Goal: Task Accomplishment & Management: Use online tool/utility

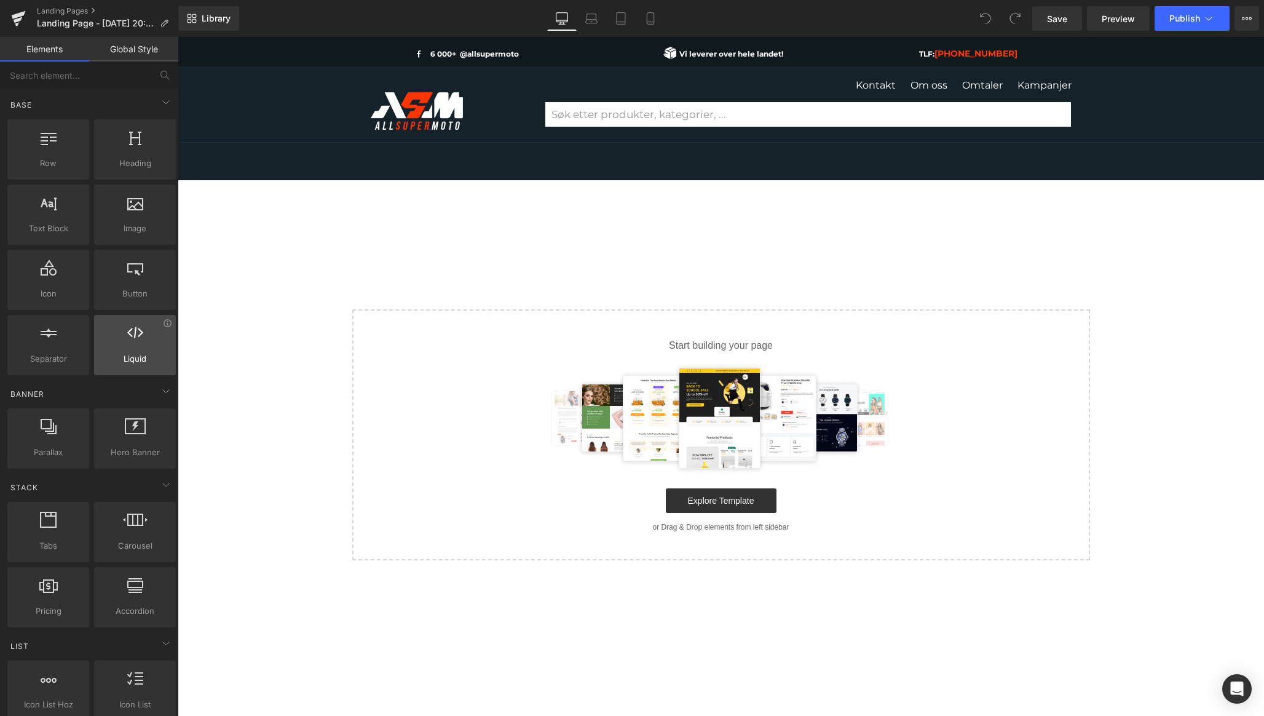
click at [133, 346] on div at bounding box center [135, 339] width 74 height 28
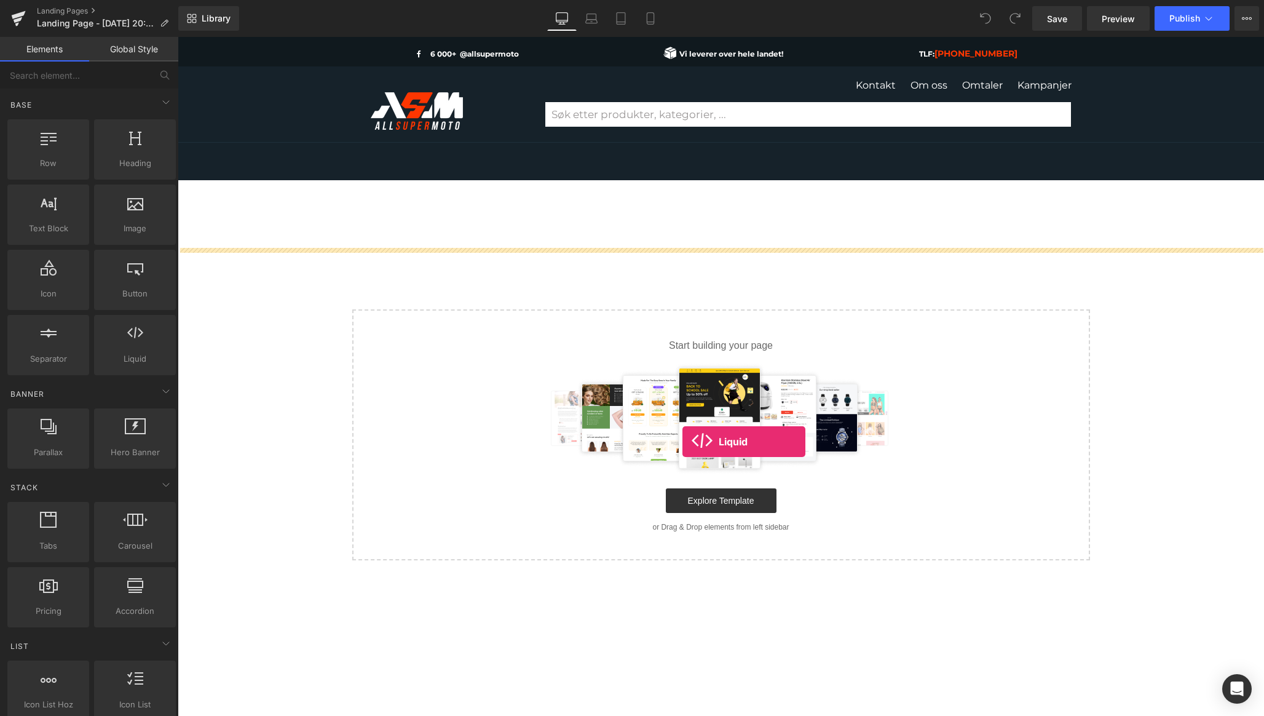
drag, startPoint x: 315, startPoint y: 375, endPoint x: 684, endPoint y: 441, distance: 375.5
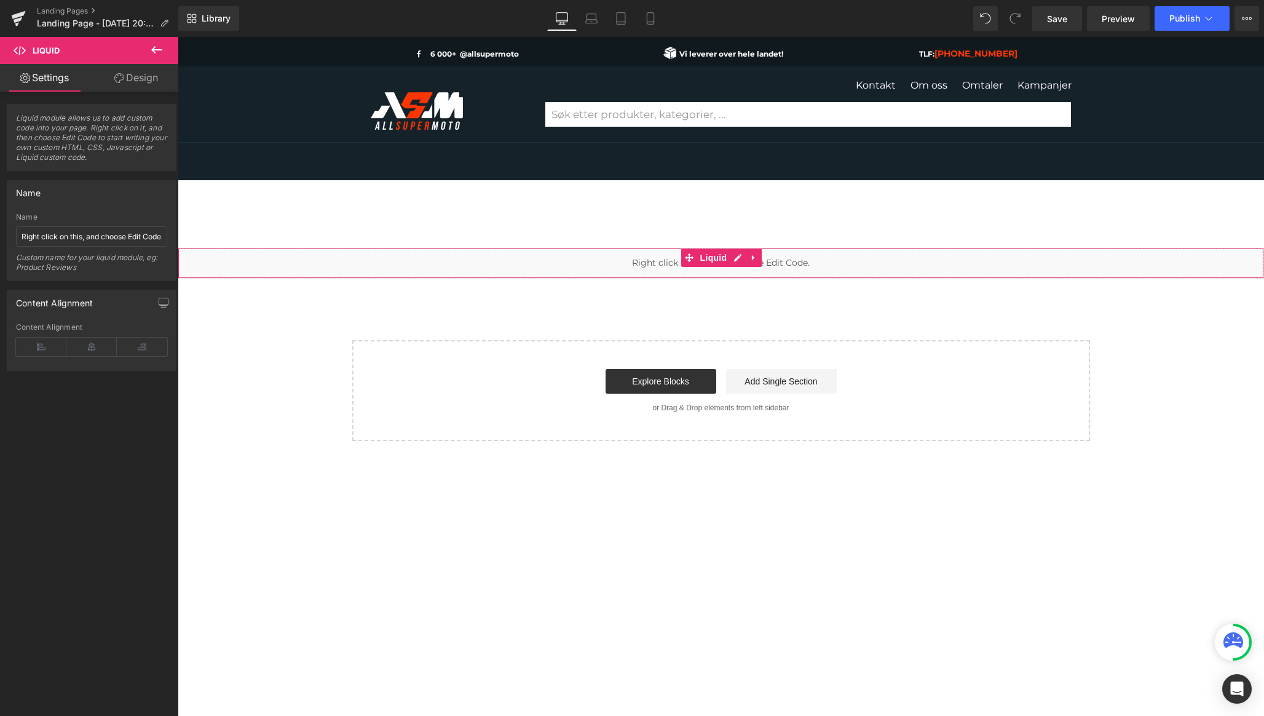
click at [737, 259] on div "Liquid" at bounding box center [721, 263] width 1087 height 31
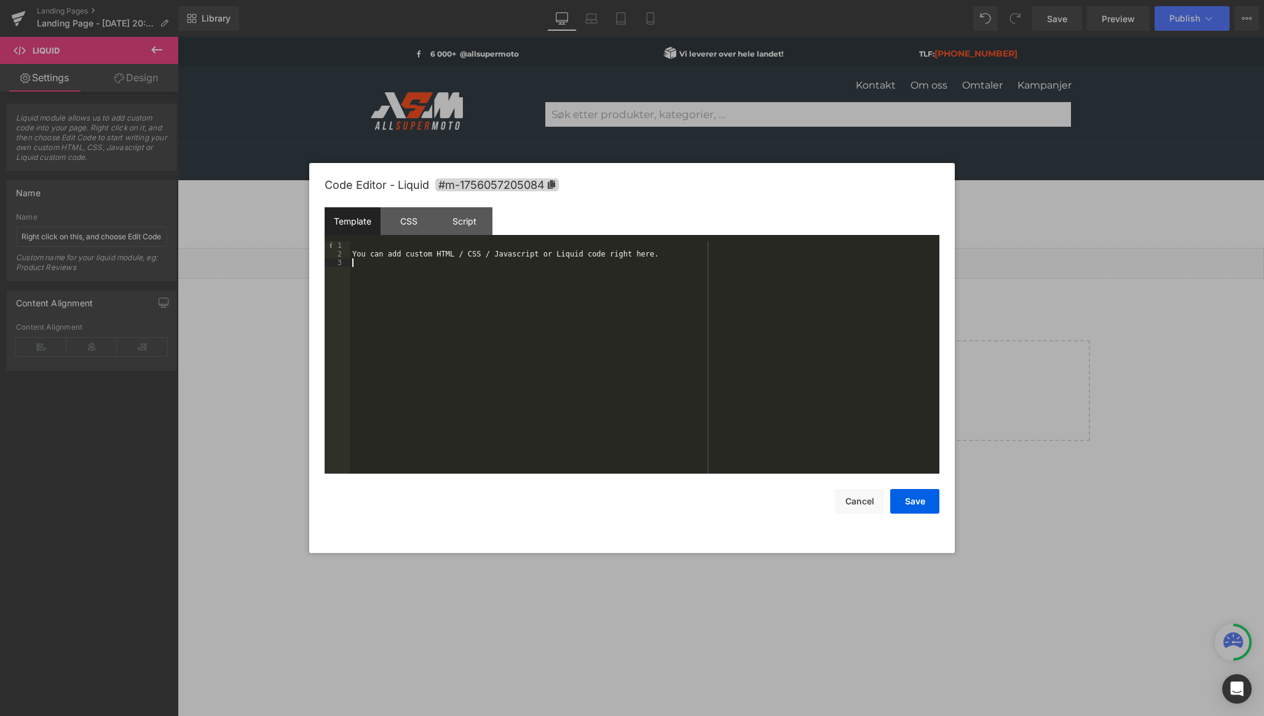
click at [538, 299] on div "You can add custom HTML / CSS / Javascript or Liquid code right here." at bounding box center [645, 366] width 590 height 250
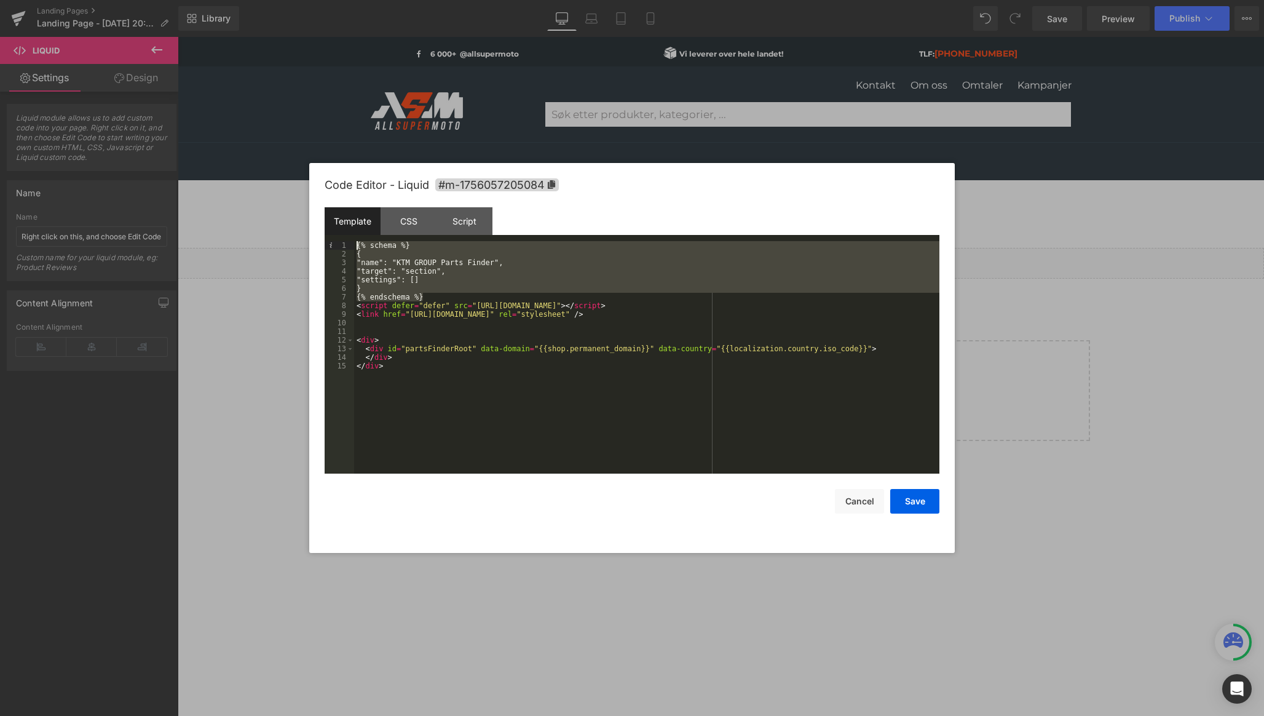
drag, startPoint x: 437, startPoint y: 294, endPoint x: 344, endPoint y: 242, distance: 105.7
click at [344, 242] on pre "1 2 3 4 5 6 7 8 9 10 11 12 13 14 15 {% schema %} { "name": "KTM GROUP Parts Fin…" at bounding box center [632, 357] width 615 height 232
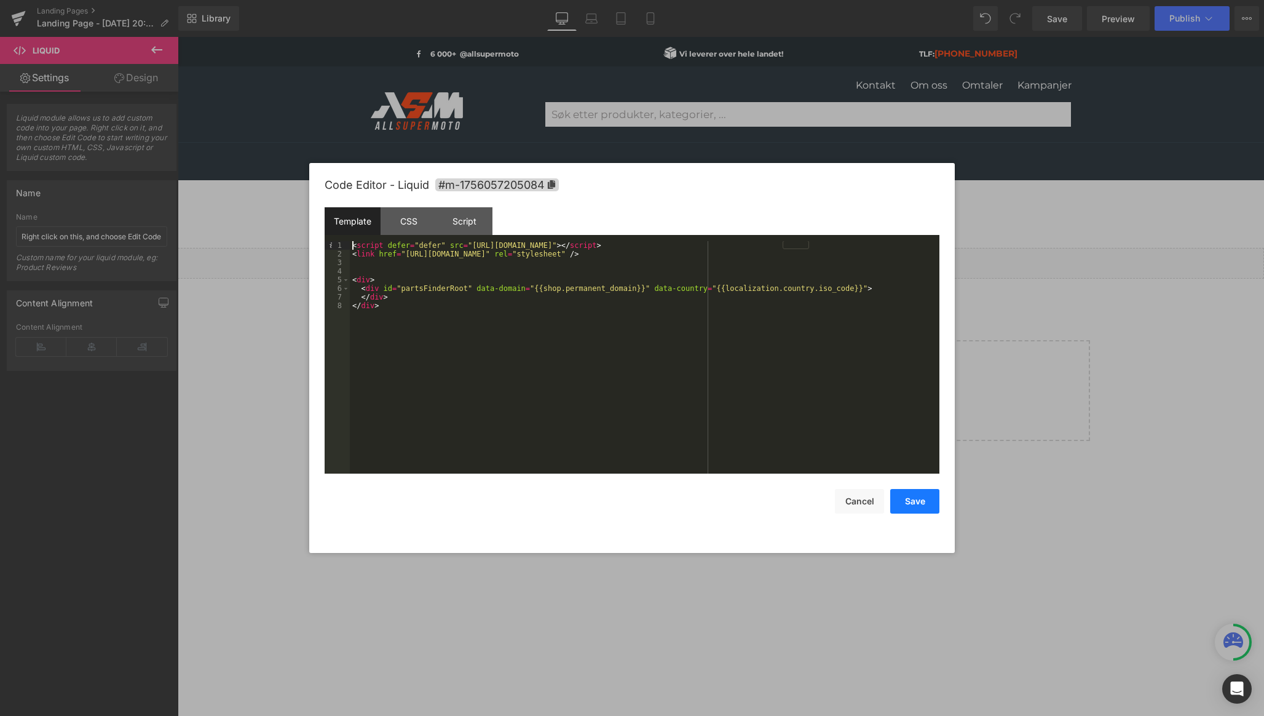
click at [918, 502] on button "Save" at bounding box center [915, 501] width 49 height 25
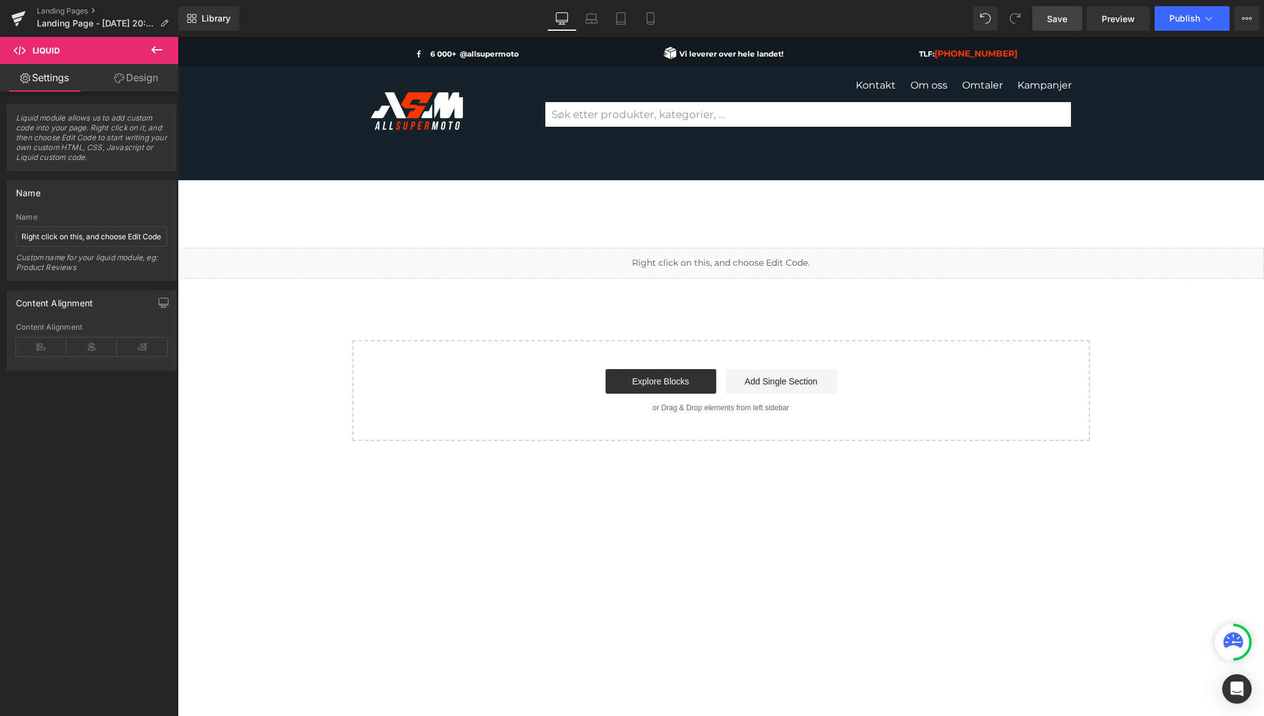
click at [1064, 20] on span "Save" at bounding box center [1057, 18] width 20 height 13
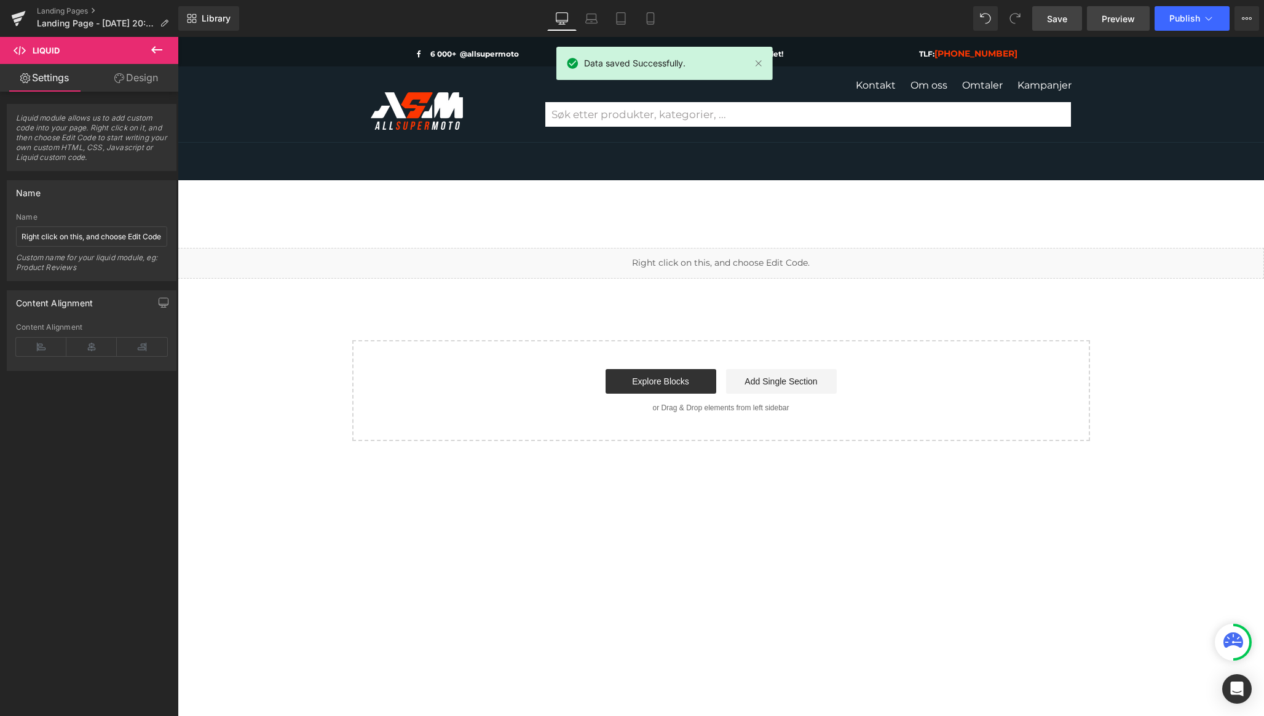
click at [1136, 24] on link "Preview" at bounding box center [1118, 18] width 63 height 25
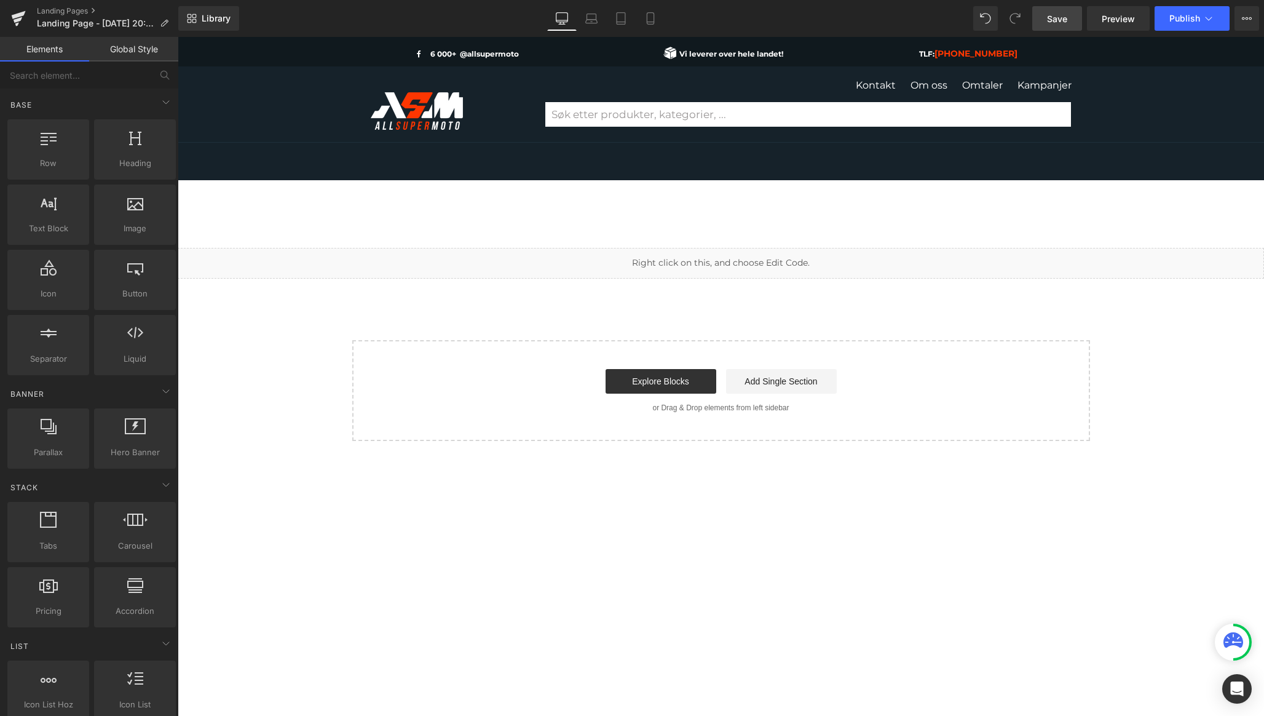
click at [593, 199] on div at bounding box center [721, 195] width 1087 height 31
click at [215, 25] on link "Library" at bounding box center [208, 18] width 61 height 25
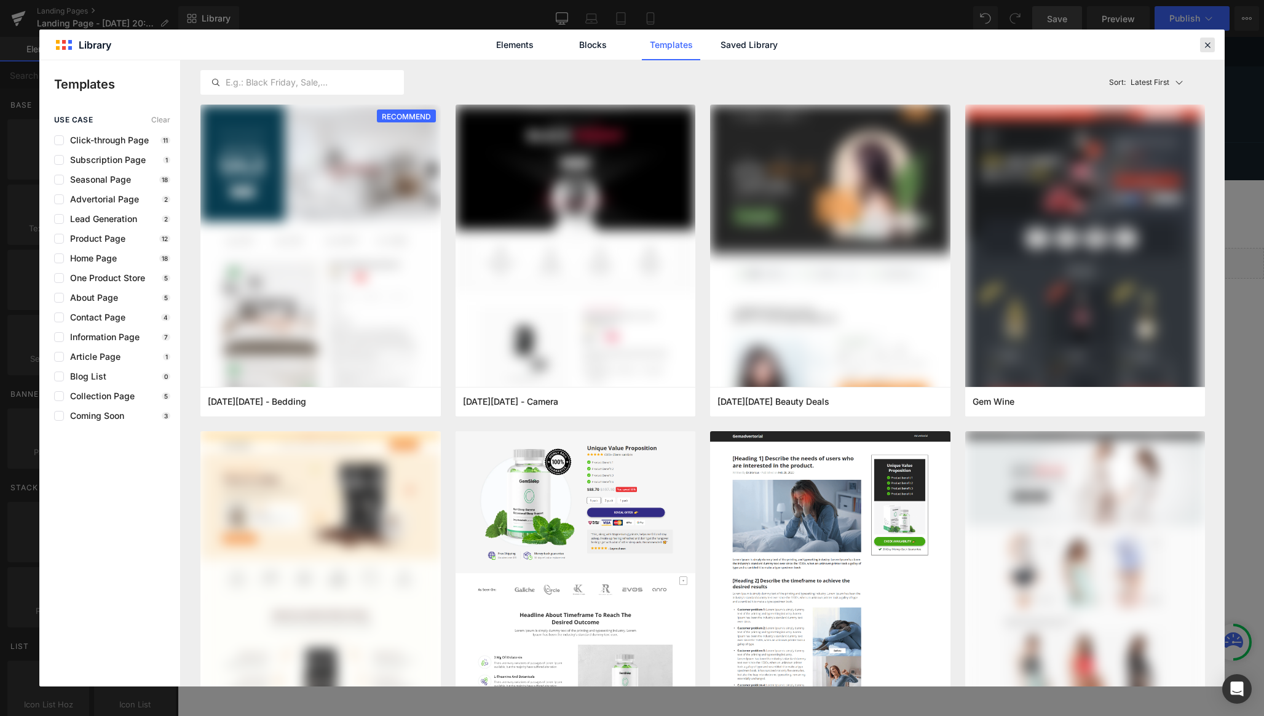
click at [1212, 42] on icon at bounding box center [1207, 44] width 11 height 11
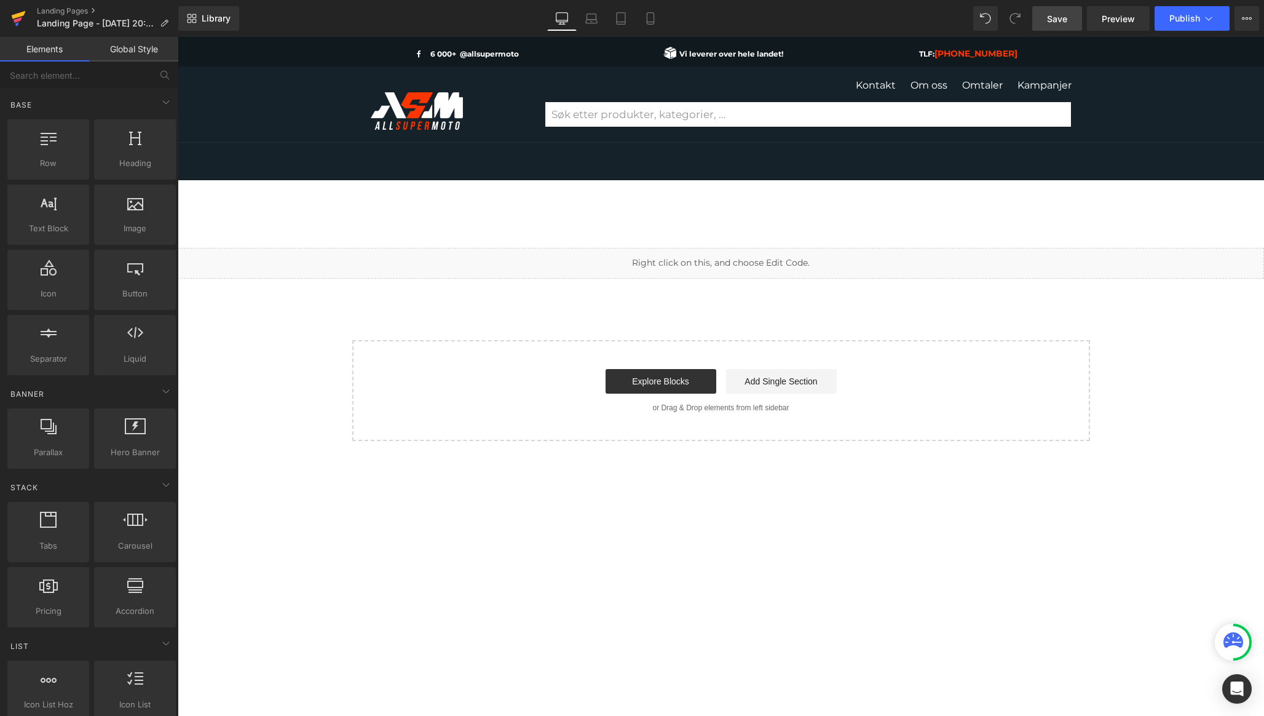
click at [33, 11] on link at bounding box center [18, 18] width 37 height 37
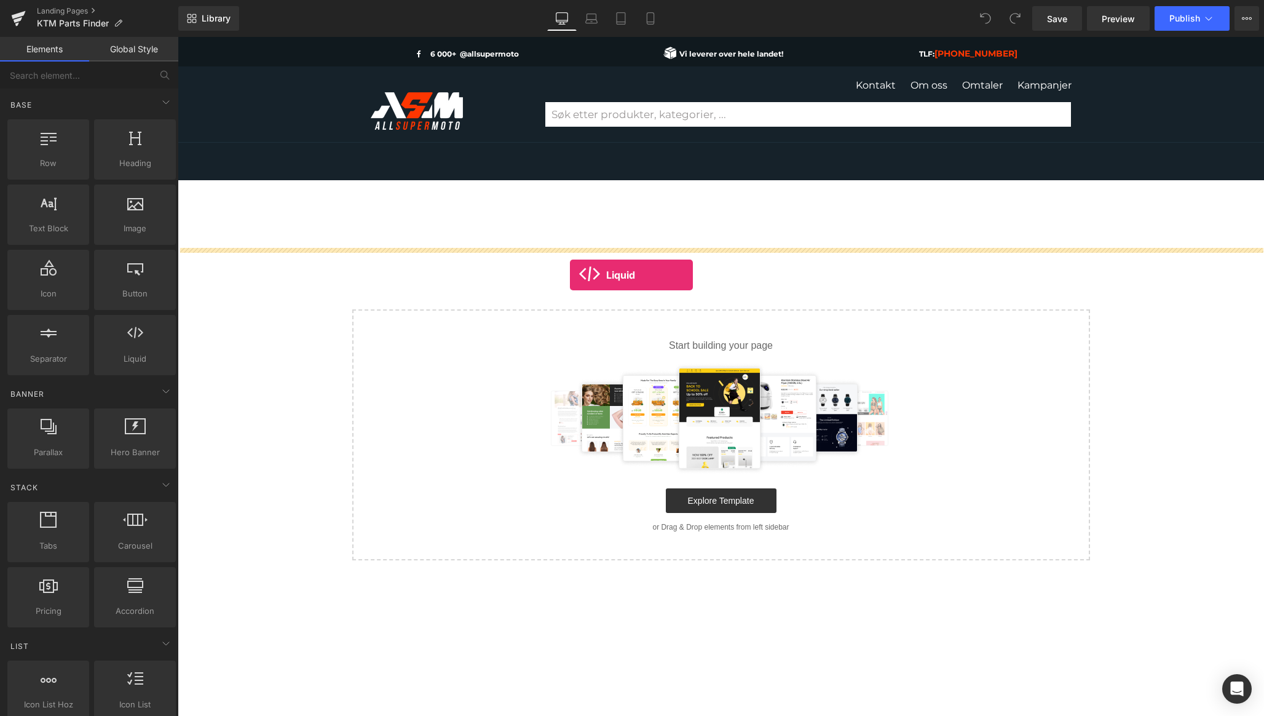
drag, startPoint x: 297, startPoint y: 369, endPoint x: 570, endPoint y: 275, distance: 288.8
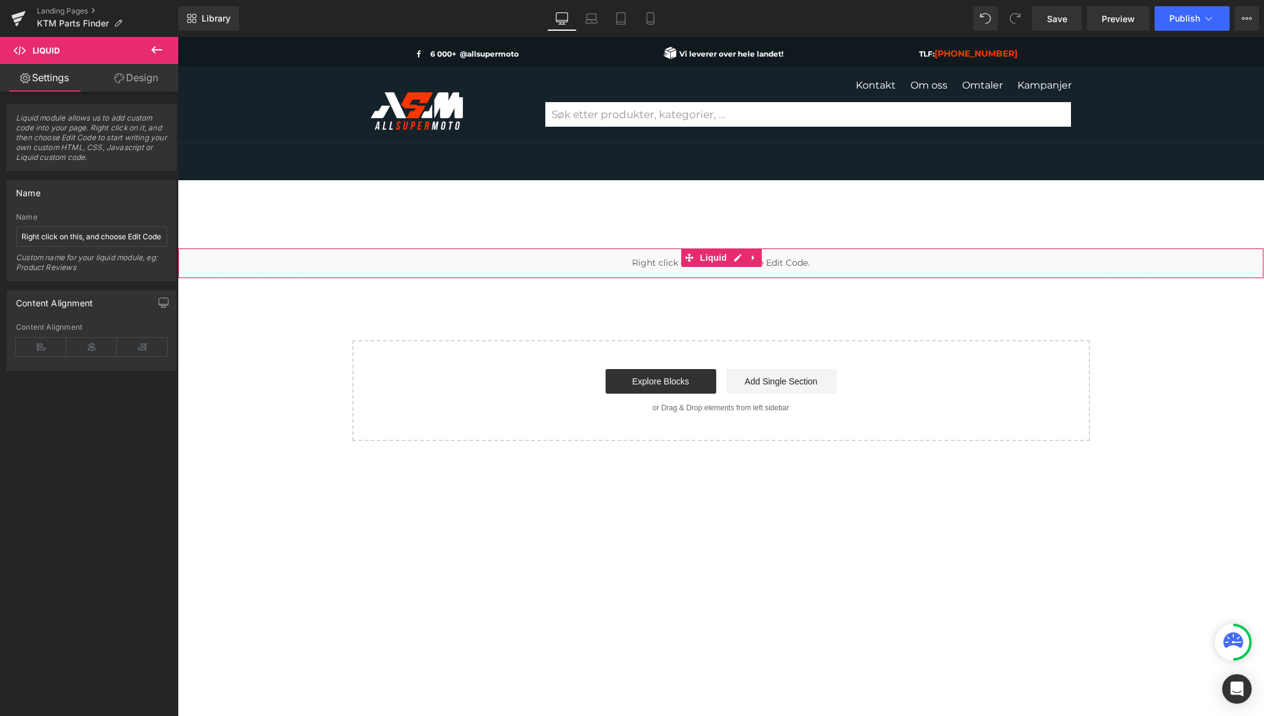
click at [732, 260] on div "Liquid" at bounding box center [721, 263] width 1087 height 31
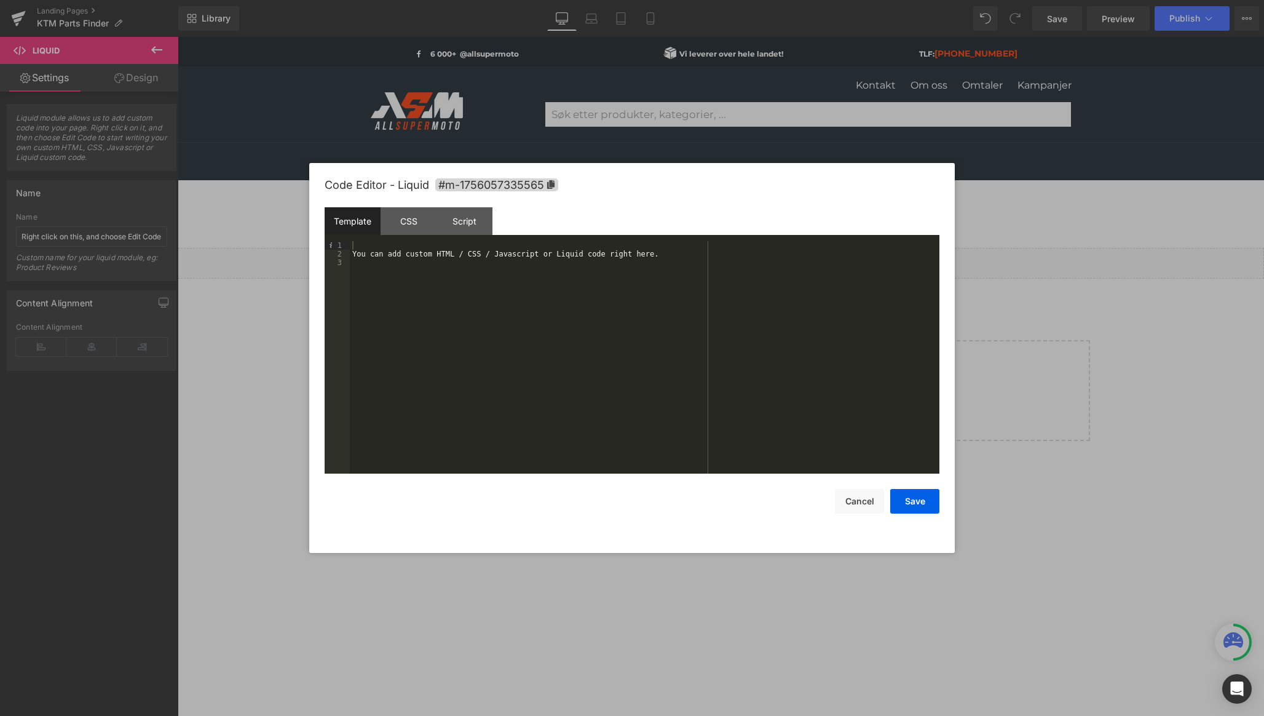
click at [613, 268] on div "You can add custom HTML / CSS / Javascript or Liquid code right here." at bounding box center [645, 366] width 590 height 250
click at [634, 245] on div "You can add custom HTML / CSS / Javascript or Liquid code right here." at bounding box center [645, 366] width 590 height 250
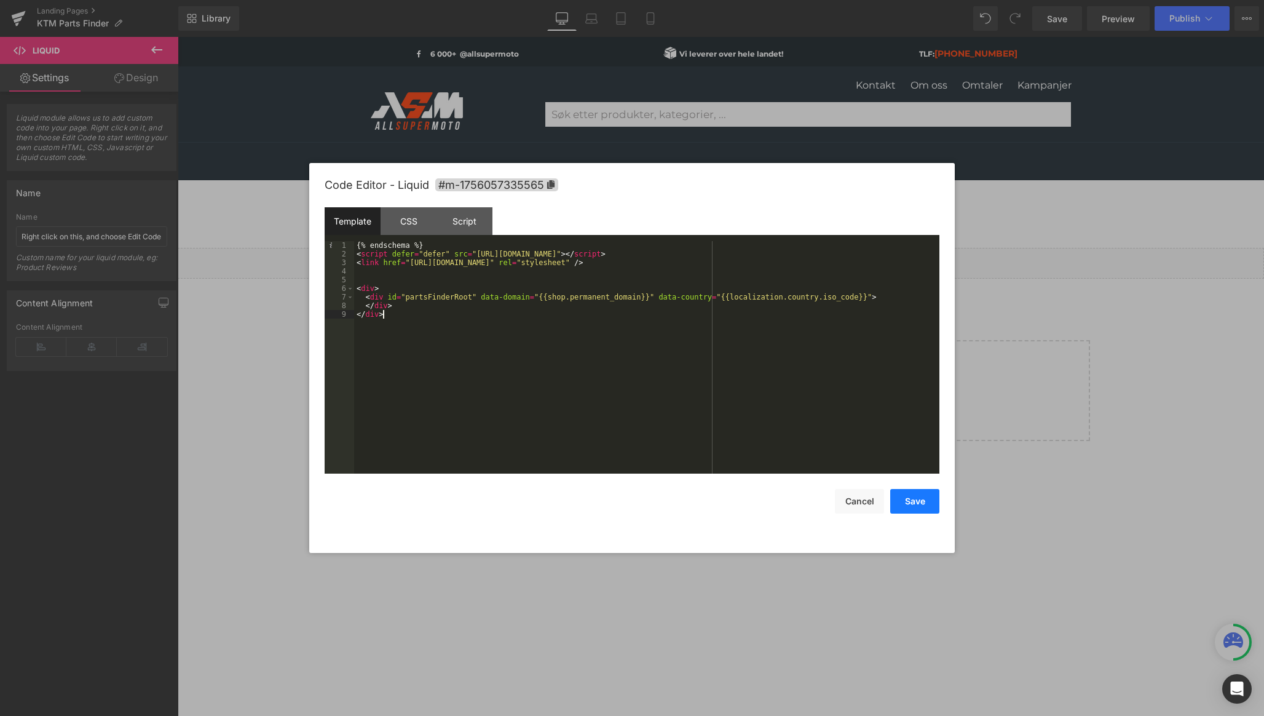
click at [921, 507] on button "Save" at bounding box center [915, 501] width 49 height 25
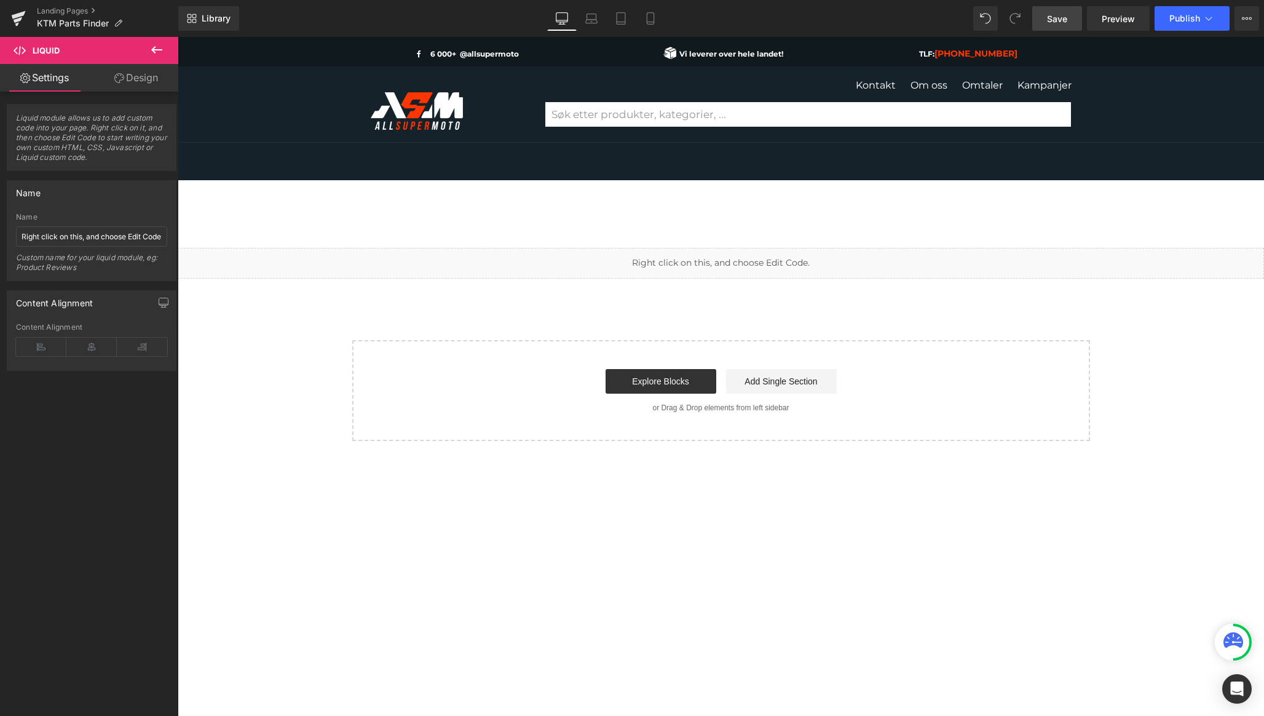
click at [1058, 20] on span "Save" at bounding box center [1057, 18] width 20 height 13
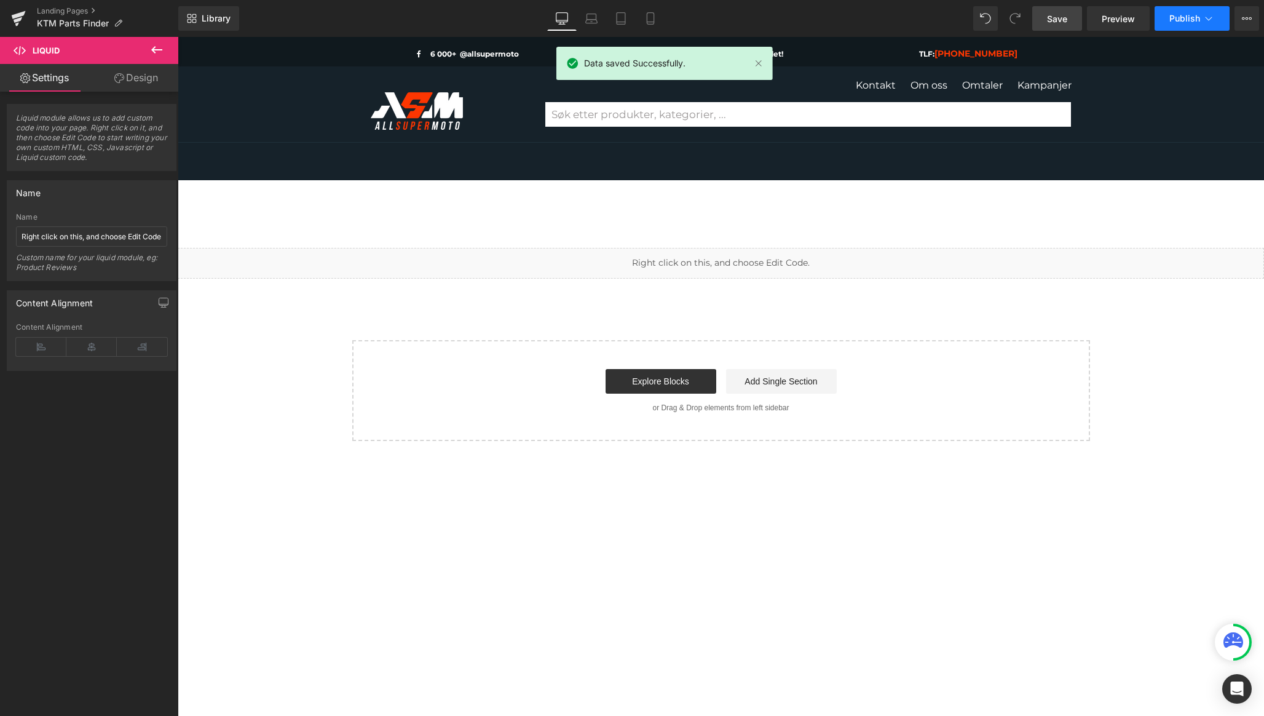
click at [1180, 14] on span "Publish" at bounding box center [1185, 19] width 31 height 10
click at [1213, 14] on icon at bounding box center [1209, 18] width 12 height 12
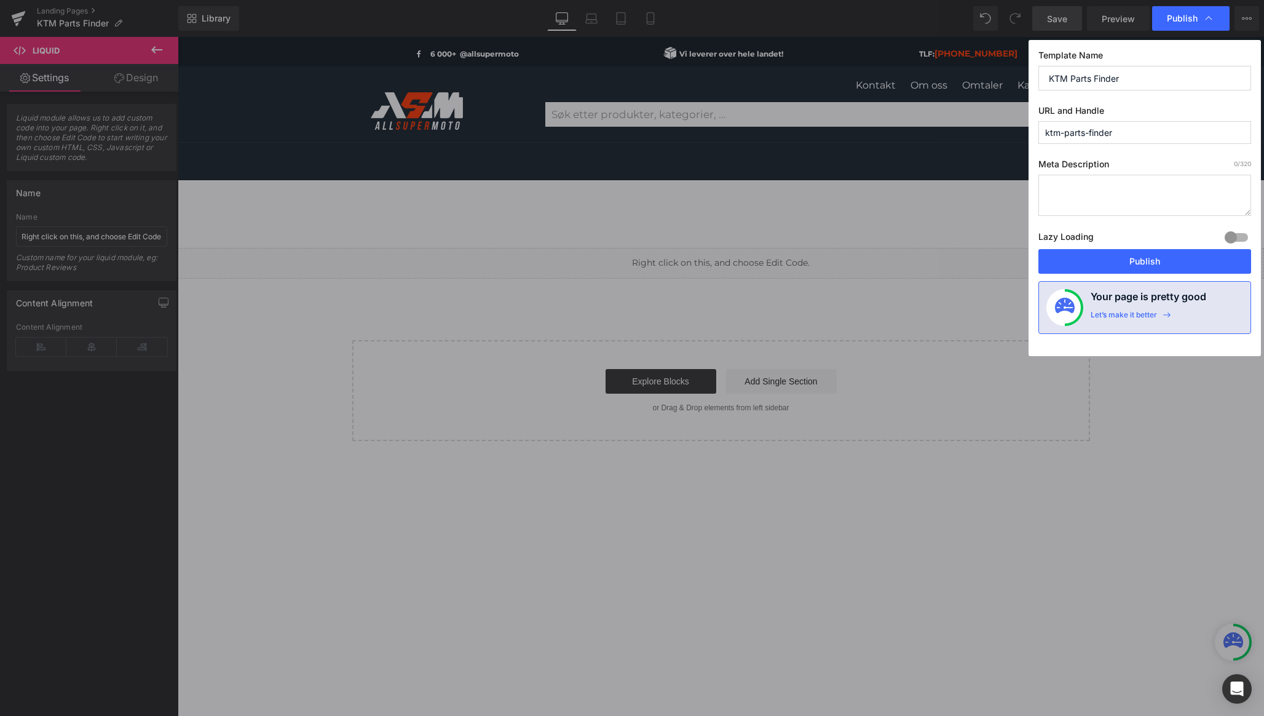
click at [1145, 124] on input "ktm-parts-finder" at bounding box center [1145, 132] width 213 height 23
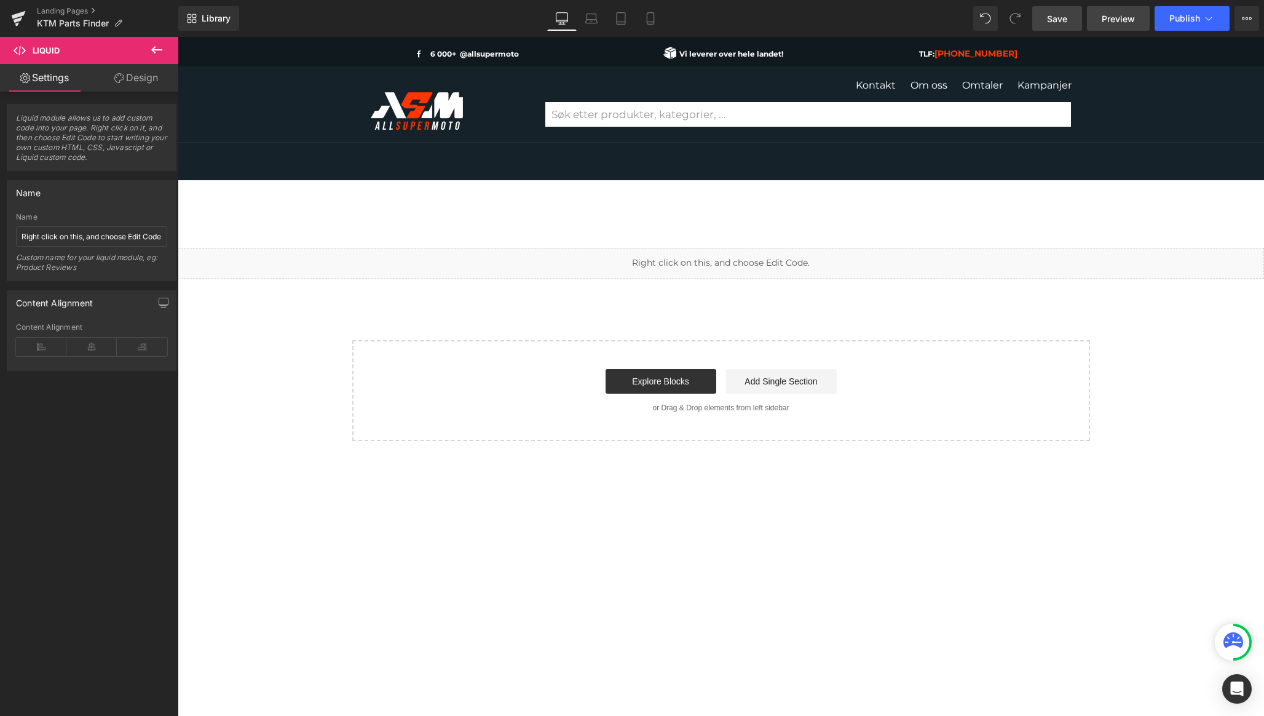
click at [1120, 14] on span "Preview" at bounding box center [1118, 18] width 33 height 13
click at [692, 265] on span at bounding box center [689, 257] width 16 height 18
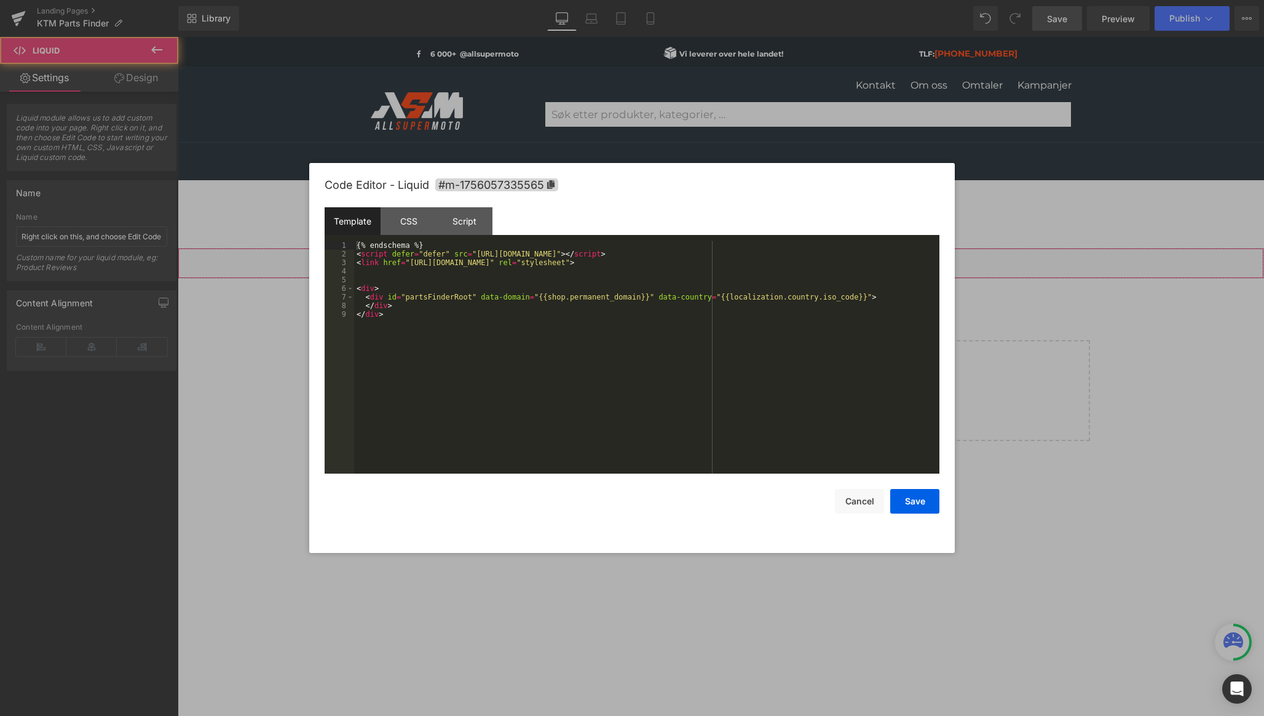
click at [742, 256] on div "Liquid" at bounding box center [721, 263] width 1087 height 31
drag, startPoint x: 435, startPoint y: 244, endPoint x: 279, endPoint y: 244, distance: 156.2
click at [279, 244] on body "Liquid You are previewing how the will restyle your page. You can not edit Elem…" at bounding box center [632, 358] width 1264 height 716
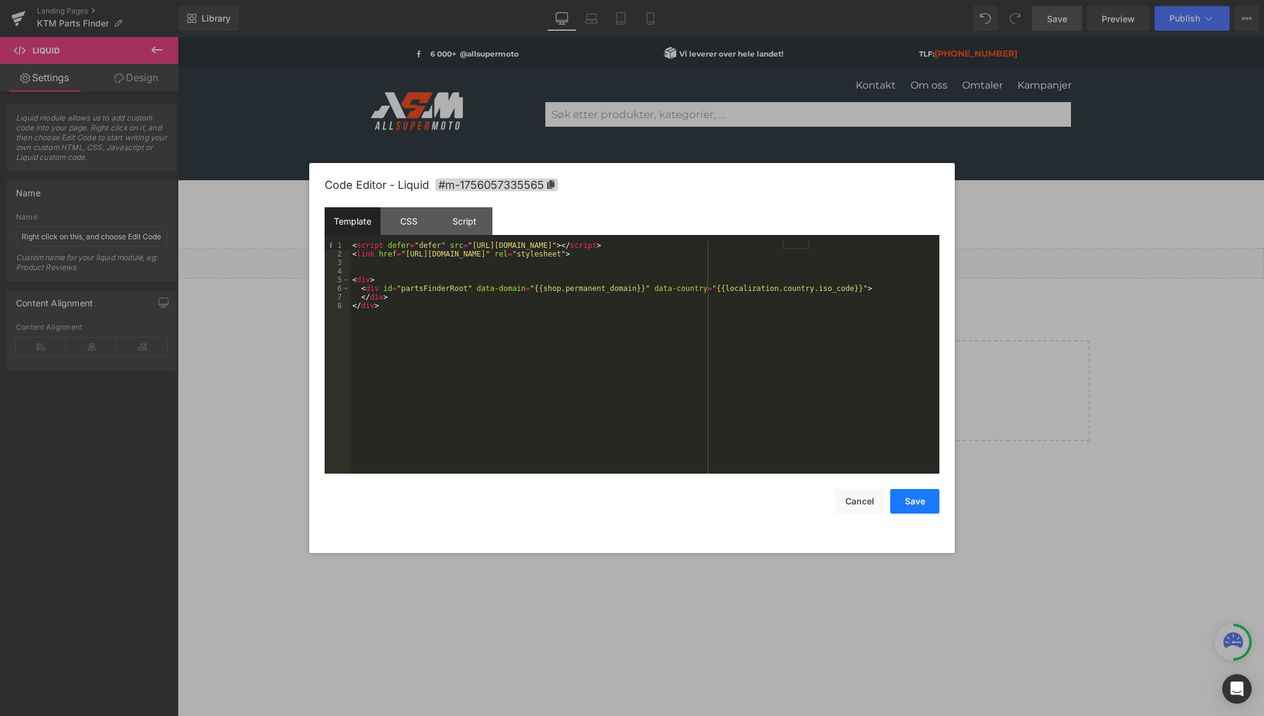
click at [918, 507] on button "Save" at bounding box center [915, 501] width 49 height 25
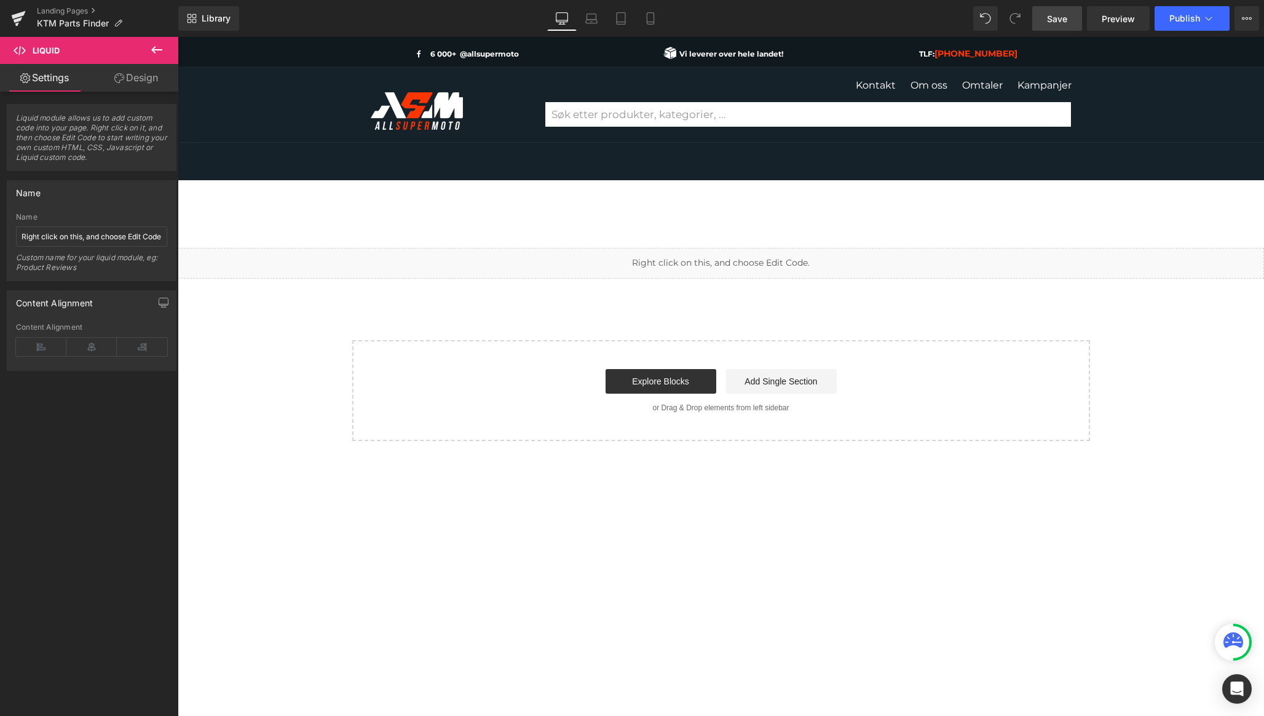
click at [1042, 20] on link "Save" at bounding box center [1058, 18] width 50 height 25
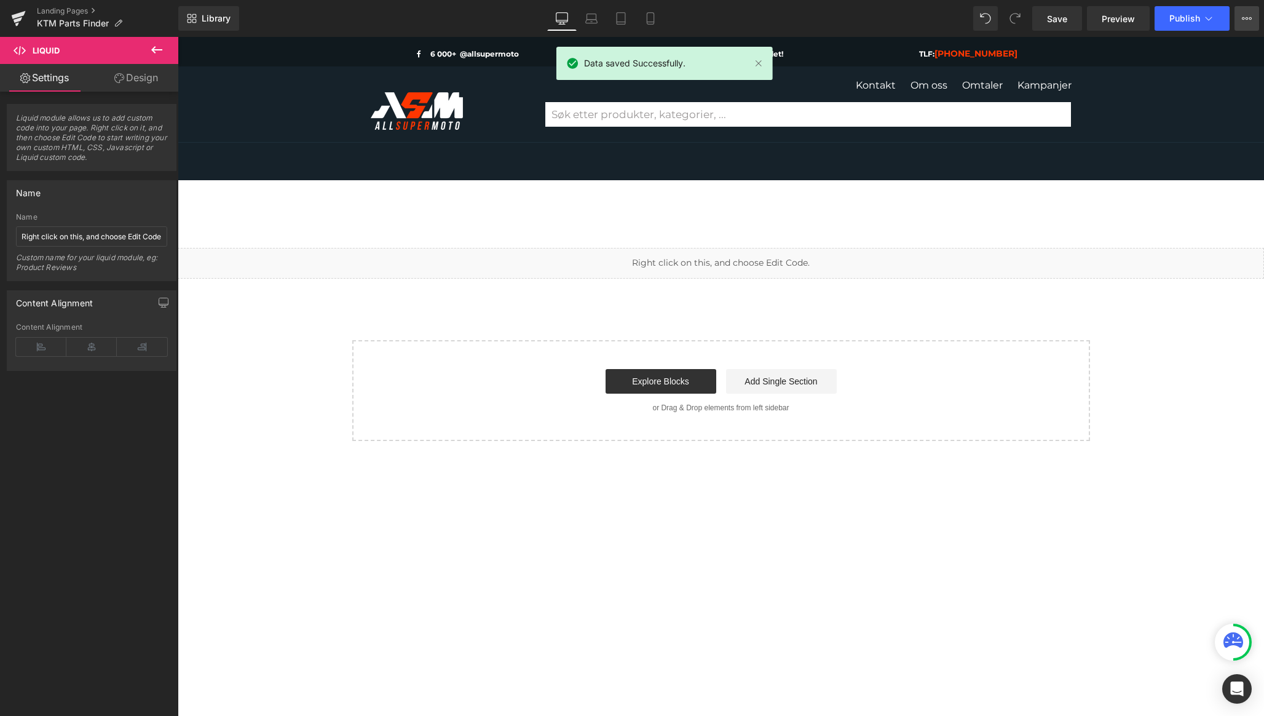
click at [1240, 17] on button "View Live Page View with current Template Save Template to Library Schedule Pub…" at bounding box center [1247, 18] width 25 height 25
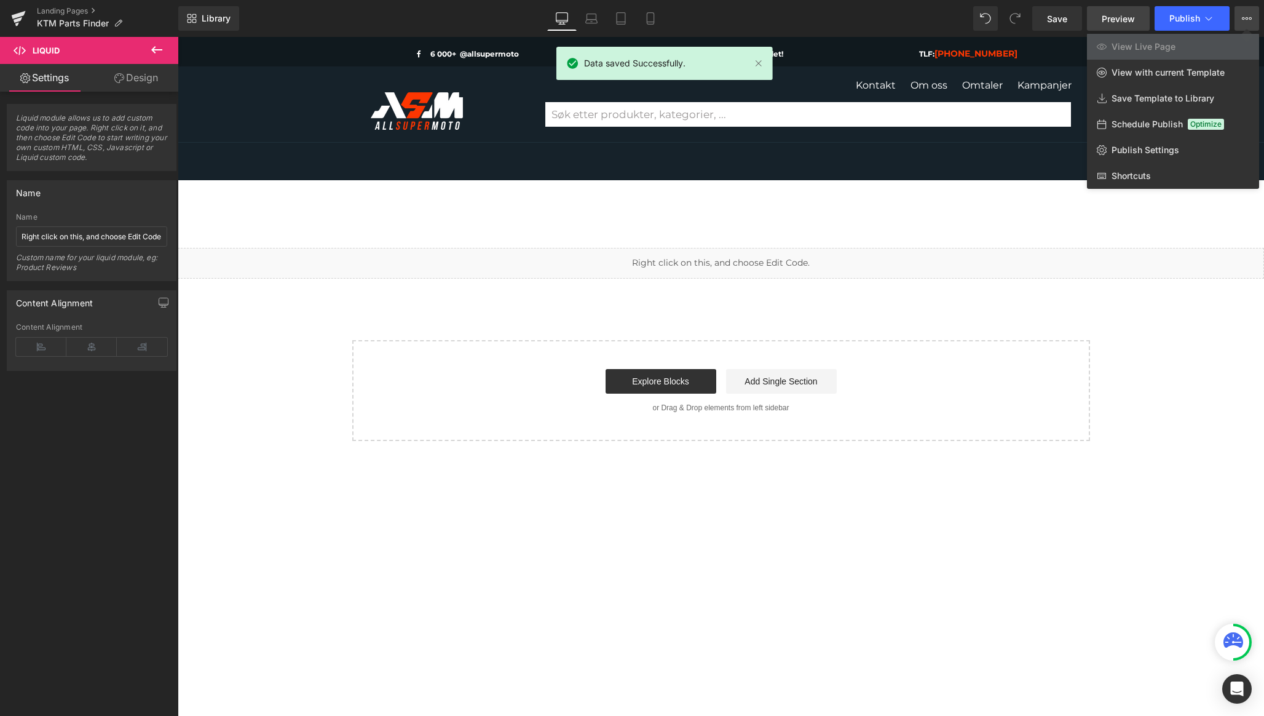
click at [1122, 19] on span "Preview" at bounding box center [1118, 18] width 33 height 13
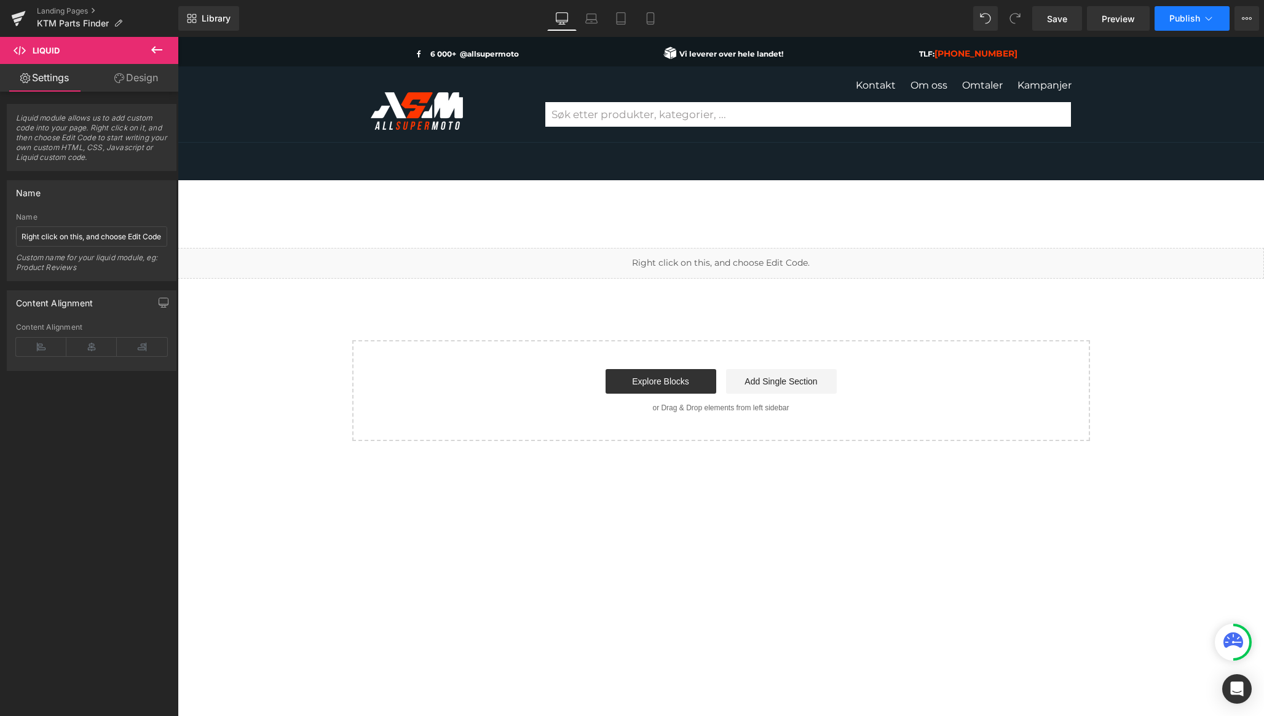
click at [1216, 15] on button "Publish" at bounding box center [1192, 18] width 75 height 25
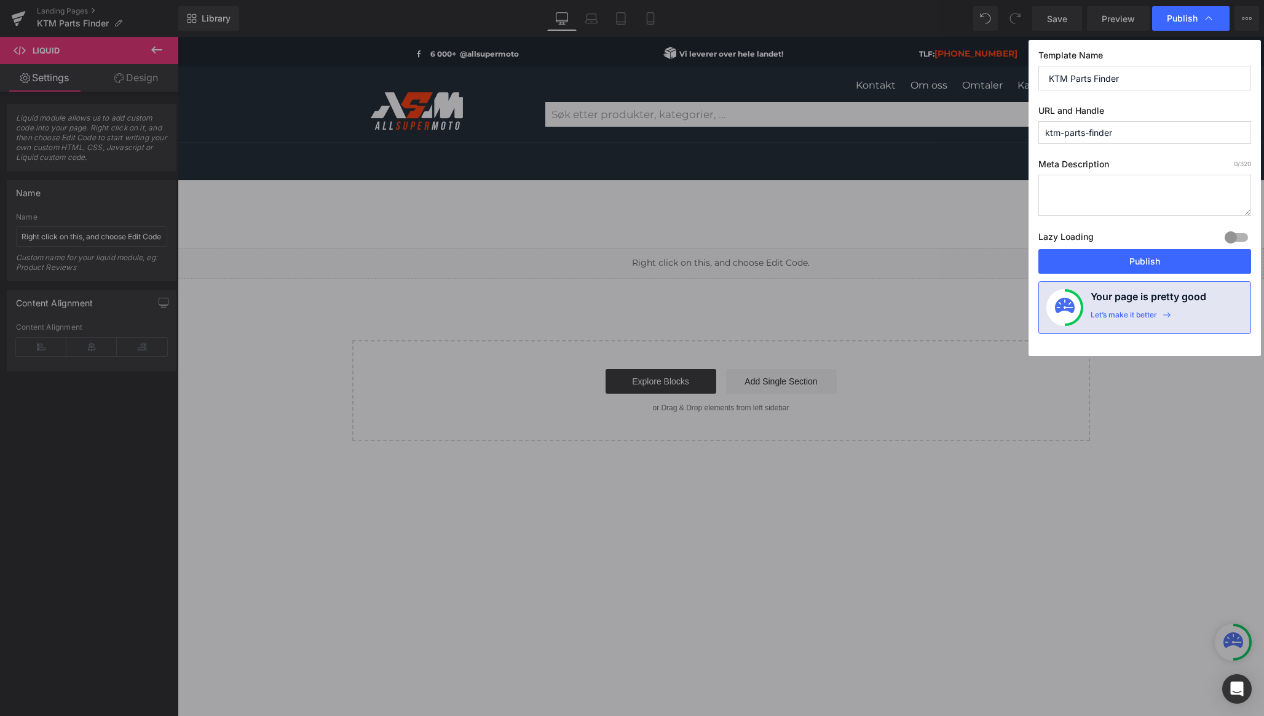
click at [1054, 126] on input "ktm-parts-finder" at bounding box center [1145, 132] width 213 height 23
drag, startPoint x: 1068, startPoint y: 132, endPoint x: 986, endPoint y: 132, distance: 81.8
click at [986, 132] on div "Publish Template Name KTM Parts Finder URL and Handle pagesktm-parts-finder Met…" at bounding box center [632, 358] width 1264 height 716
type input "ktm-parts-finder"
click at [1199, 263] on button "Publish" at bounding box center [1145, 261] width 213 height 25
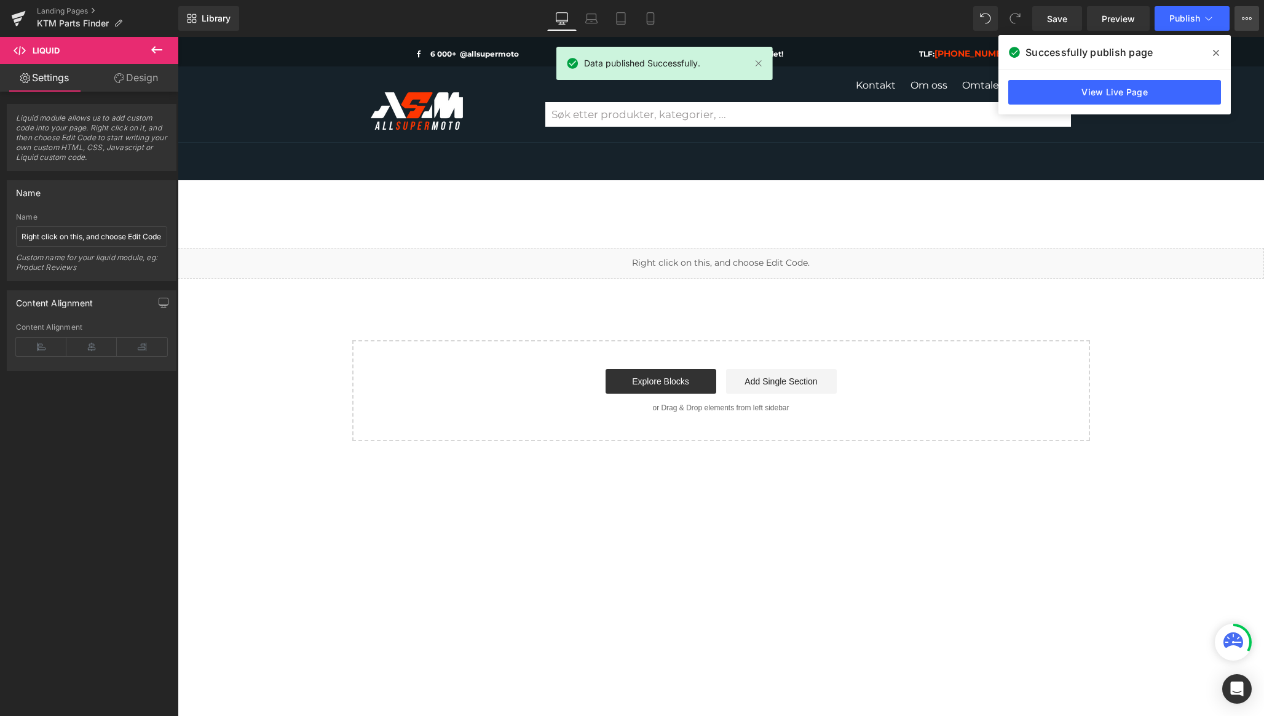
click at [1248, 23] on icon at bounding box center [1247, 19] width 10 height 10
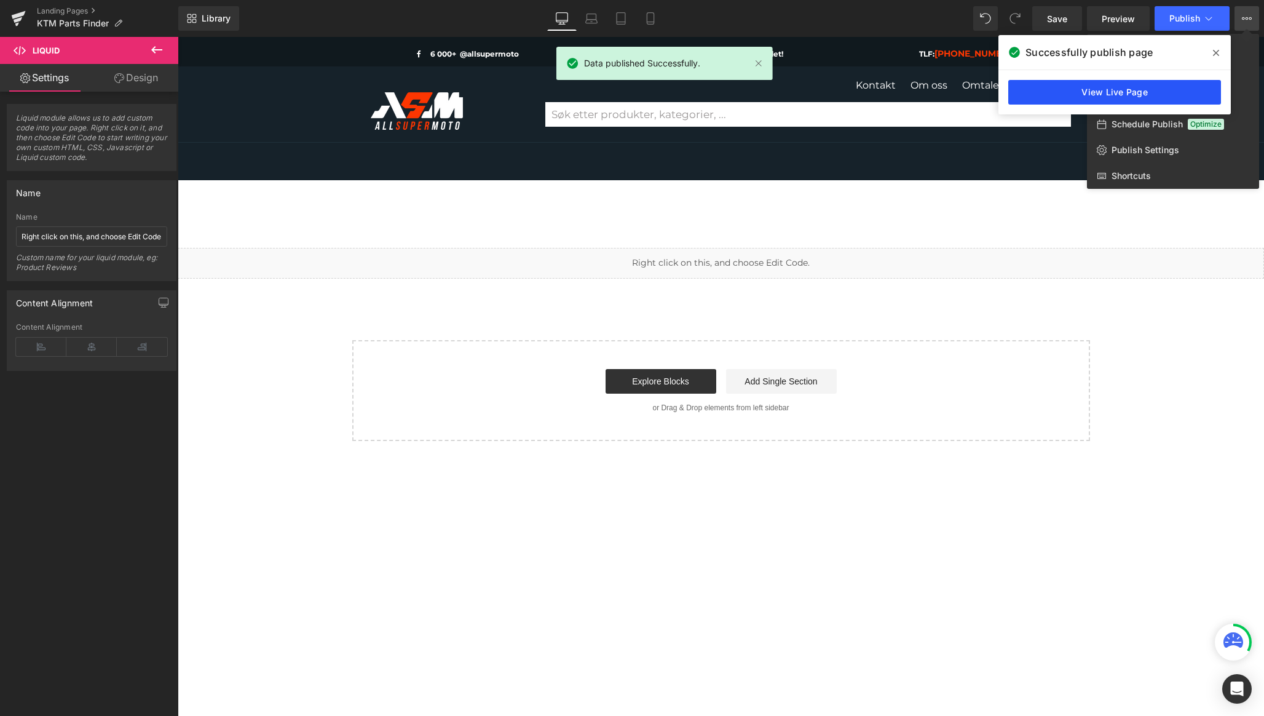
click at [1159, 101] on link "View Live Page" at bounding box center [1115, 92] width 213 height 25
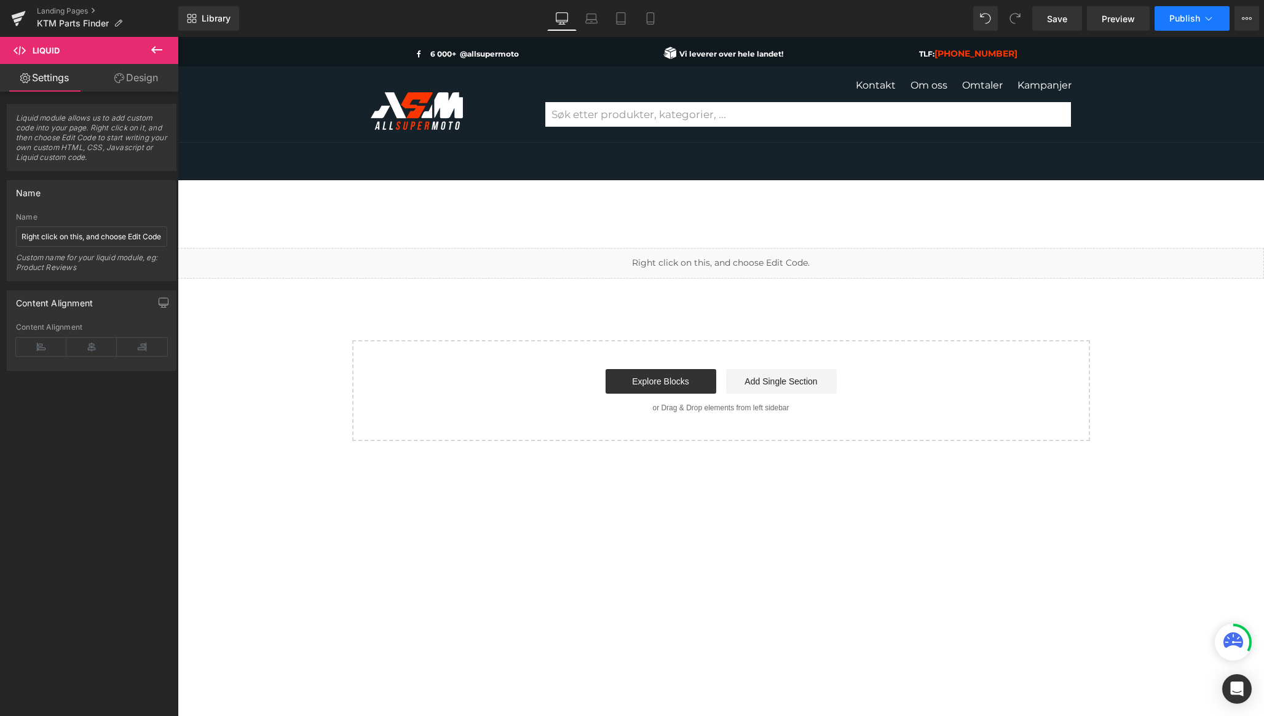
click at [1181, 9] on button "Publish" at bounding box center [1192, 18] width 75 height 25
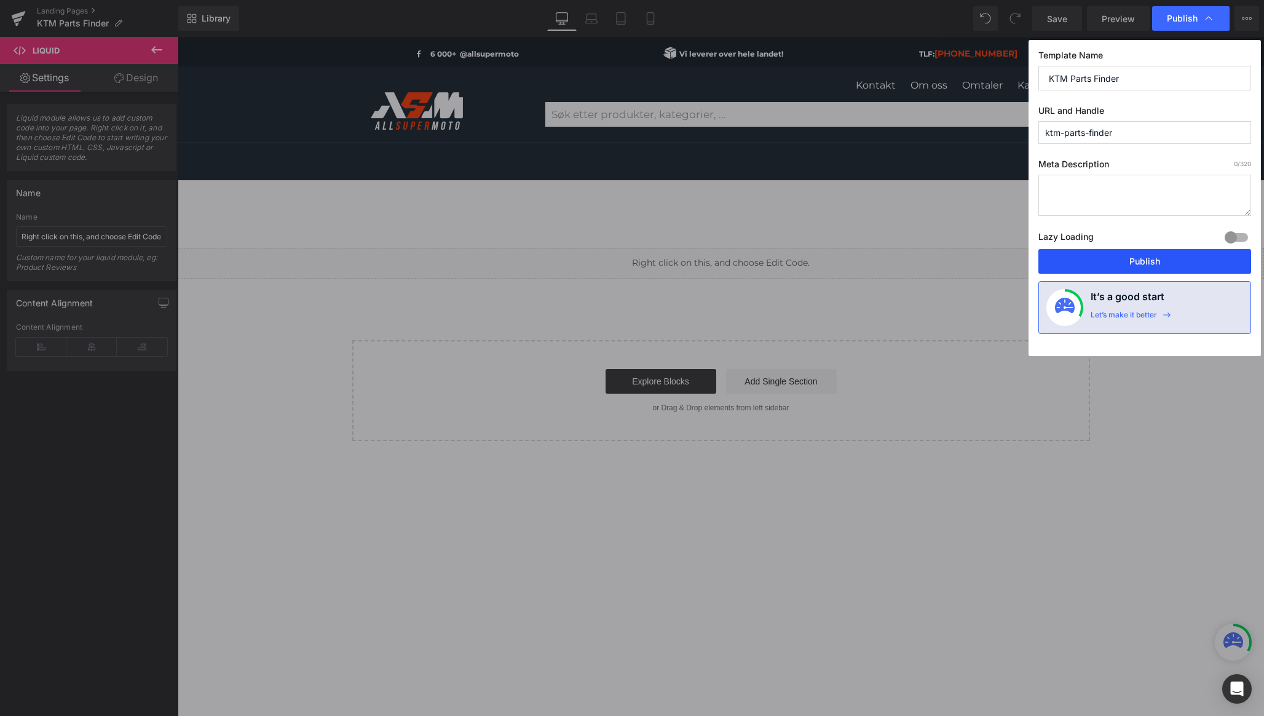
click at [1145, 265] on button "Publish" at bounding box center [1145, 261] width 213 height 25
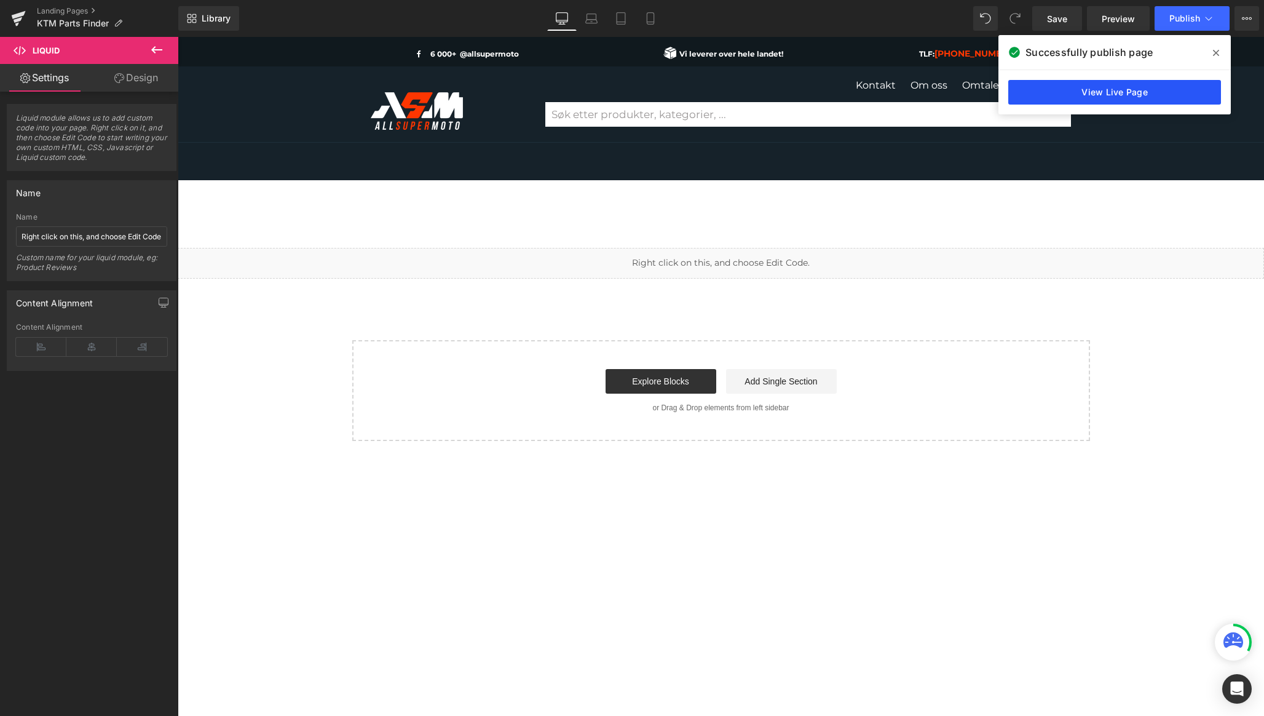
click at [1178, 89] on link "View Live Page" at bounding box center [1115, 92] width 213 height 25
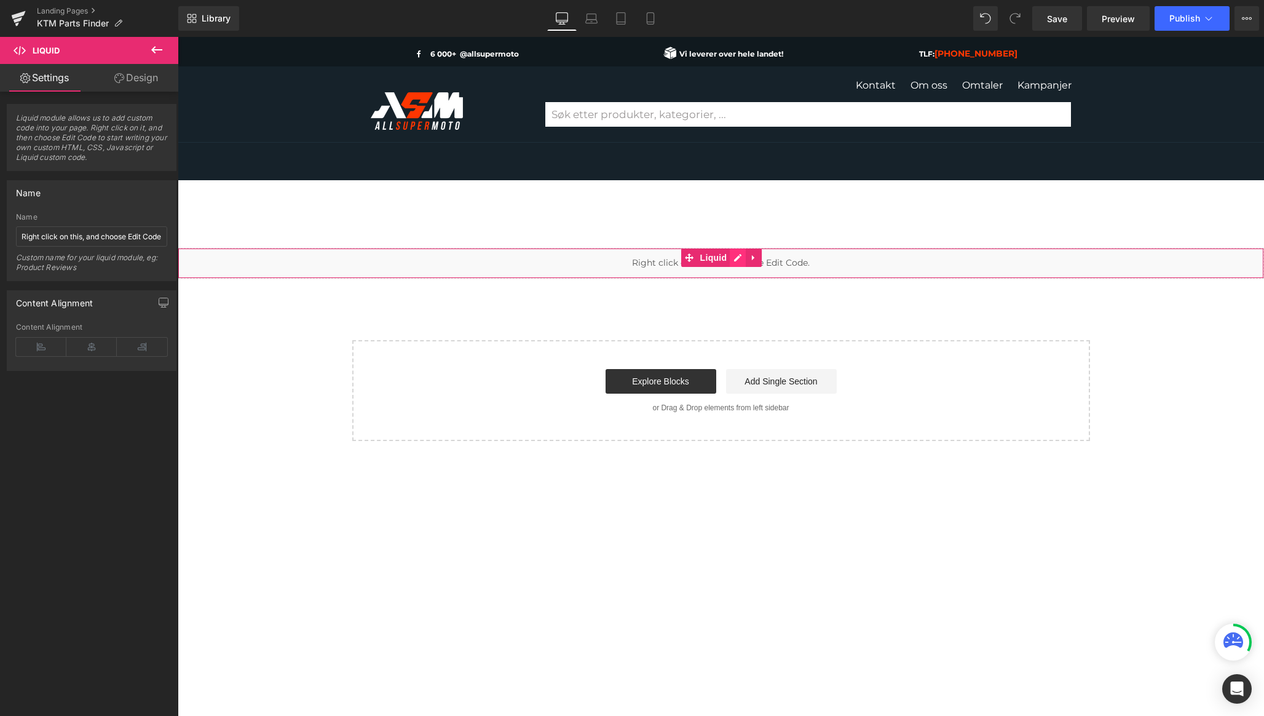
click at [741, 259] on div "Liquid" at bounding box center [721, 263] width 1087 height 31
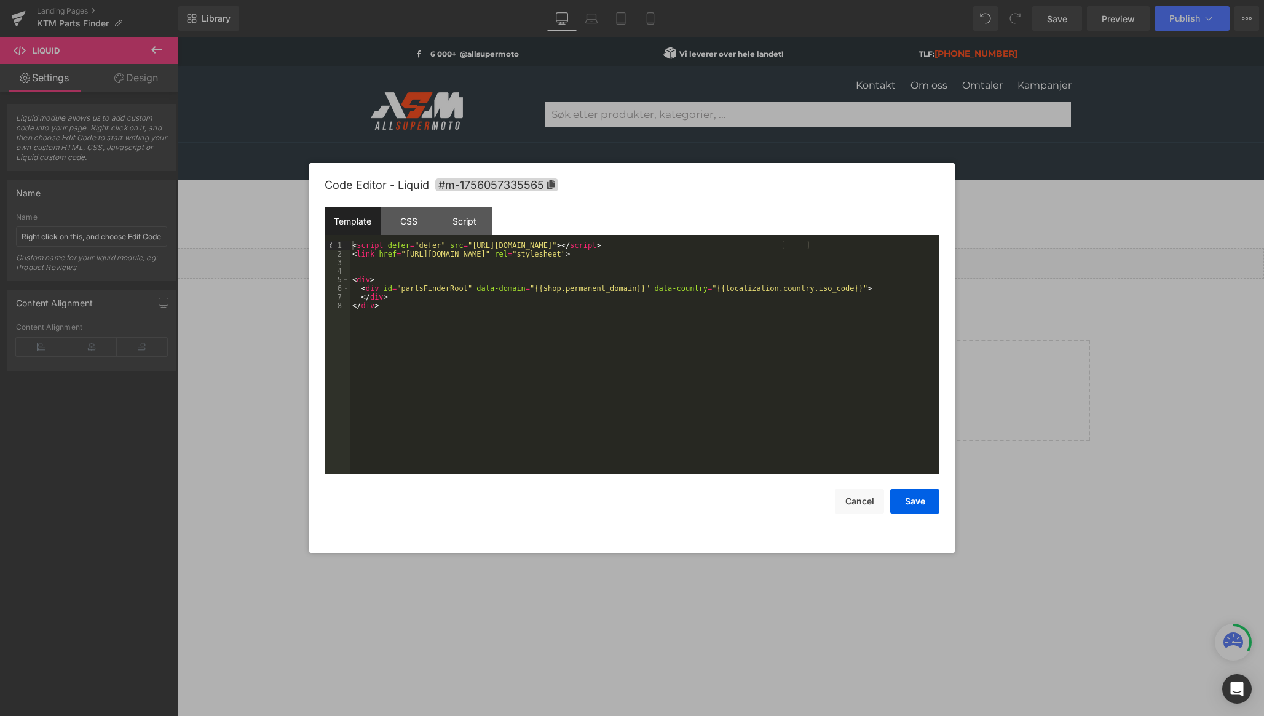
click at [550, 312] on div "< script defer = "defer" src = "https://d2inxtzgf08fgn.cloudfront.net/compatibi…" at bounding box center [645, 366] width 590 height 250
click at [925, 498] on button "Save" at bounding box center [915, 501] width 49 height 25
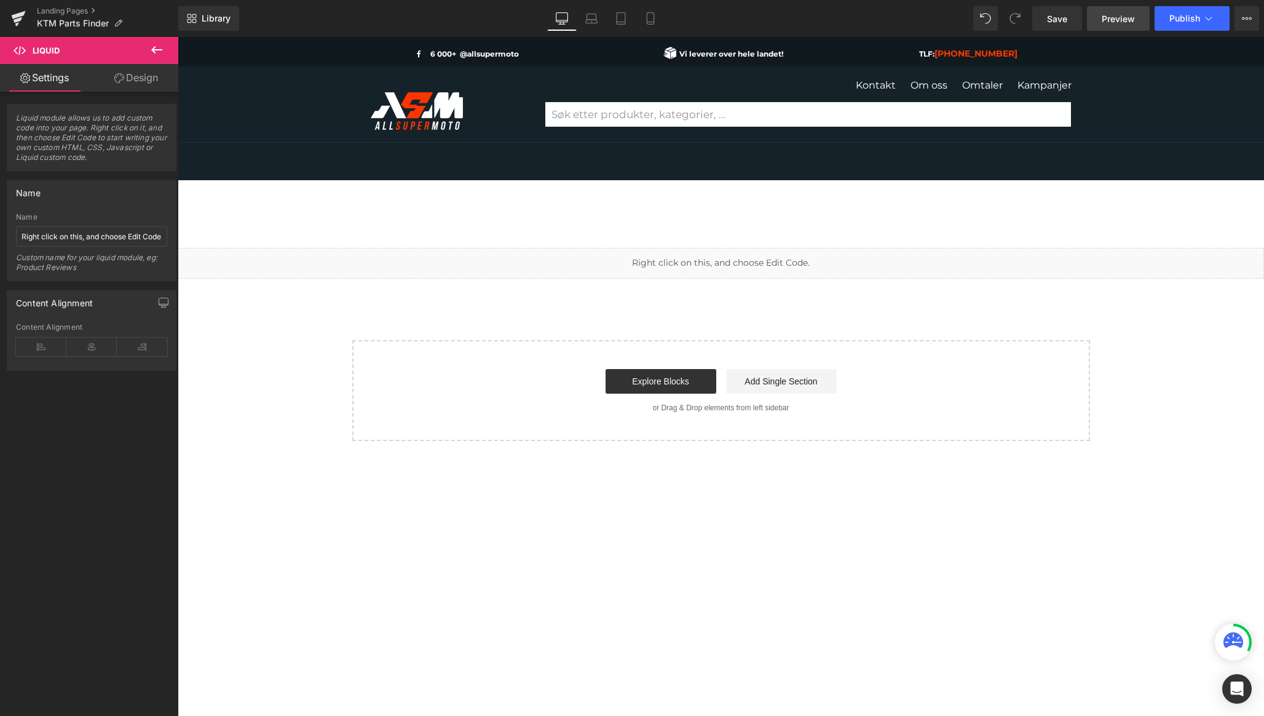
click at [1126, 20] on span "Preview" at bounding box center [1118, 18] width 33 height 13
click at [697, 343] on div "Start building your page Explore Blocks Add Single Section or Drag & Drop eleme…" at bounding box center [722, 390] width 736 height 98
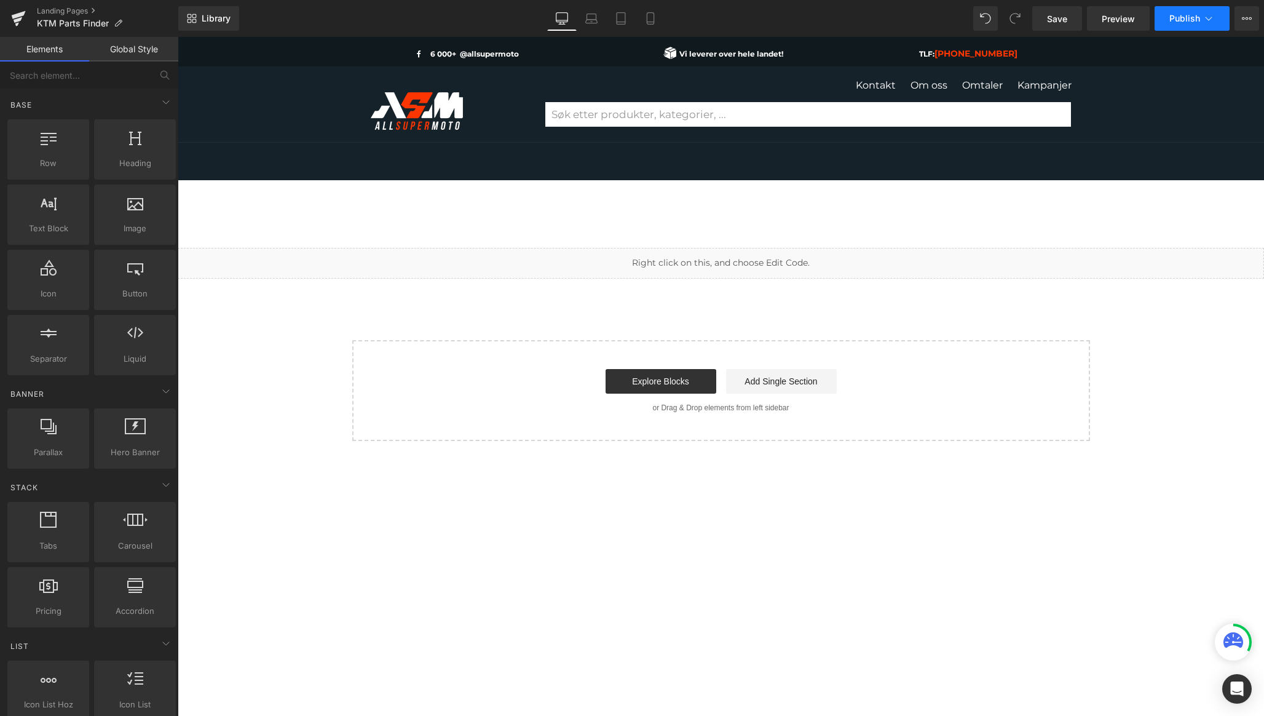
click at [1172, 23] on button "Publish" at bounding box center [1192, 18] width 75 height 25
click at [1119, 20] on span "Preview" at bounding box center [1118, 18] width 33 height 13
click at [1184, 26] on button "Publish" at bounding box center [1192, 18] width 75 height 25
click at [1067, 19] on span "Save" at bounding box center [1057, 18] width 20 height 13
click at [1180, 18] on span "Publish" at bounding box center [1185, 19] width 31 height 10
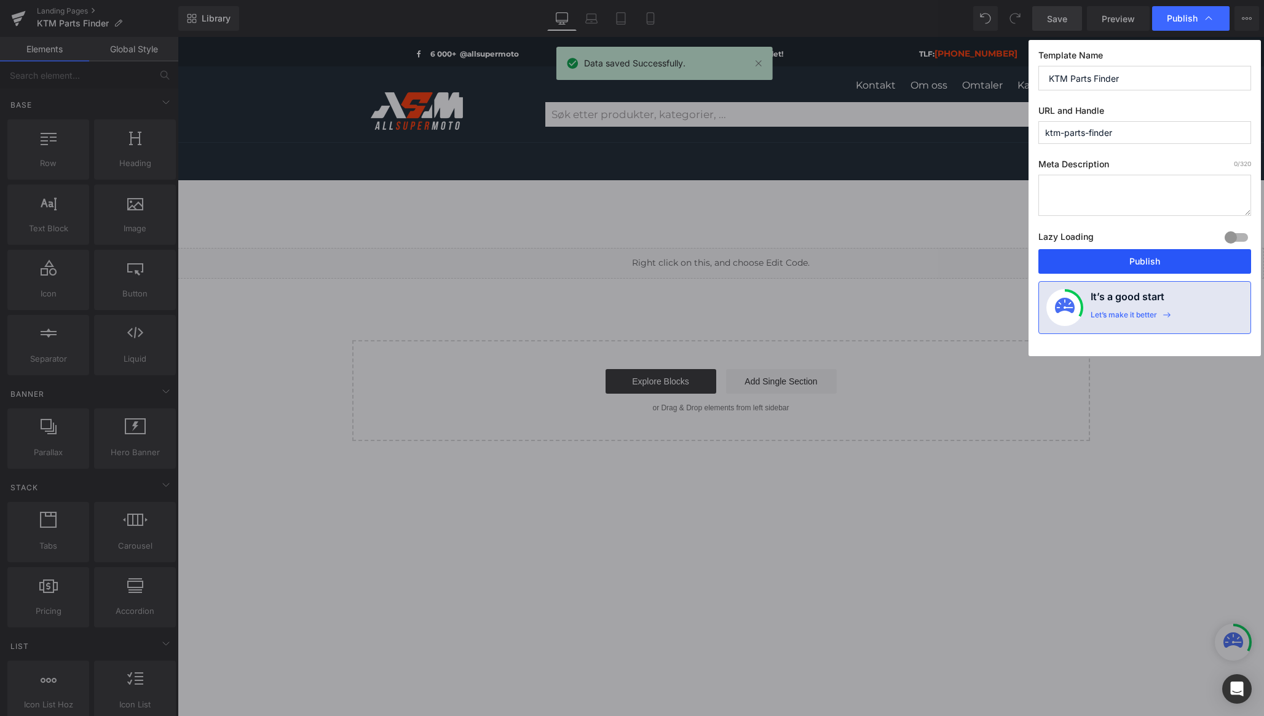
click at [1147, 260] on button "Publish" at bounding box center [1145, 261] width 213 height 25
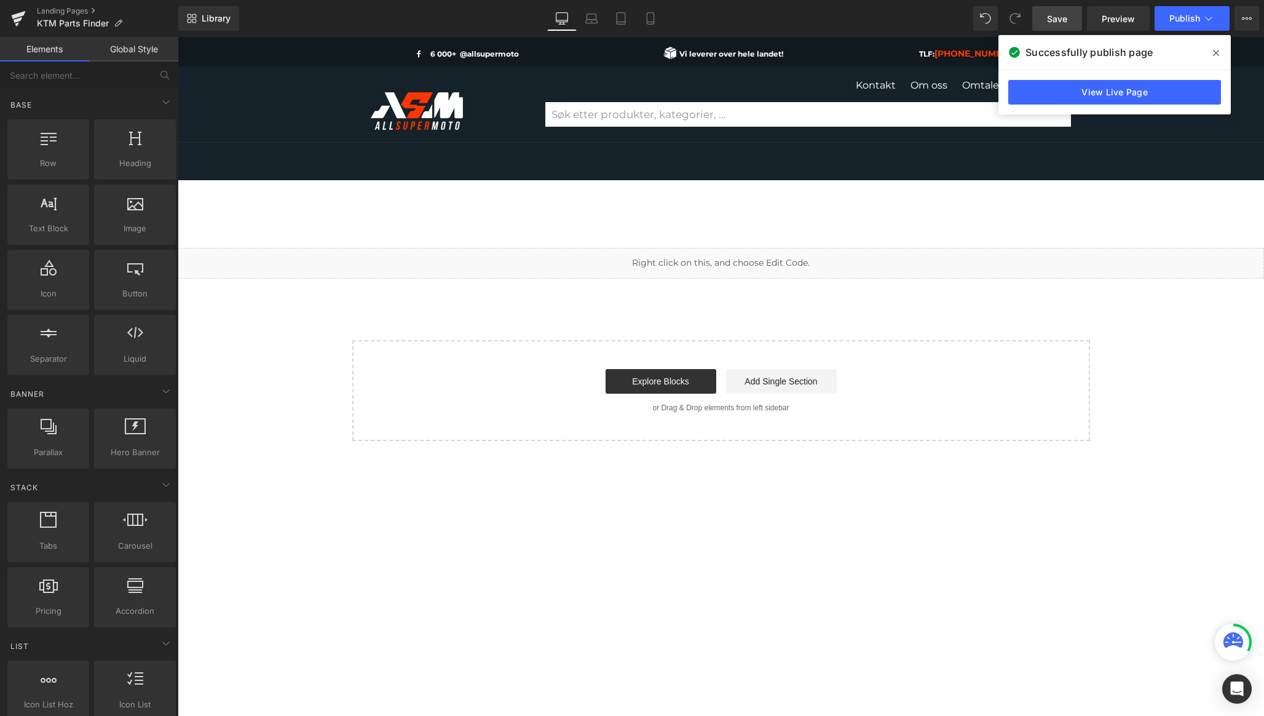
click at [1050, 228] on div "Liquid Select your layout" at bounding box center [721, 496] width 1087 height 570
click at [1156, 94] on link "View Live Page" at bounding box center [1115, 92] width 213 height 25
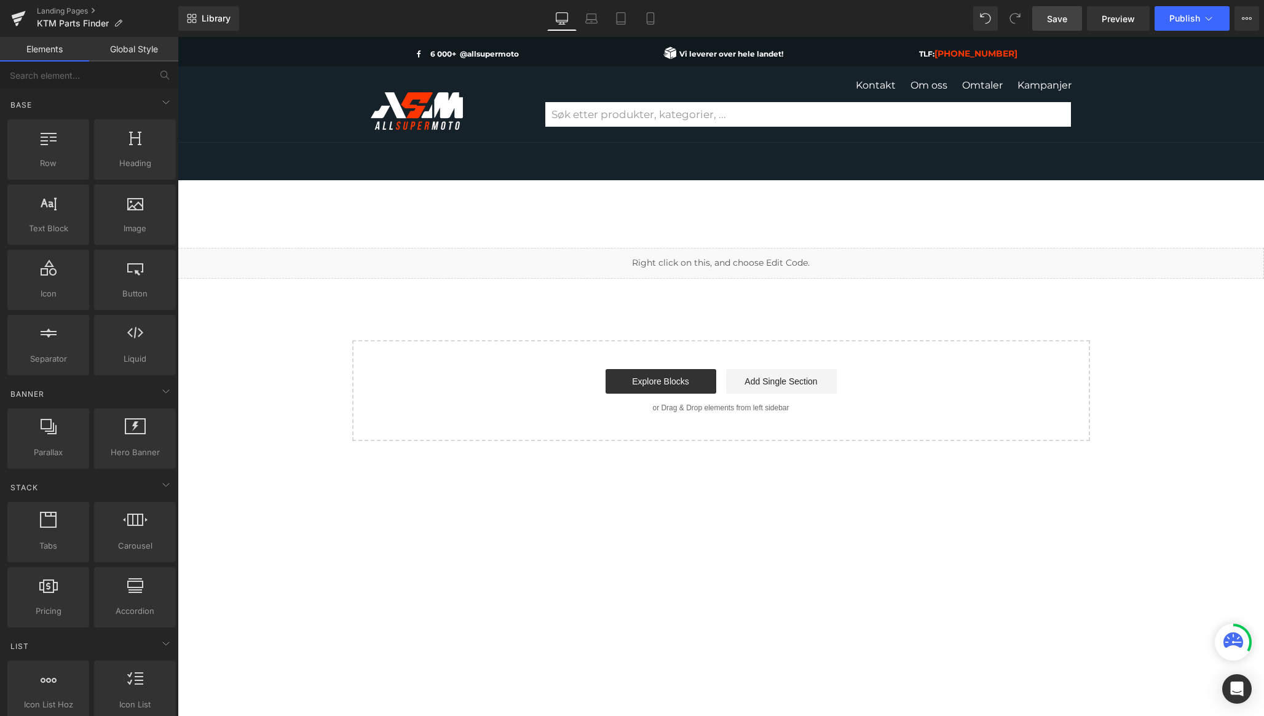
click at [697, 314] on div "Liquid Select your layout" at bounding box center [721, 344] width 1087 height 193
click at [740, 259] on div "Liquid" at bounding box center [721, 263] width 1087 height 31
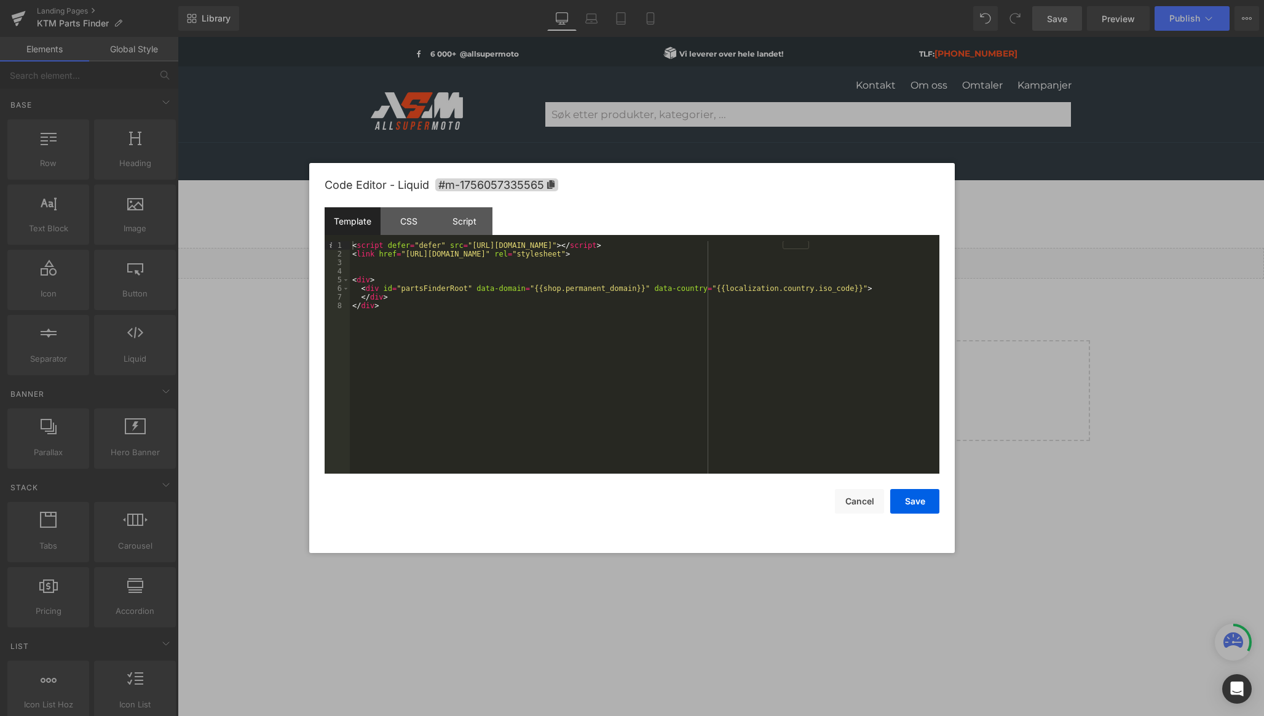
click at [362, 220] on div "Template" at bounding box center [353, 221] width 56 height 28
click at [399, 224] on div "CSS" at bounding box center [409, 221] width 56 height 28
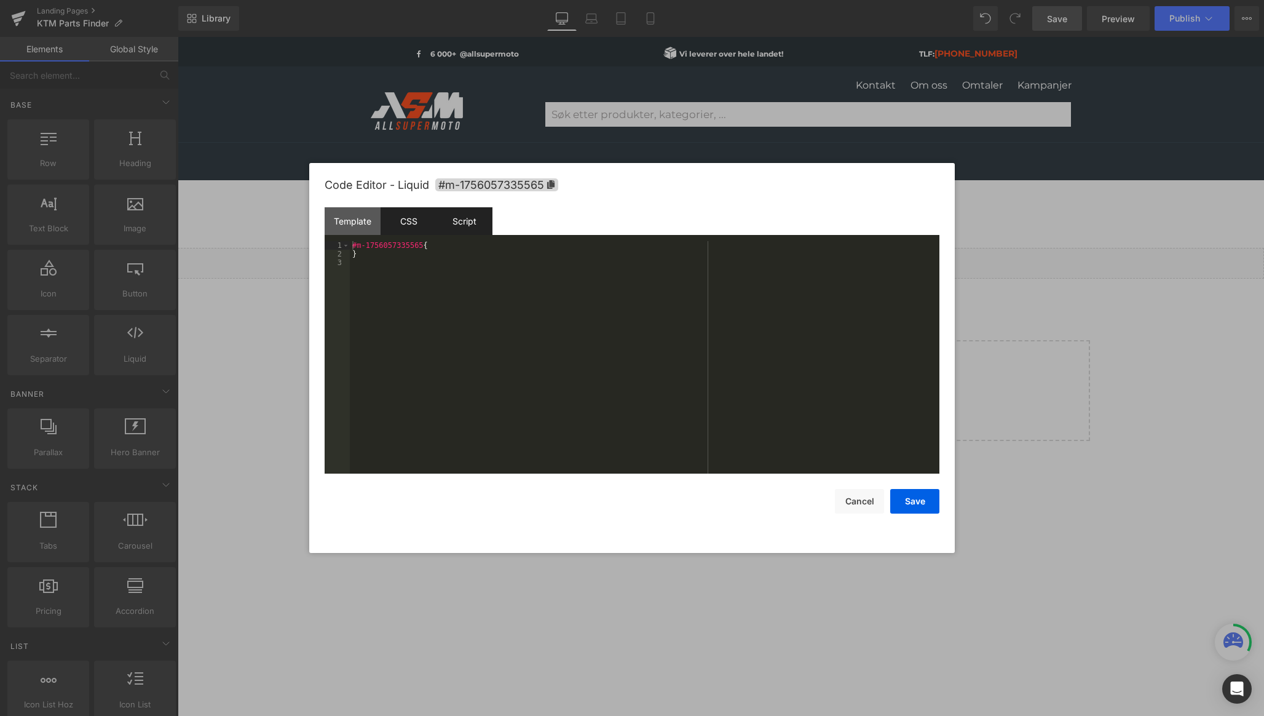
click at [464, 218] on div "Script" at bounding box center [465, 221] width 56 height 28
click at [411, 224] on div "CSS" at bounding box center [409, 221] width 56 height 28
click at [414, 263] on div "#m-1756057335565 { }" at bounding box center [645, 366] width 590 height 250
click at [465, 223] on div "Script" at bounding box center [465, 221] width 56 height 28
click at [460, 298] on div "( function ( jQuery ) { // var $module = jQuery('#m-1756057335565').children('.…" at bounding box center [645, 366] width 590 height 250
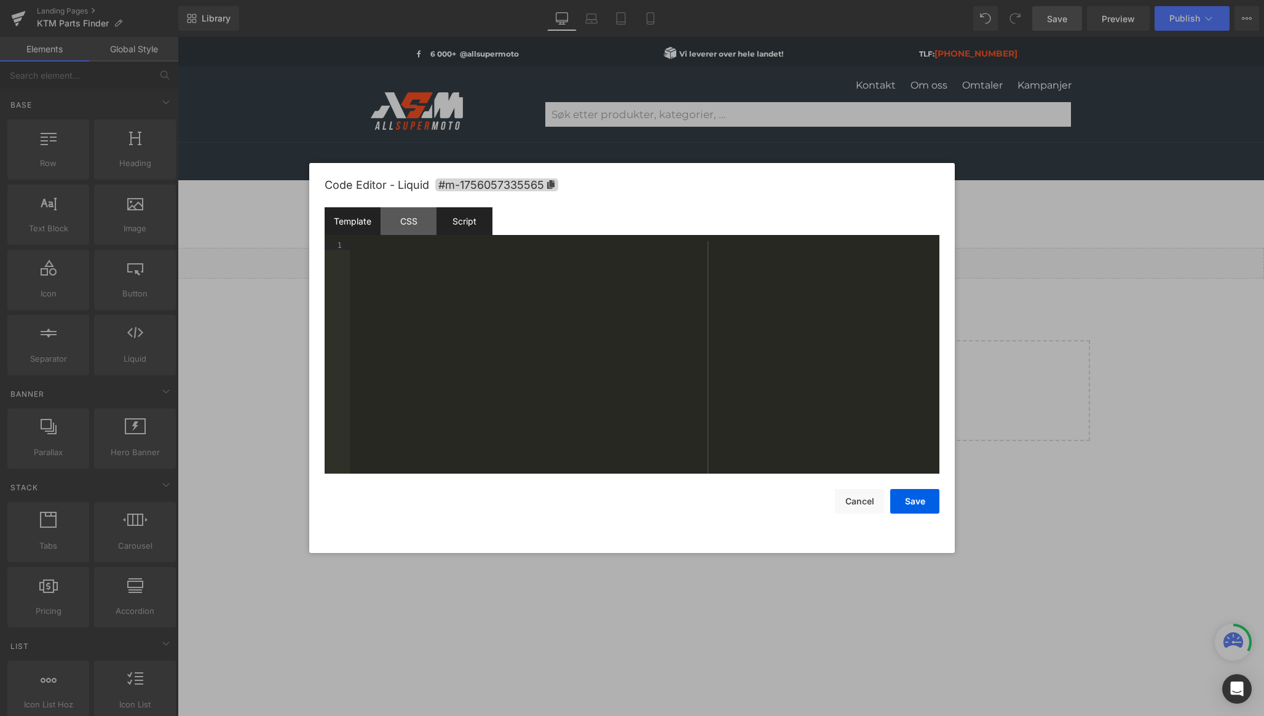
click at [346, 224] on div "Template" at bounding box center [353, 221] width 56 height 28
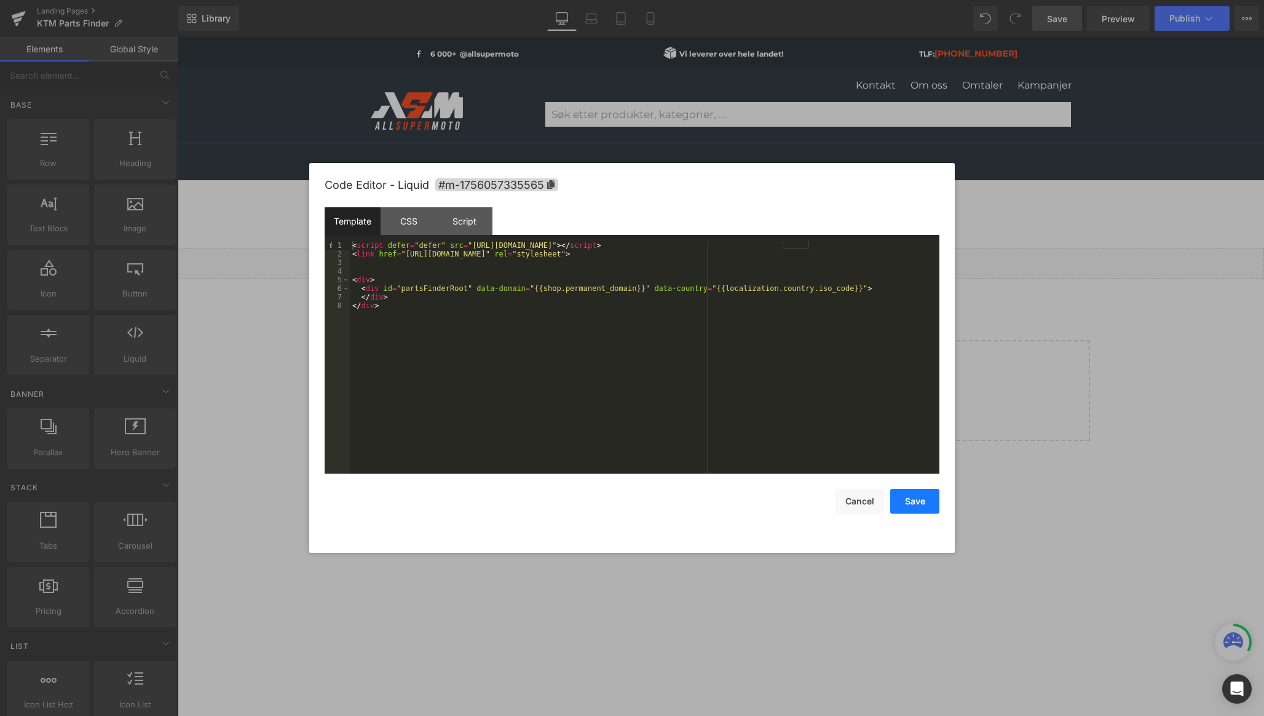
click at [908, 501] on button "Save" at bounding box center [915, 501] width 49 height 25
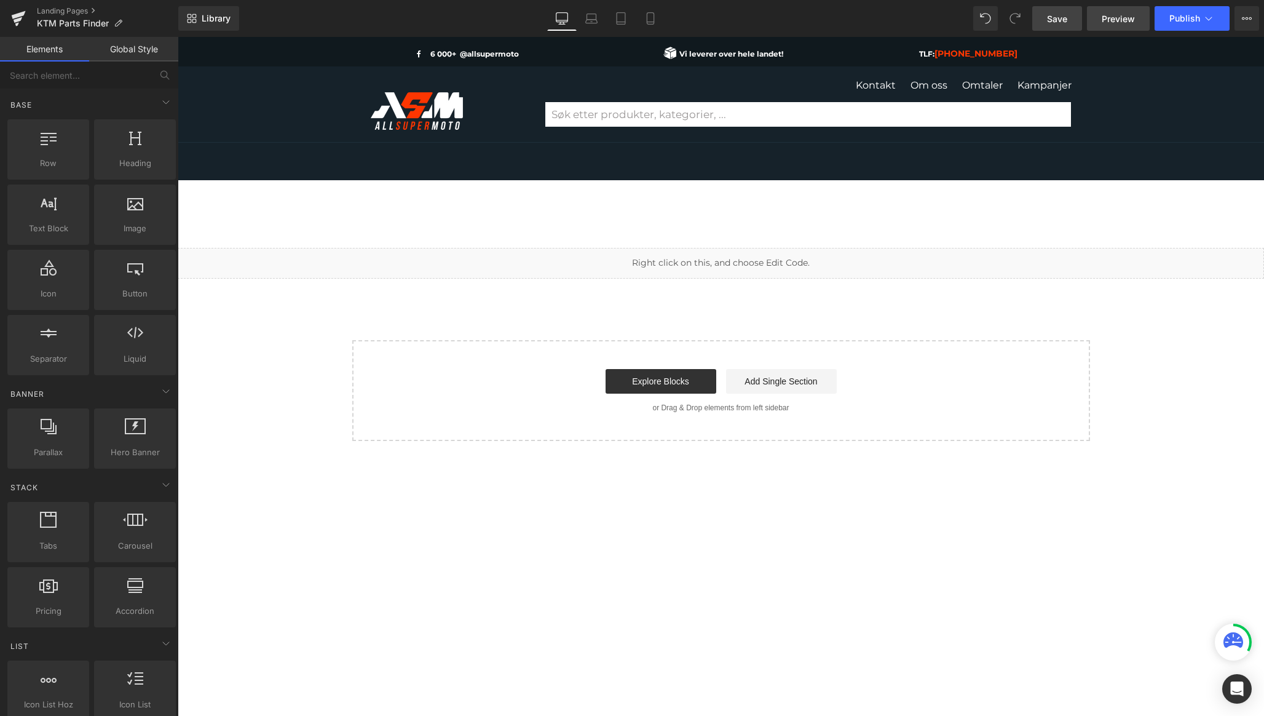
click at [1107, 25] on link "Preview" at bounding box center [1118, 18] width 63 height 25
click at [921, 189] on div at bounding box center [721, 195] width 1087 height 31
click at [1207, 16] on icon at bounding box center [1209, 18] width 12 height 12
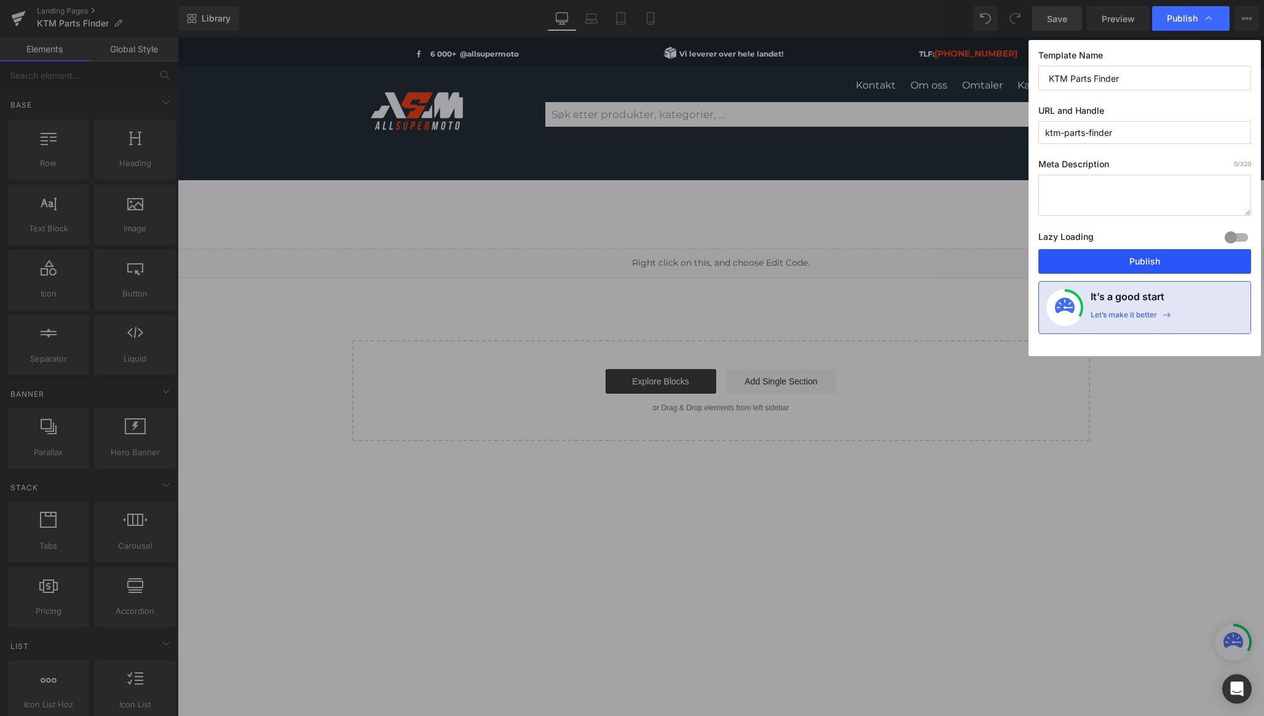
click at [1153, 265] on button "Publish" at bounding box center [1145, 261] width 213 height 25
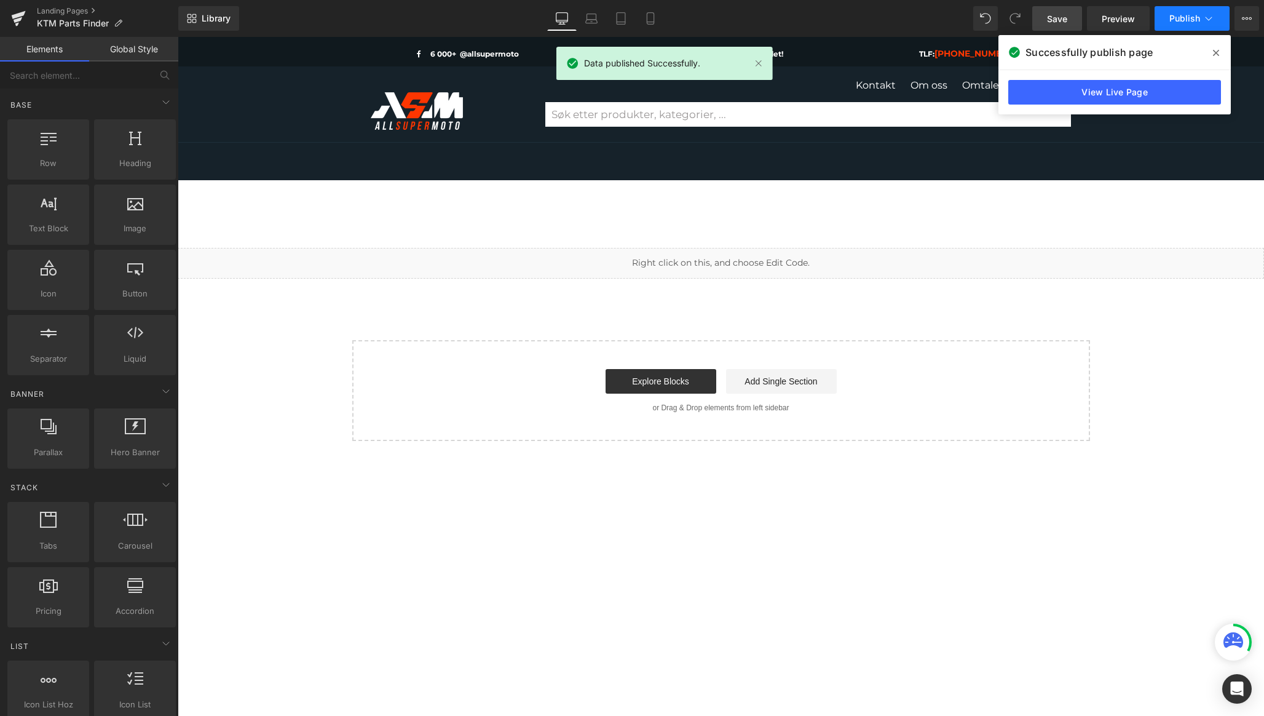
click at [1221, 18] on button "Publish" at bounding box center [1192, 18] width 75 height 25
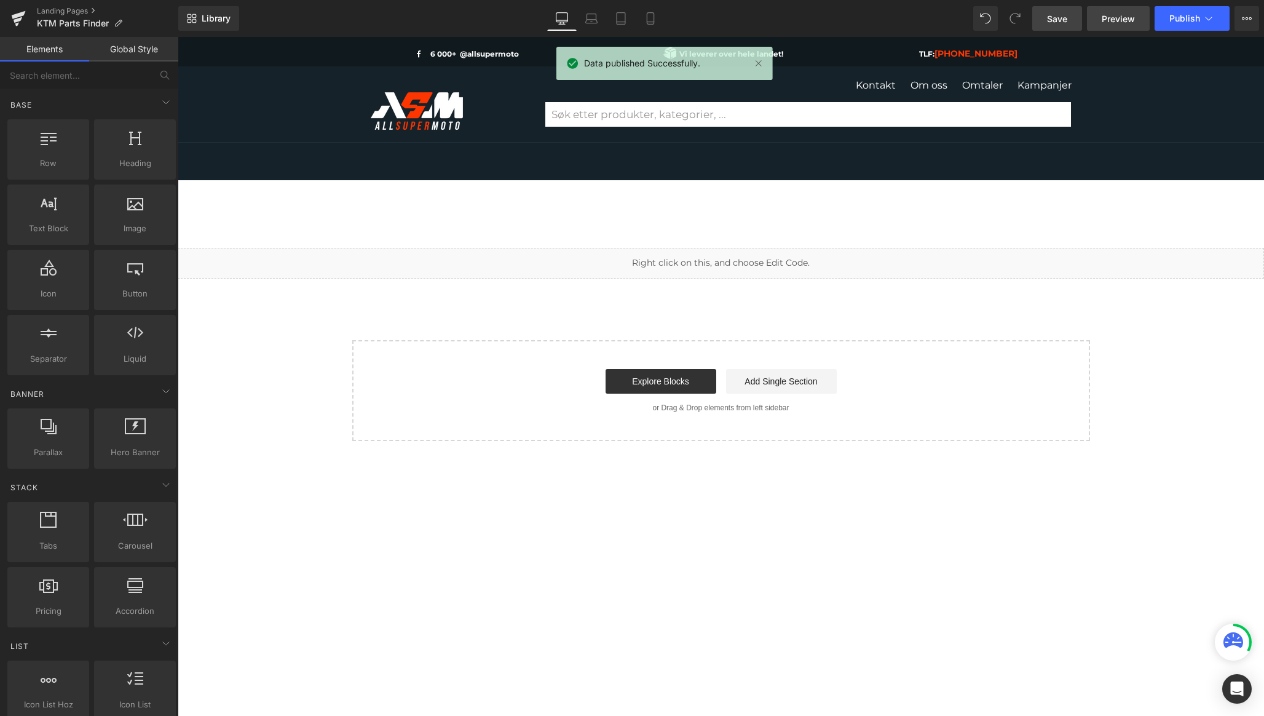
click at [1136, 19] on link "Preview" at bounding box center [1118, 18] width 63 height 25
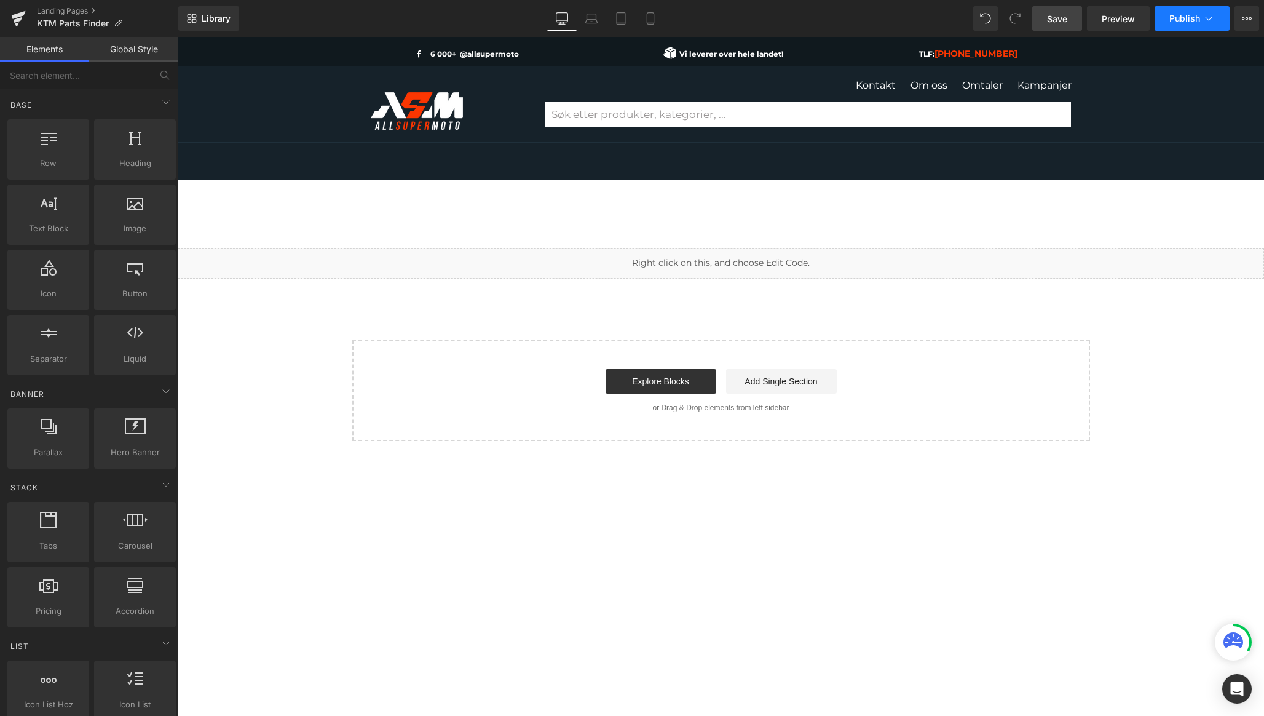
click at [1188, 18] on span "Publish" at bounding box center [1185, 19] width 31 height 10
click at [1216, 7] on button "Publish" at bounding box center [1192, 18] width 75 height 25
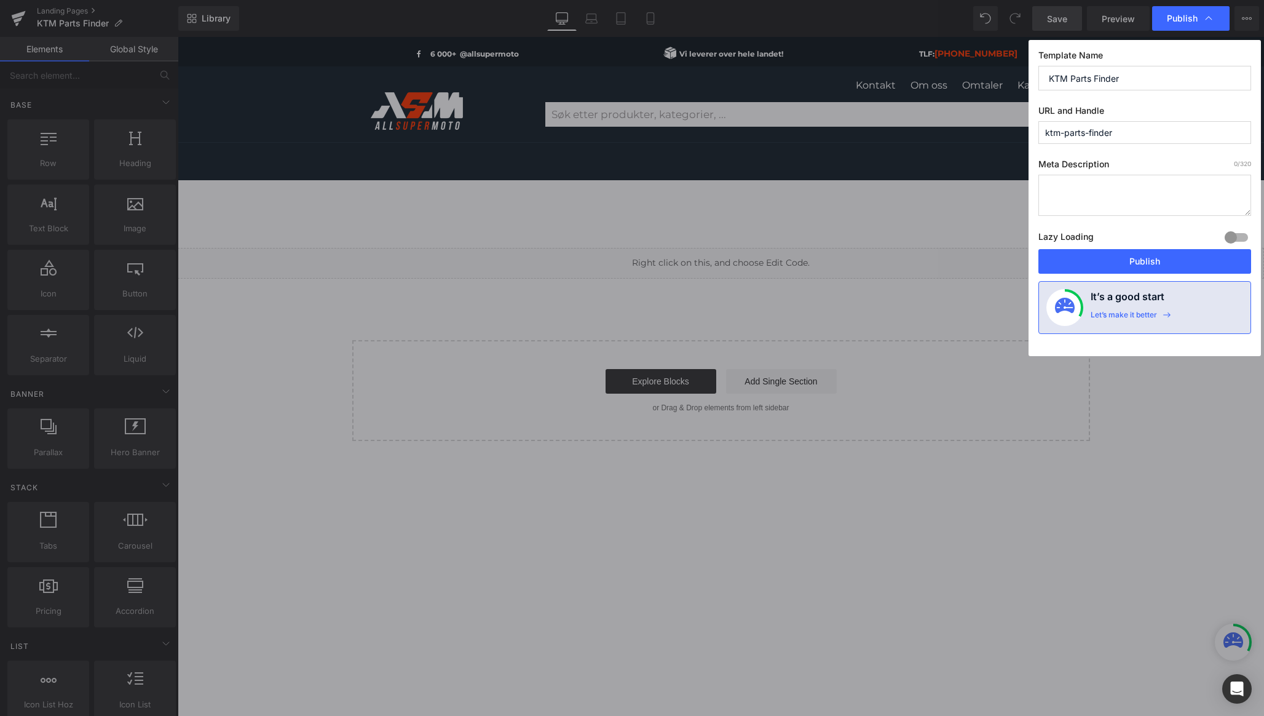
click at [1239, 242] on div at bounding box center [1237, 238] width 30 height 20
click at [1218, 261] on button "Publish" at bounding box center [1145, 261] width 213 height 25
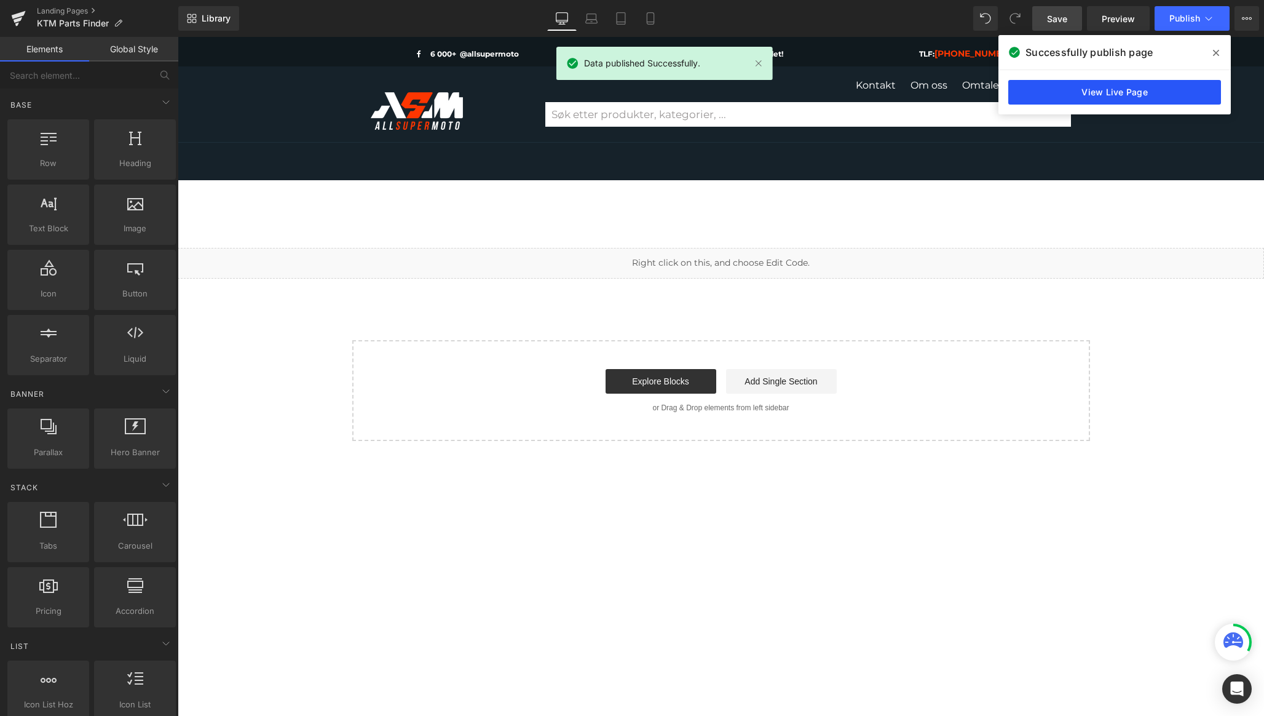
click at [1141, 103] on link "View Live Page" at bounding box center [1115, 92] width 213 height 25
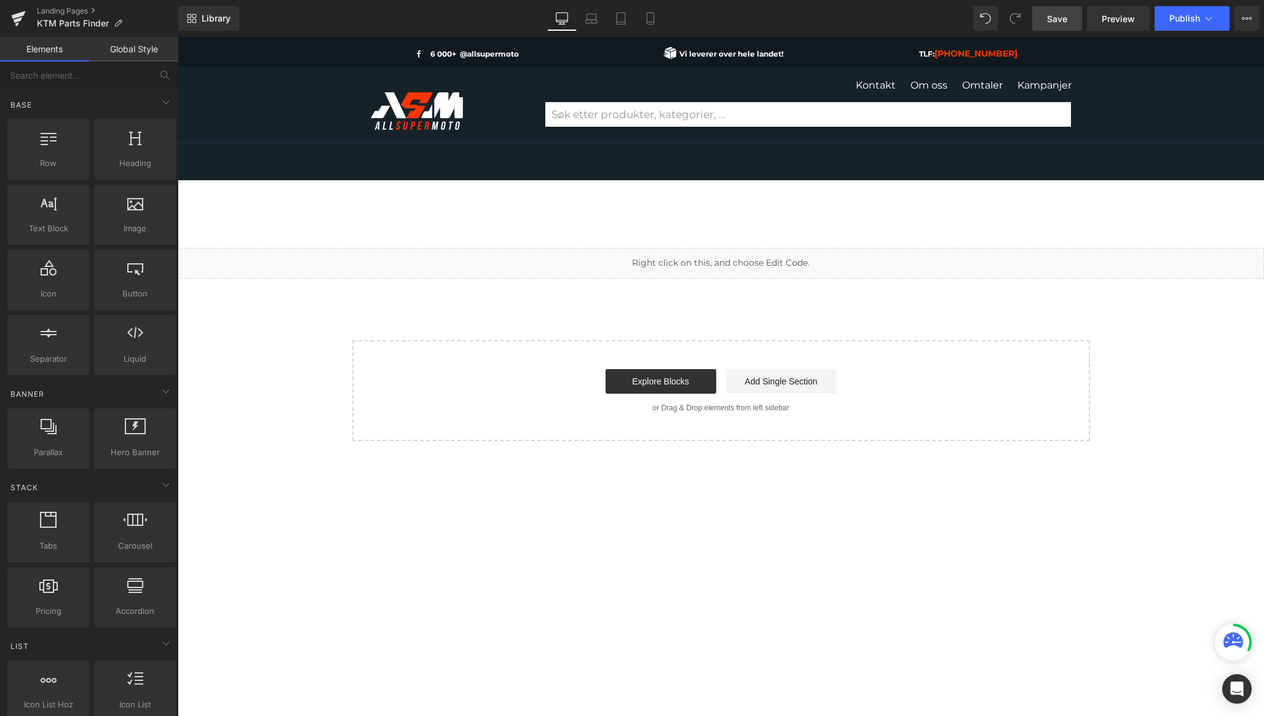
click at [790, 299] on div "Liquid Select your layout" at bounding box center [721, 344] width 1087 height 193
click at [736, 256] on div "Liquid" at bounding box center [721, 263] width 1087 height 31
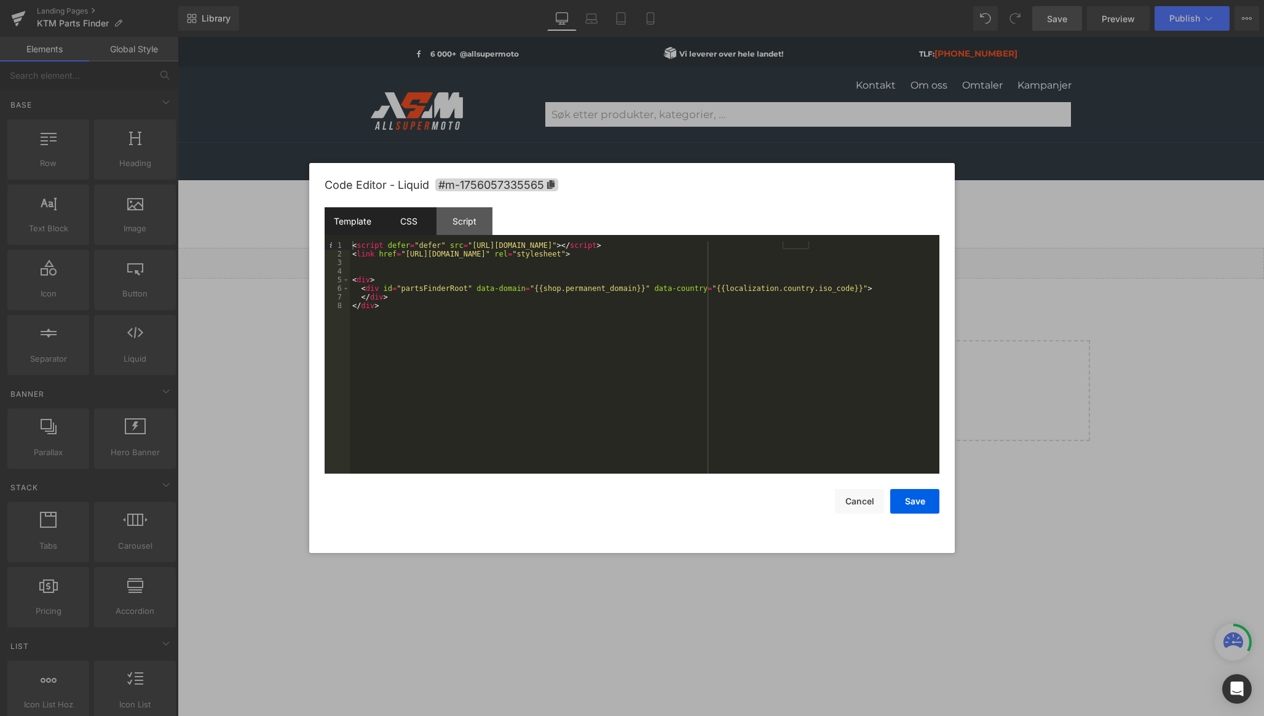
click at [413, 216] on div "CSS" at bounding box center [409, 221] width 56 height 28
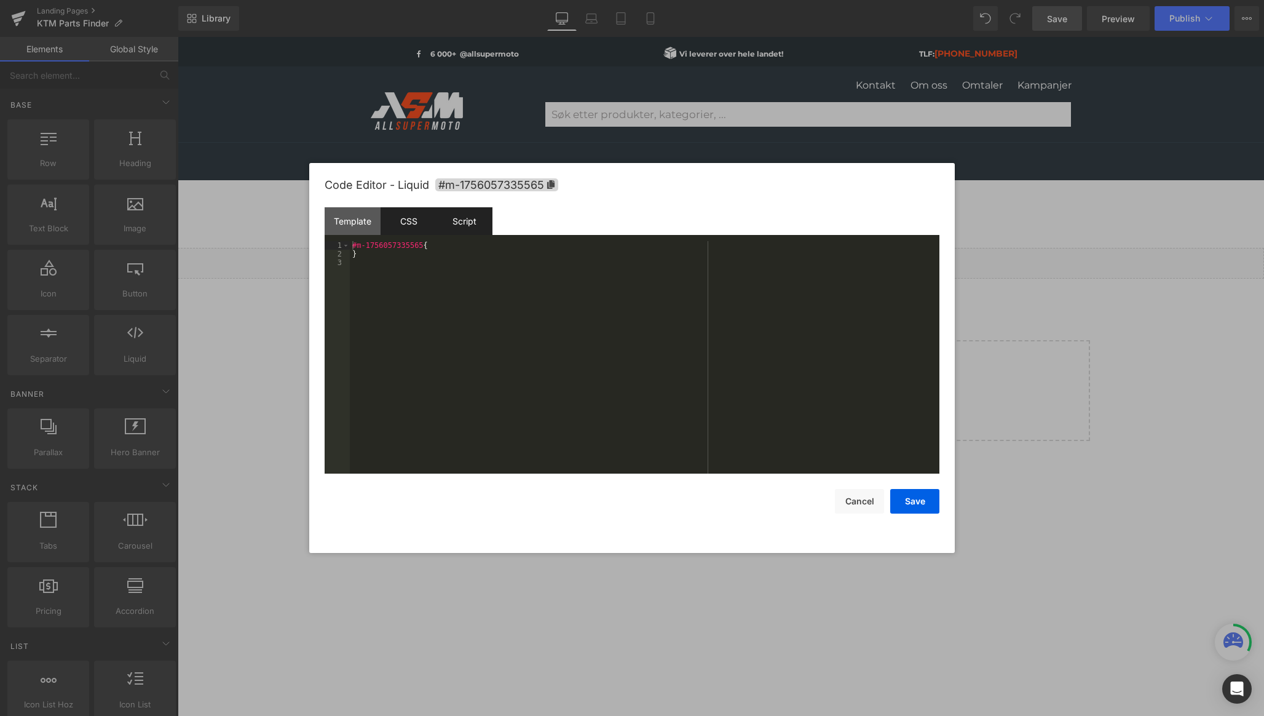
click at [453, 216] on div "Script" at bounding box center [465, 221] width 56 height 28
click at [351, 216] on div "Template" at bounding box center [353, 221] width 56 height 28
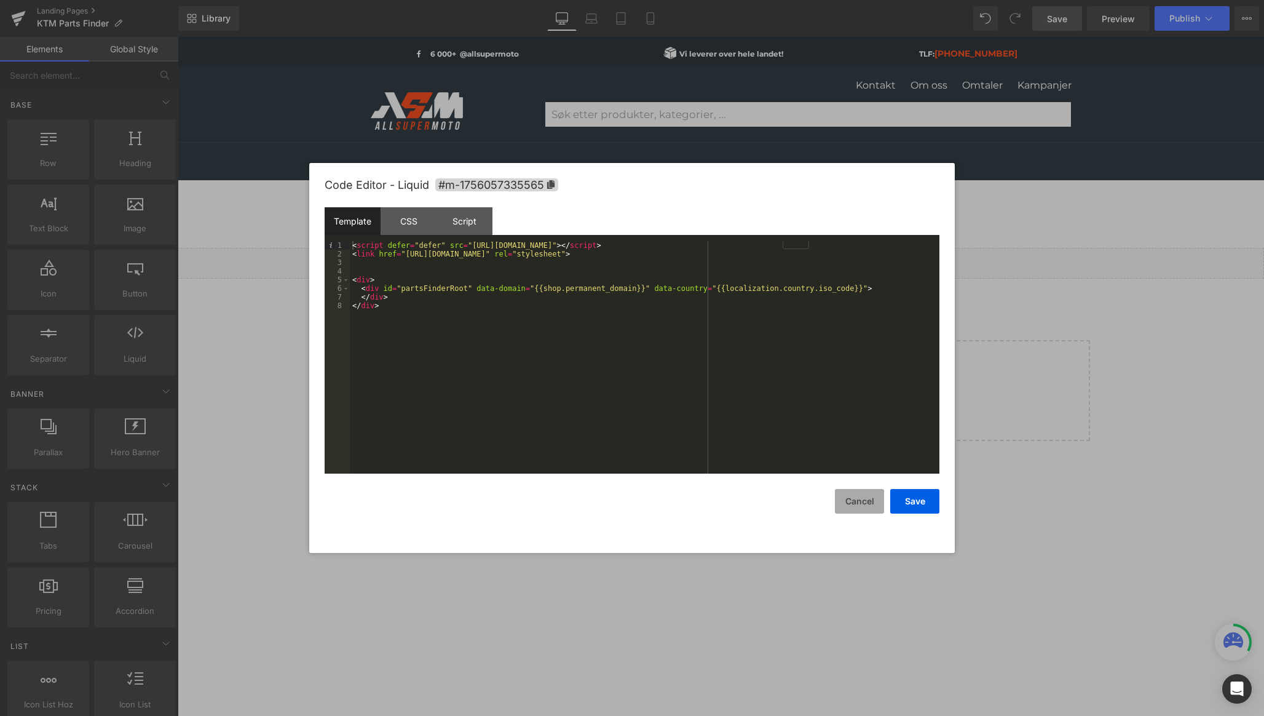
click at [865, 499] on button "Cancel" at bounding box center [859, 501] width 49 height 25
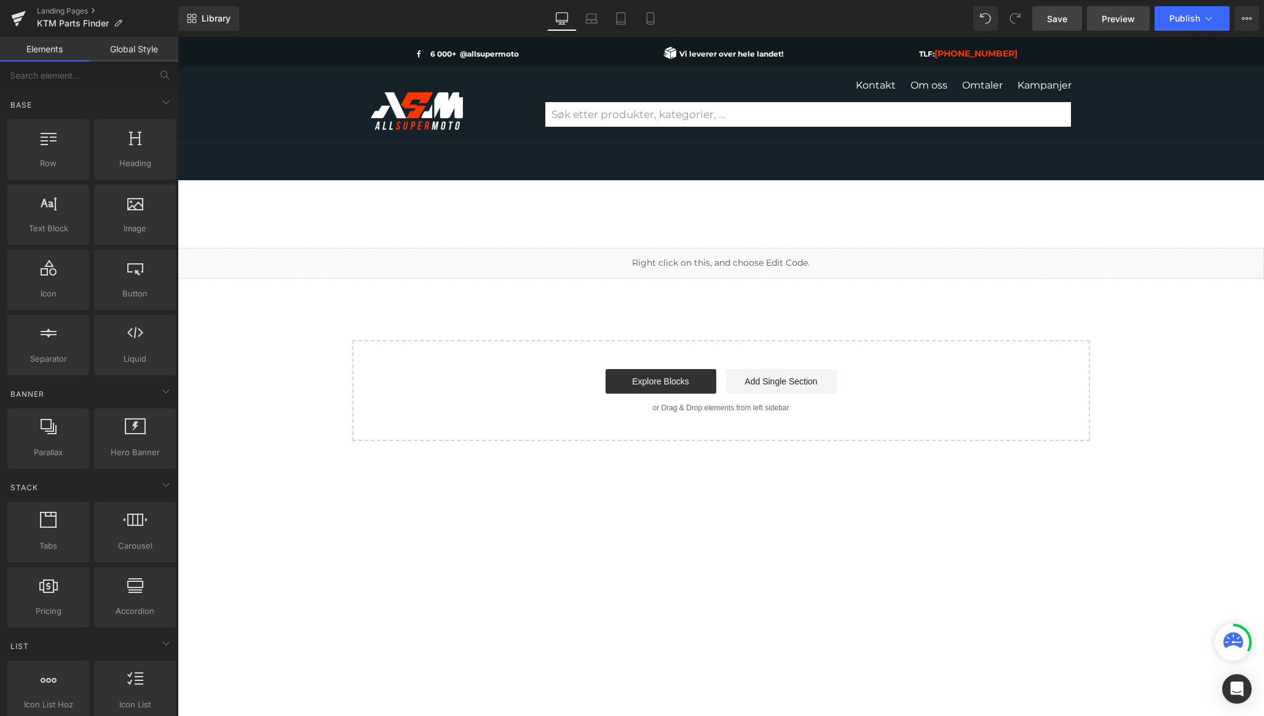
click at [1120, 25] on link "Preview" at bounding box center [1118, 18] width 63 height 25
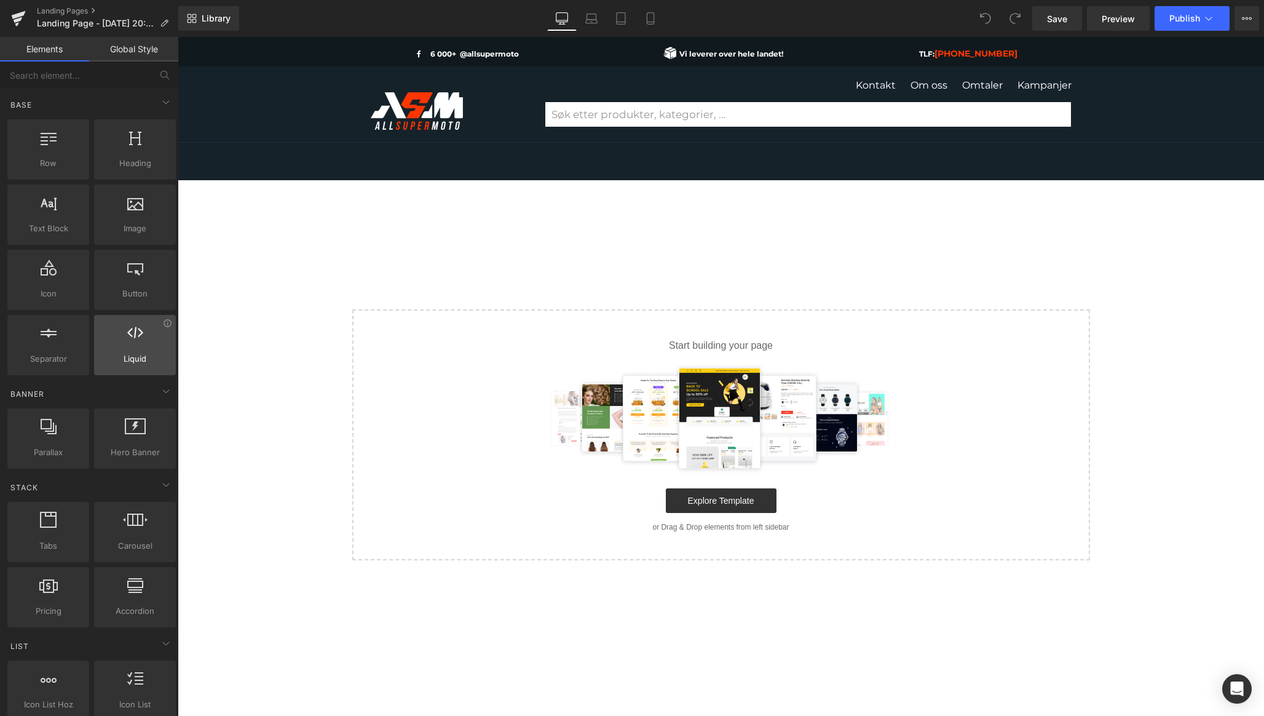
click at [138, 325] on icon at bounding box center [135, 333] width 16 height 16
click at [137, 333] on icon at bounding box center [135, 333] width 16 height 16
click at [133, 335] on icon at bounding box center [135, 333] width 16 height 16
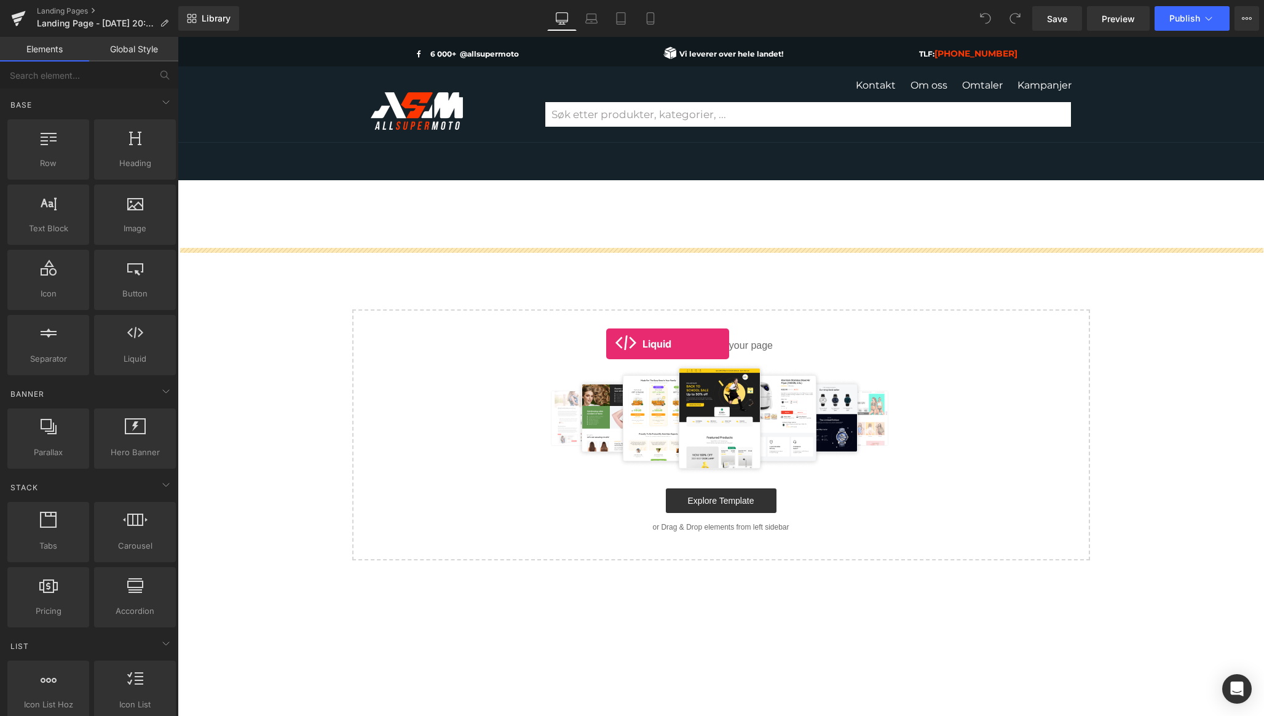
drag, startPoint x: 311, startPoint y: 379, endPoint x: 618, endPoint y: 321, distance: 312.9
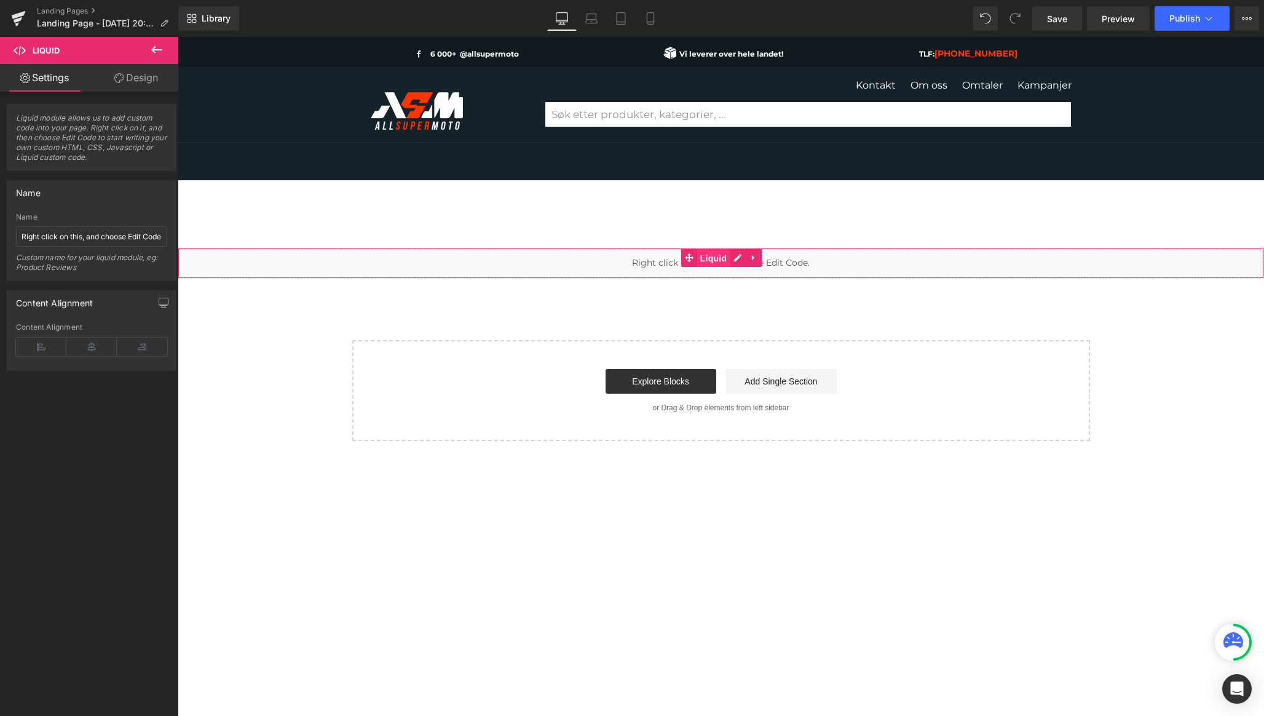
click at [720, 260] on span "Liquid" at bounding box center [713, 258] width 33 height 18
click at [737, 258] on div "Liquid" at bounding box center [721, 263] width 1087 height 31
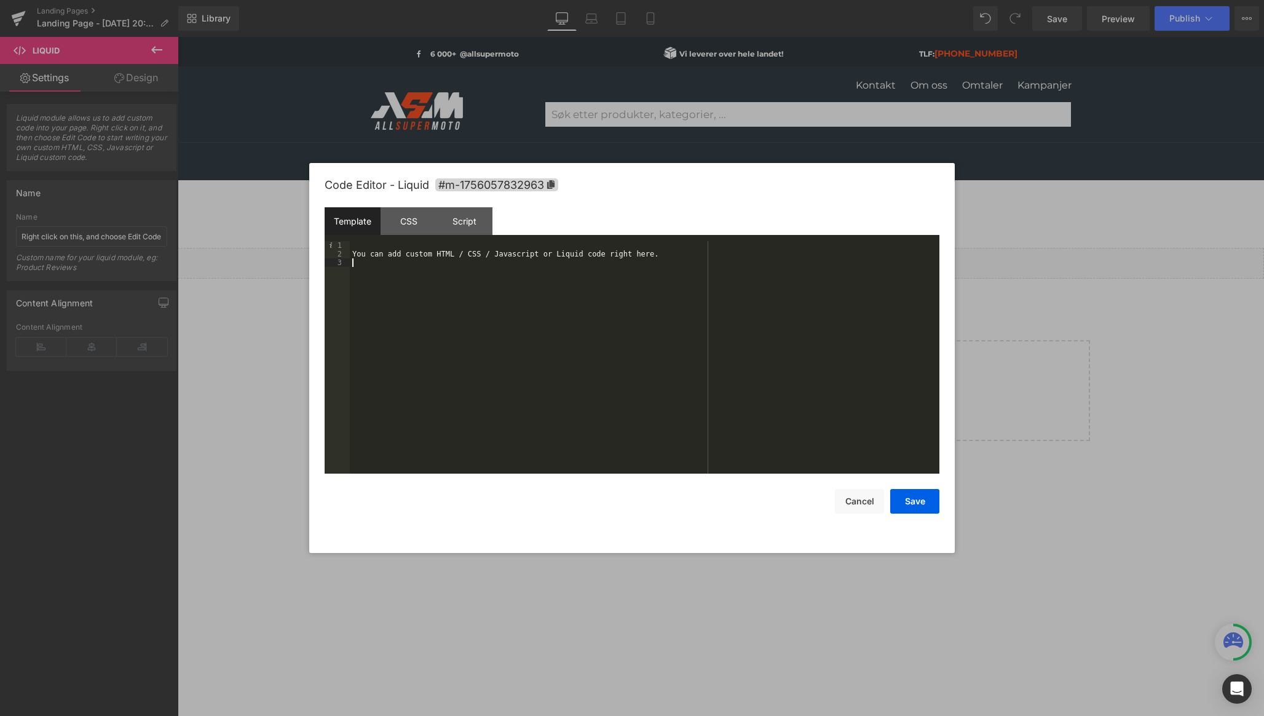
click at [694, 290] on div "You can add custom HTML / CSS / Javascript or Liquid code right here." at bounding box center [645, 366] width 590 height 250
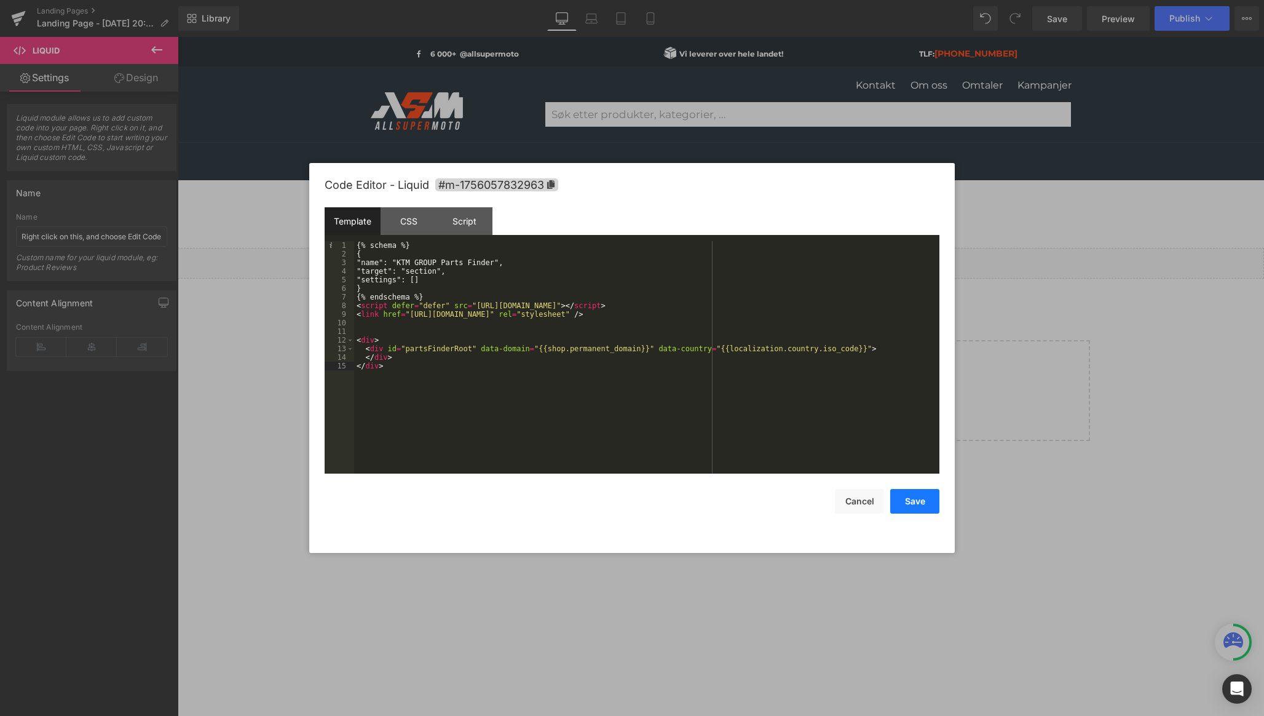
click at [915, 501] on button "Save" at bounding box center [915, 501] width 49 height 25
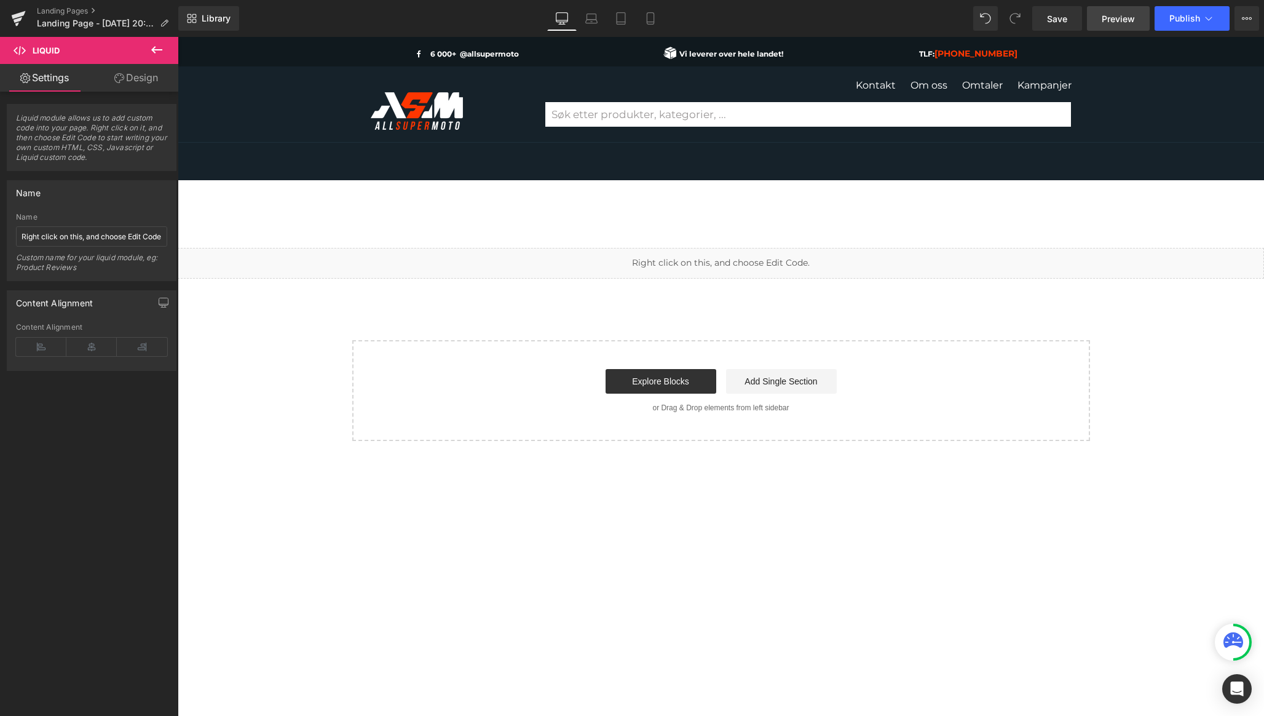
click at [1121, 22] on span "Preview" at bounding box center [1118, 18] width 33 height 13
click at [1059, 20] on span "Save" at bounding box center [1057, 18] width 20 height 13
click at [1116, 21] on span "Preview" at bounding box center [1118, 18] width 33 height 13
click at [735, 258] on div "Liquid" at bounding box center [721, 263] width 1087 height 31
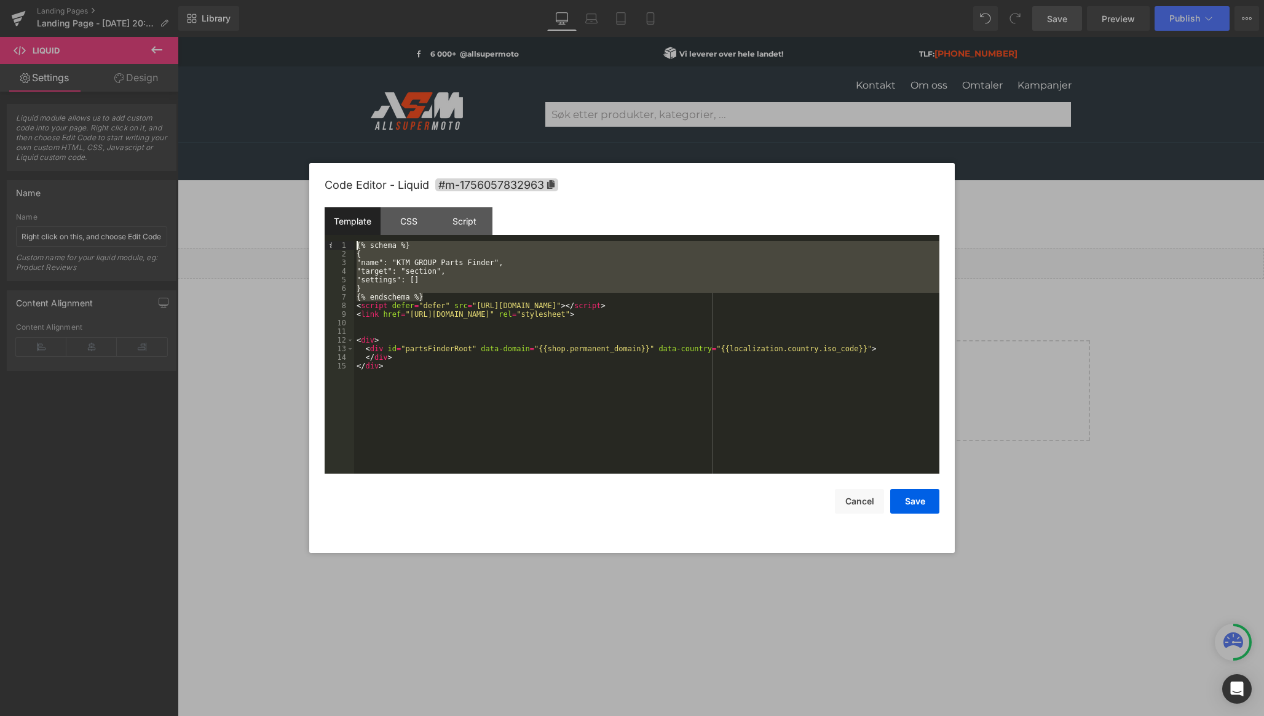
drag, startPoint x: 446, startPoint y: 296, endPoint x: 334, endPoint y: 237, distance: 126.5
click at [334, 237] on div "Template CSS Script Data 1 2 3 4 5 6 7 8 9 10 11 12 13 14 15 {% schema %} { "na…" at bounding box center [632, 340] width 615 height 266
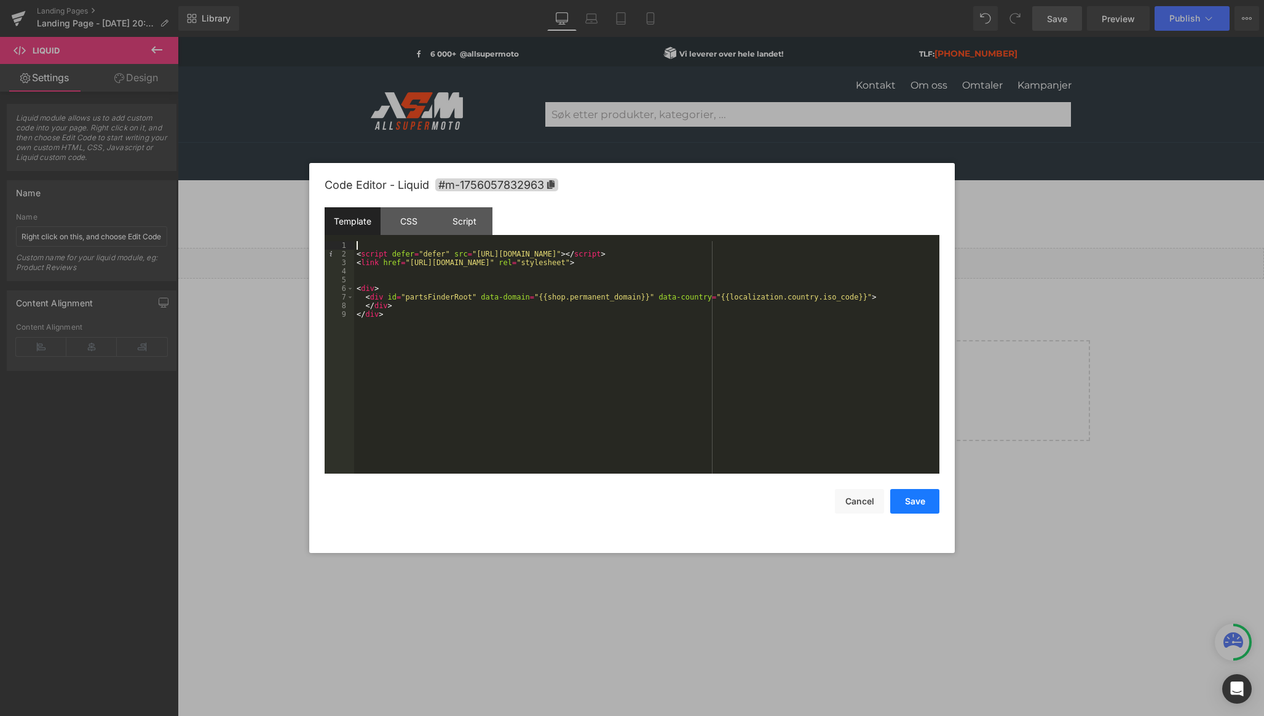
click at [916, 510] on button "Save" at bounding box center [915, 501] width 49 height 25
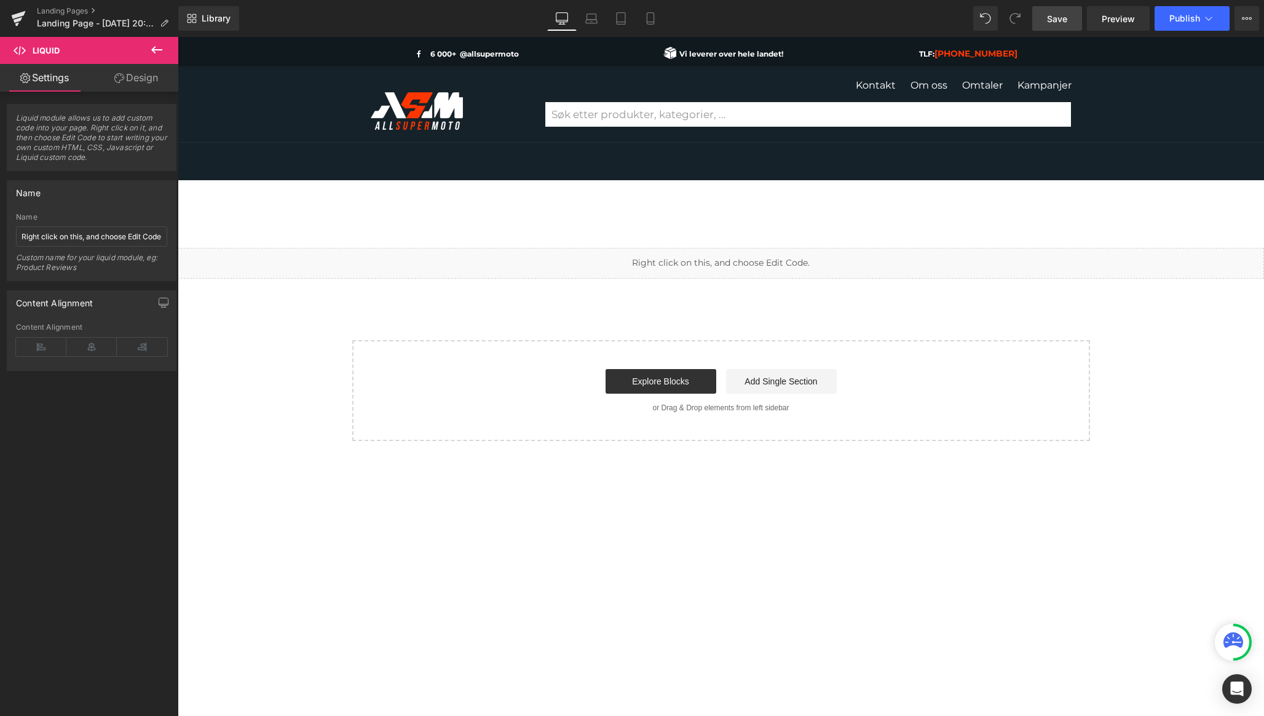
click at [1059, 13] on span "Save" at bounding box center [1057, 18] width 20 height 13
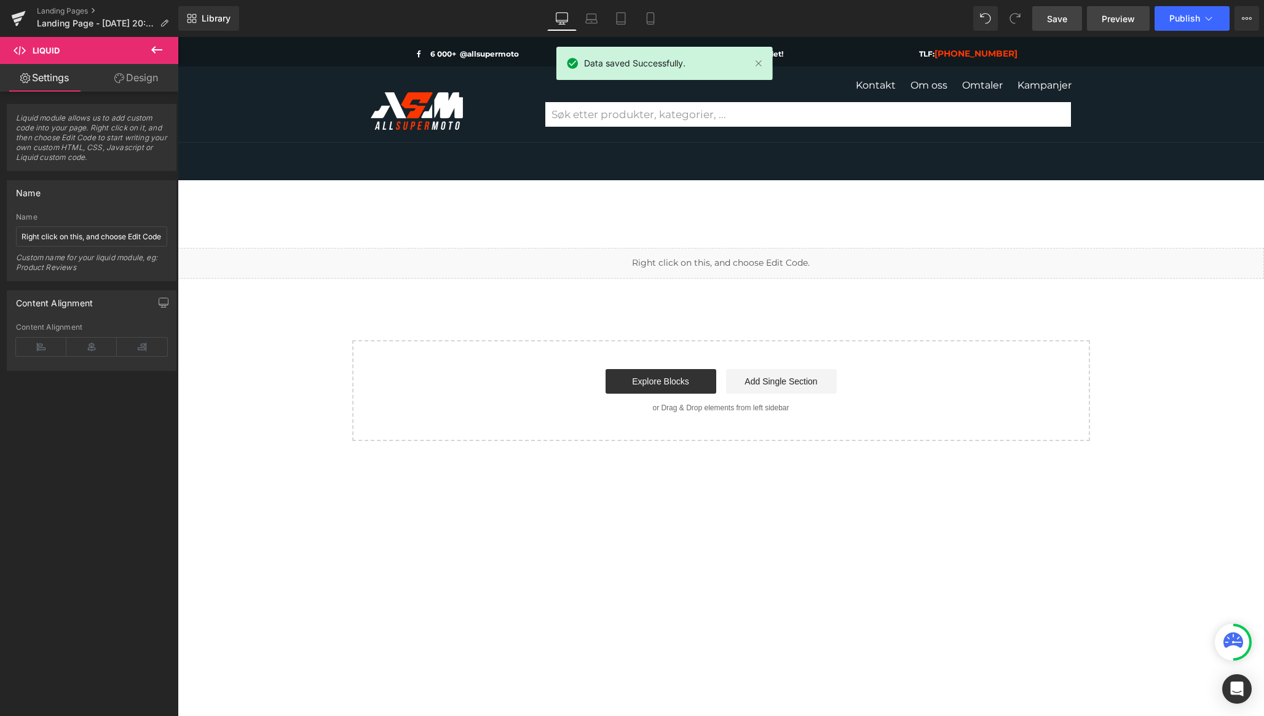
click at [1120, 12] on span "Preview" at bounding box center [1118, 18] width 33 height 13
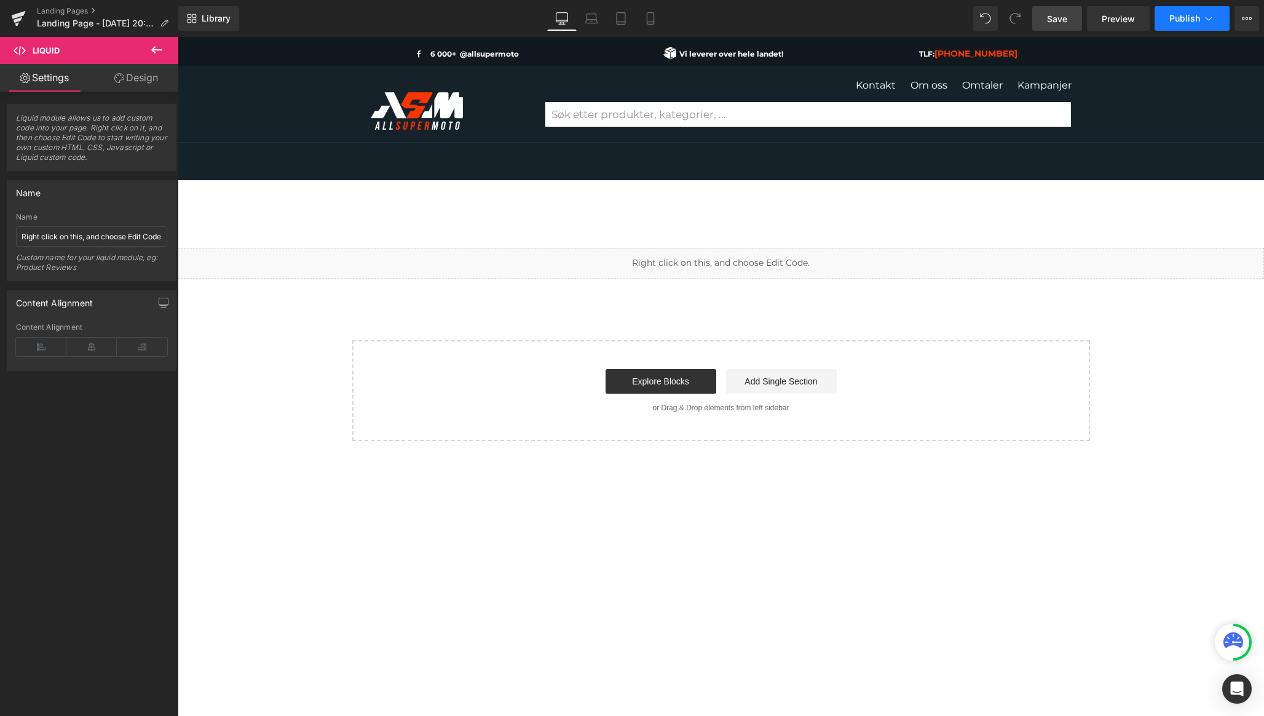
click at [1169, 27] on button "Publish" at bounding box center [1192, 18] width 75 height 25
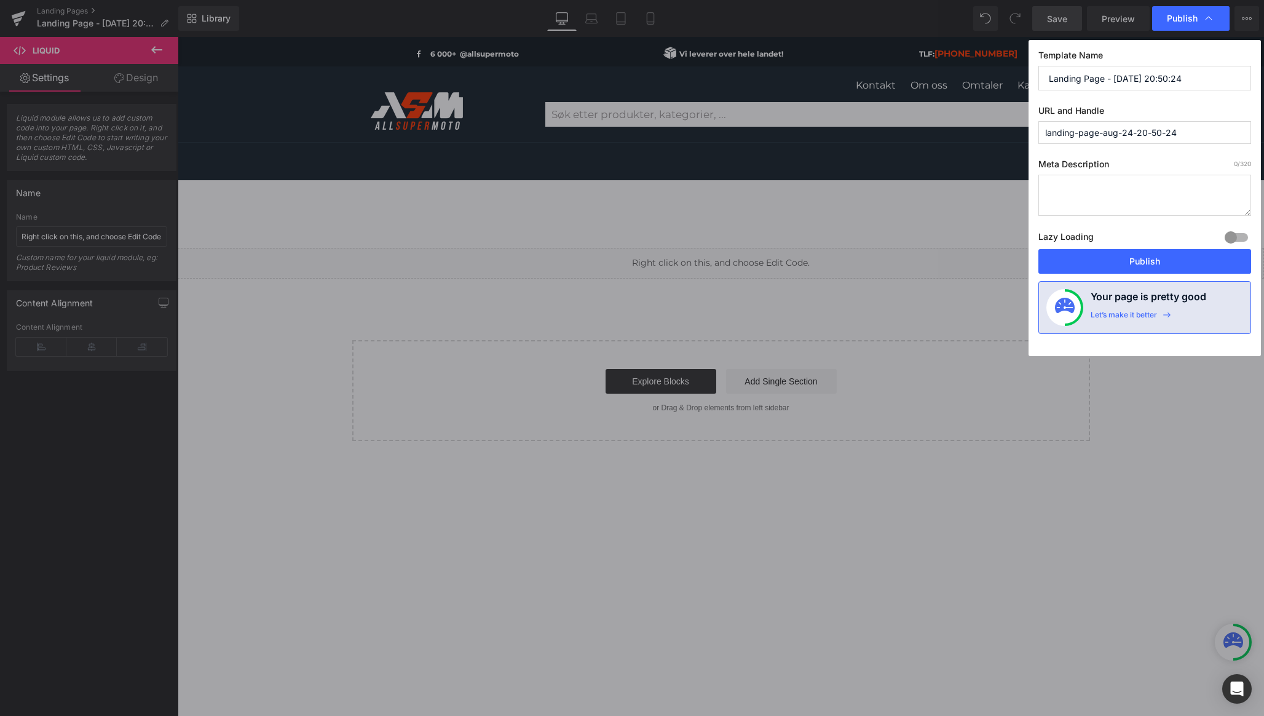
click at [1197, 131] on input "landing-page-aug-24-20-50-24" at bounding box center [1145, 132] width 213 height 23
type input "ktm-parts-finder"
click at [1175, 262] on button "Publish" at bounding box center [1145, 261] width 213 height 25
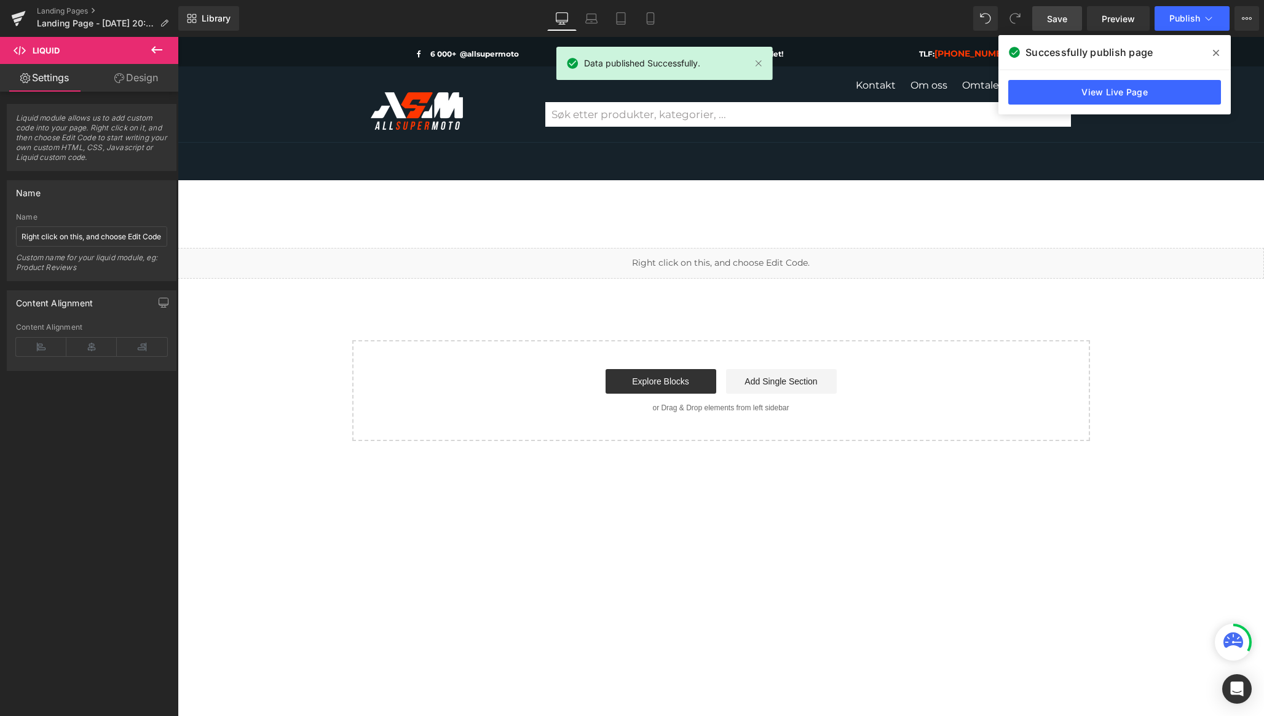
click at [1193, 98] on link "View Live Page" at bounding box center [1115, 92] width 213 height 25
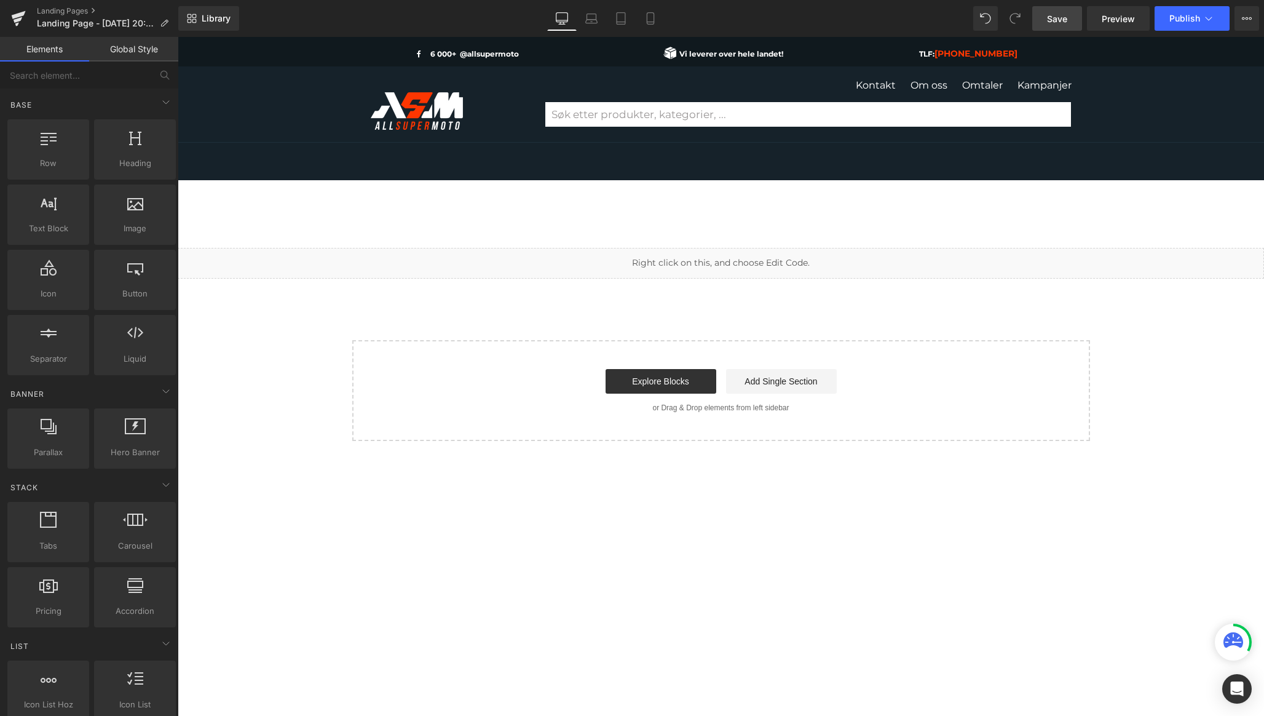
click at [921, 309] on div "Liquid Select your layout" at bounding box center [721, 344] width 1087 height 193
click at [760, 258] on link at bounding box center [754, 257] width 16 height 18
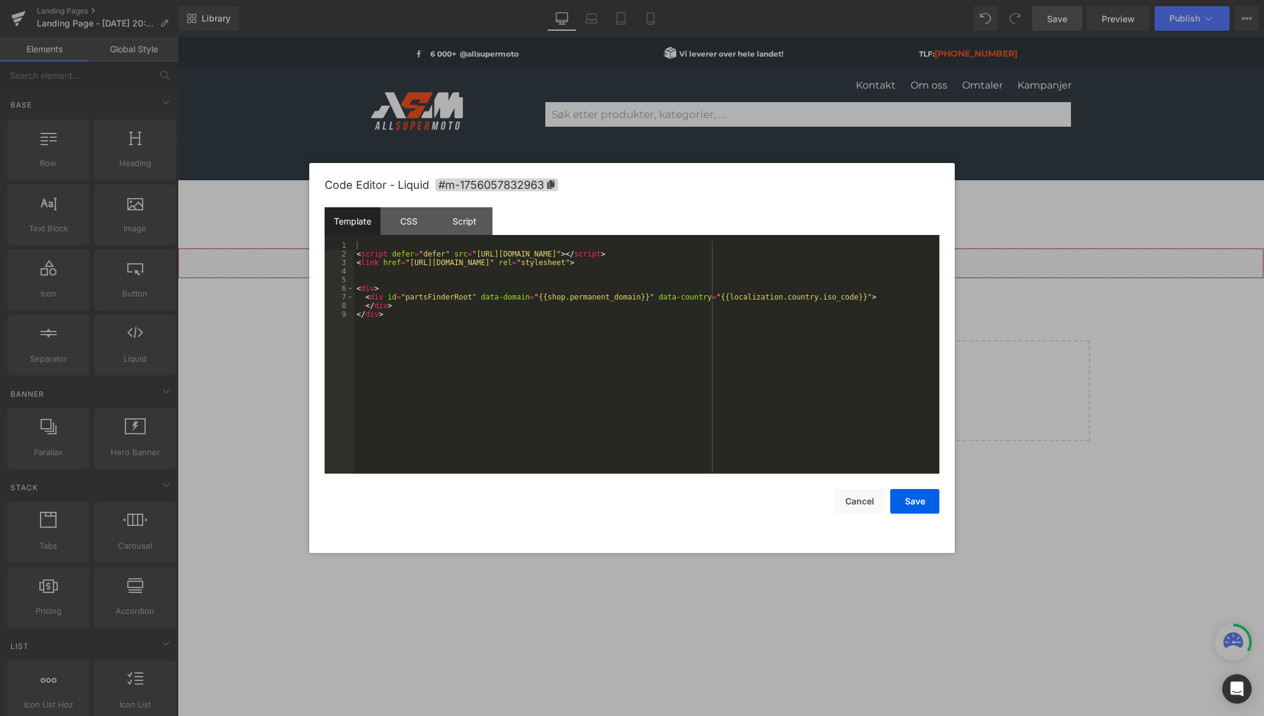
click at [716, 253] on div "Liquid" at bounding box center [721, 263] width 1087 height 31
click at [863, 501] on button "Cancel" at bounding box center [859, 501] width 49 height 25
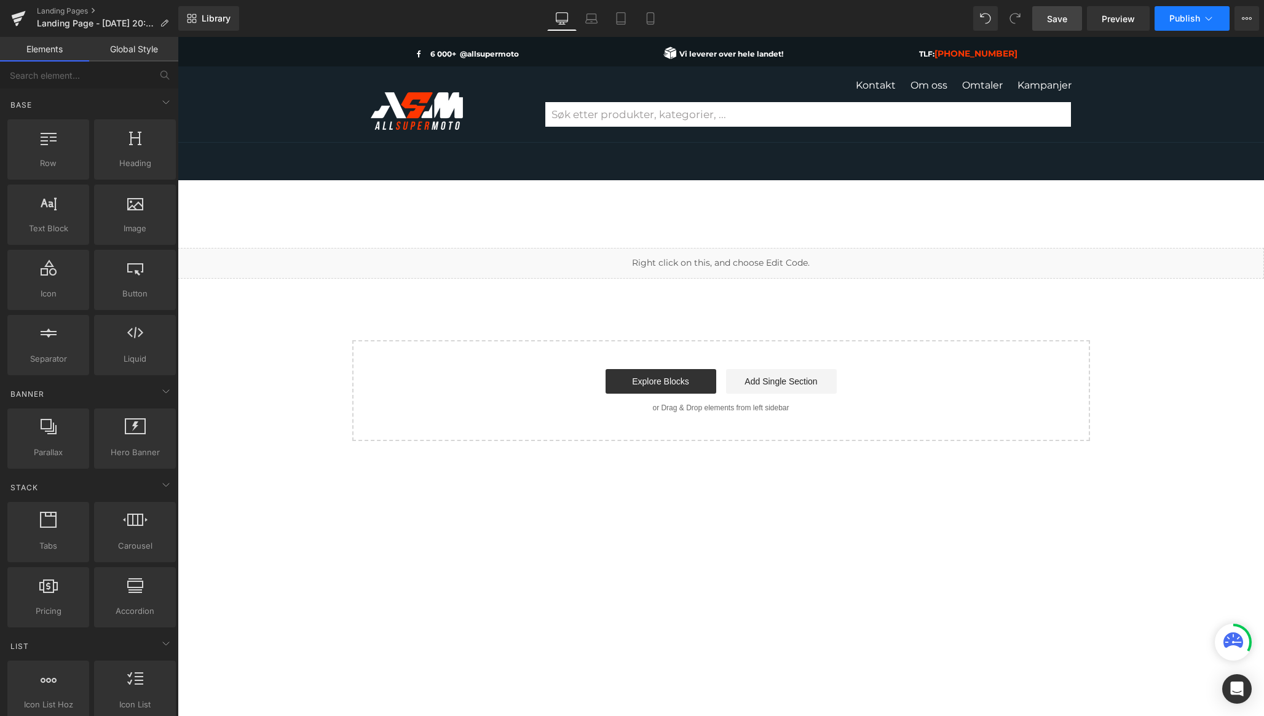
click at [1210, 15] on icon at bounding box center [1209, 18] width 12 height 12
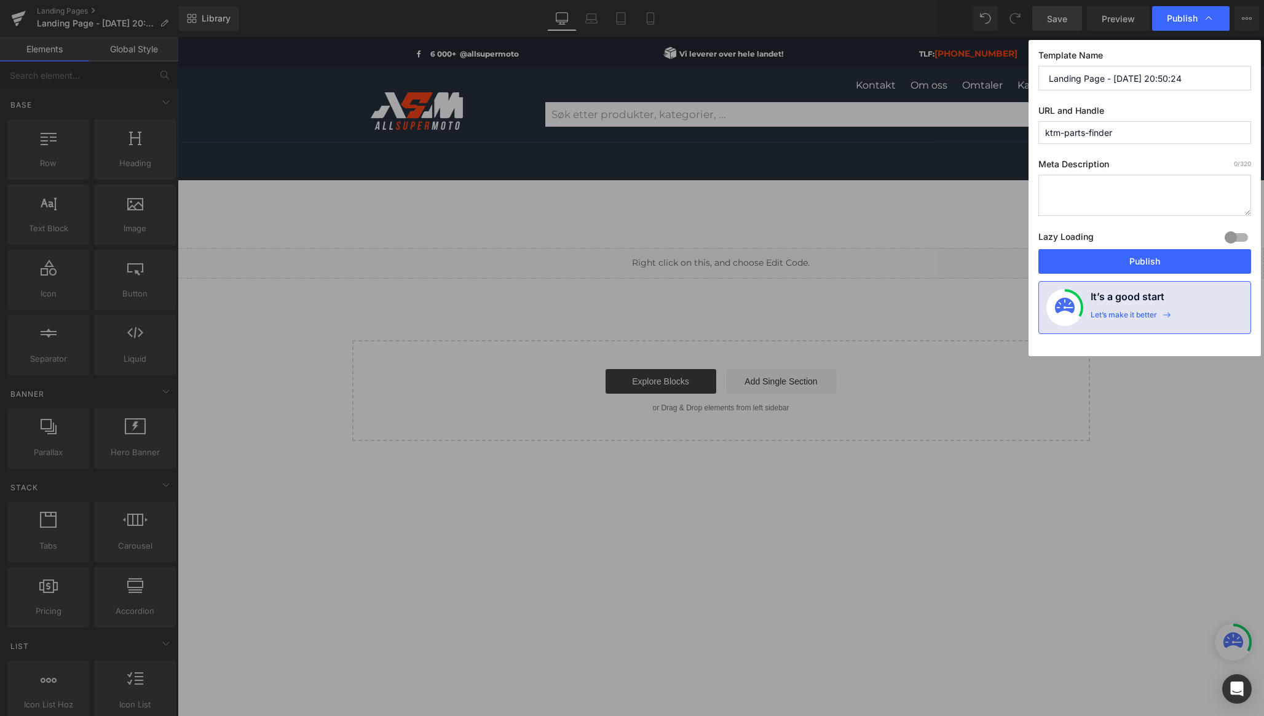
click at [1150, 132] on input "ktm-parts-finder" at bounding box center [1145, 132] width 213 height 23
type input "ktm-parts-finder2"
click at [1149, 257] on button "Publish" at bounding box center [1145, 261] width 213 height 25
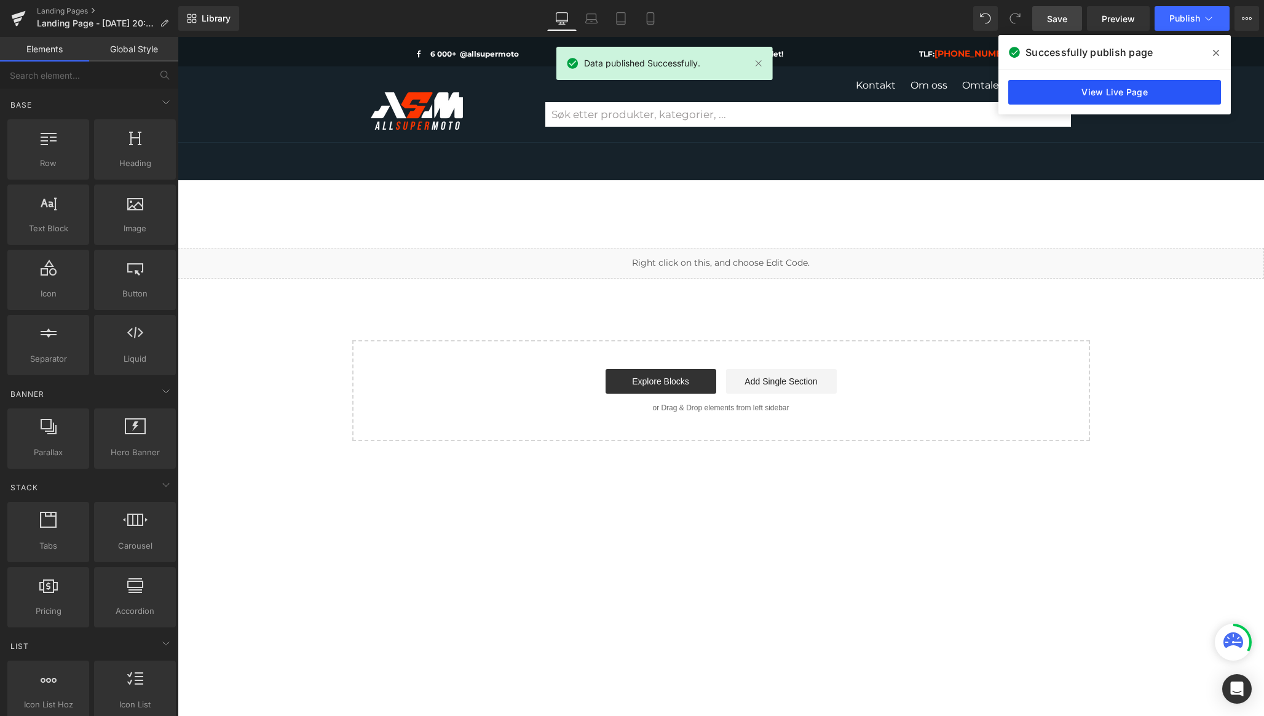
click at [1162, 85] on link "View Live Page" at bounding box center [1115, 92] width 213 height 25
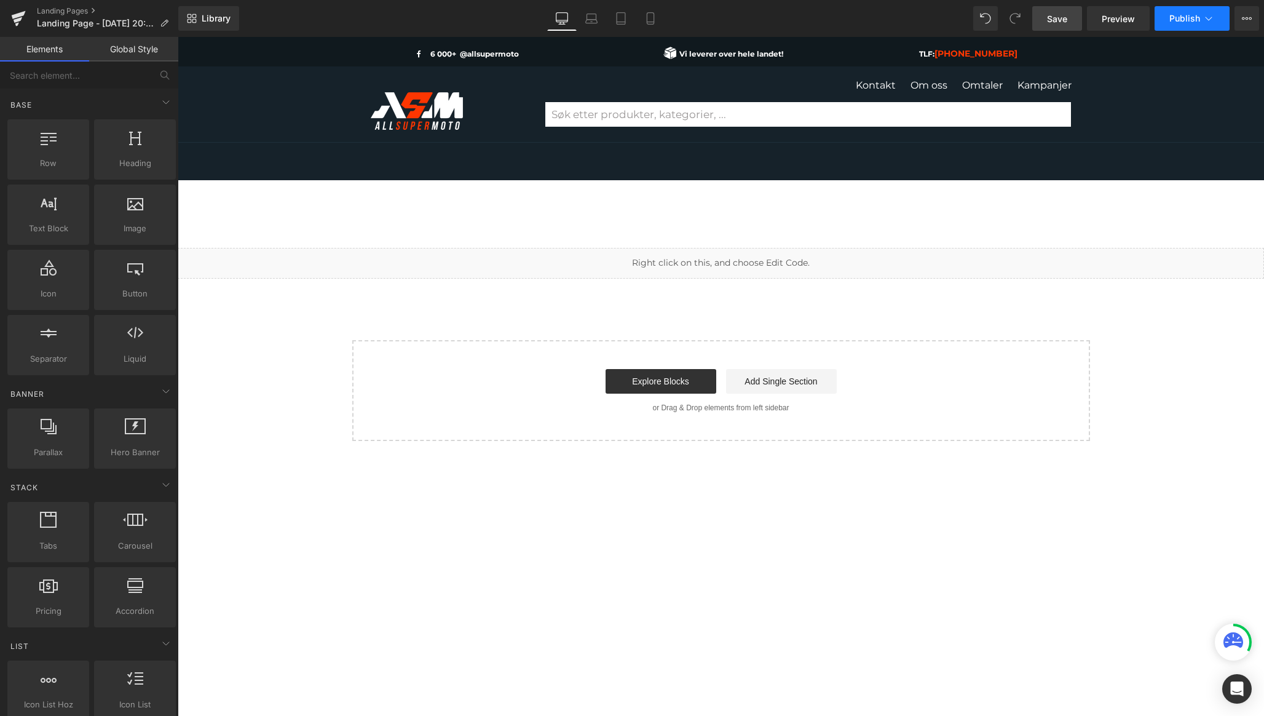
click at [1216, 18] on button "Publish" at bounding box center [1192, 18] width 75 height 25
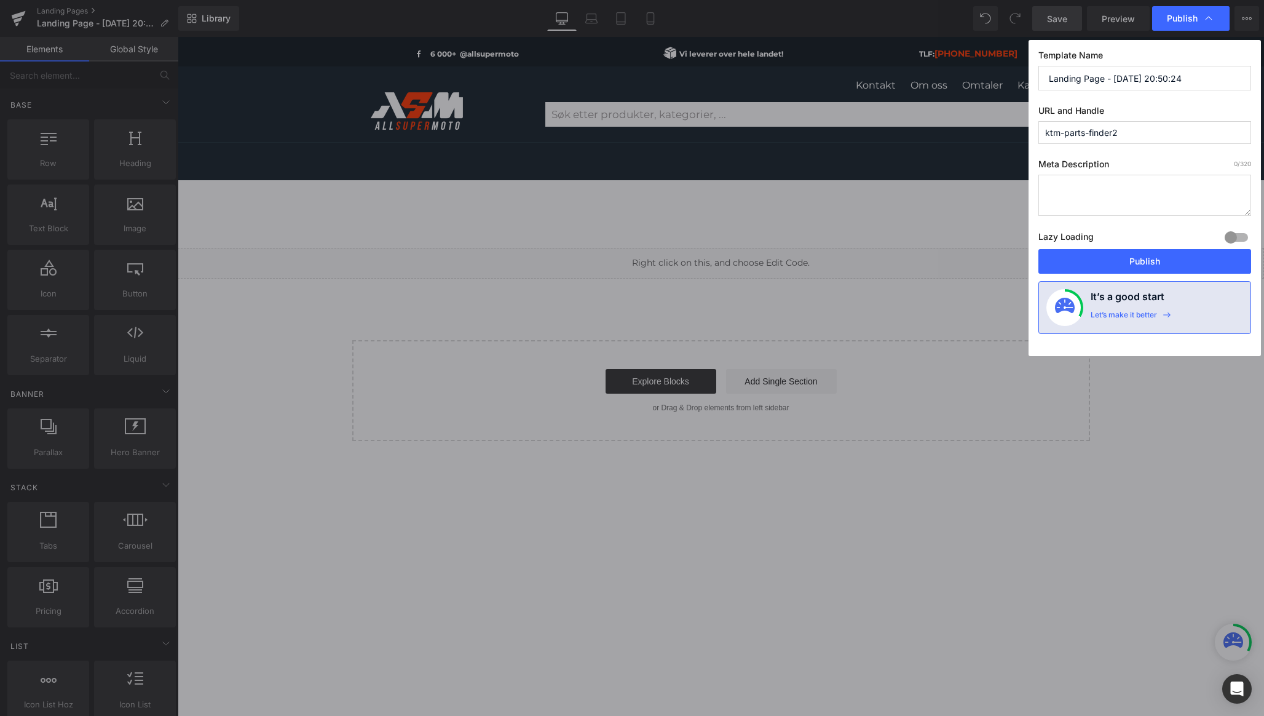
click at [1140, 139] on input "ktm-parts-finder2" at bounding box center [1145, 132] width 213 height 23
type input "ktm-parts-finder"
click at [1160, 255] on button "Publish" at bounding box center [1145, 261] width 213 height 25
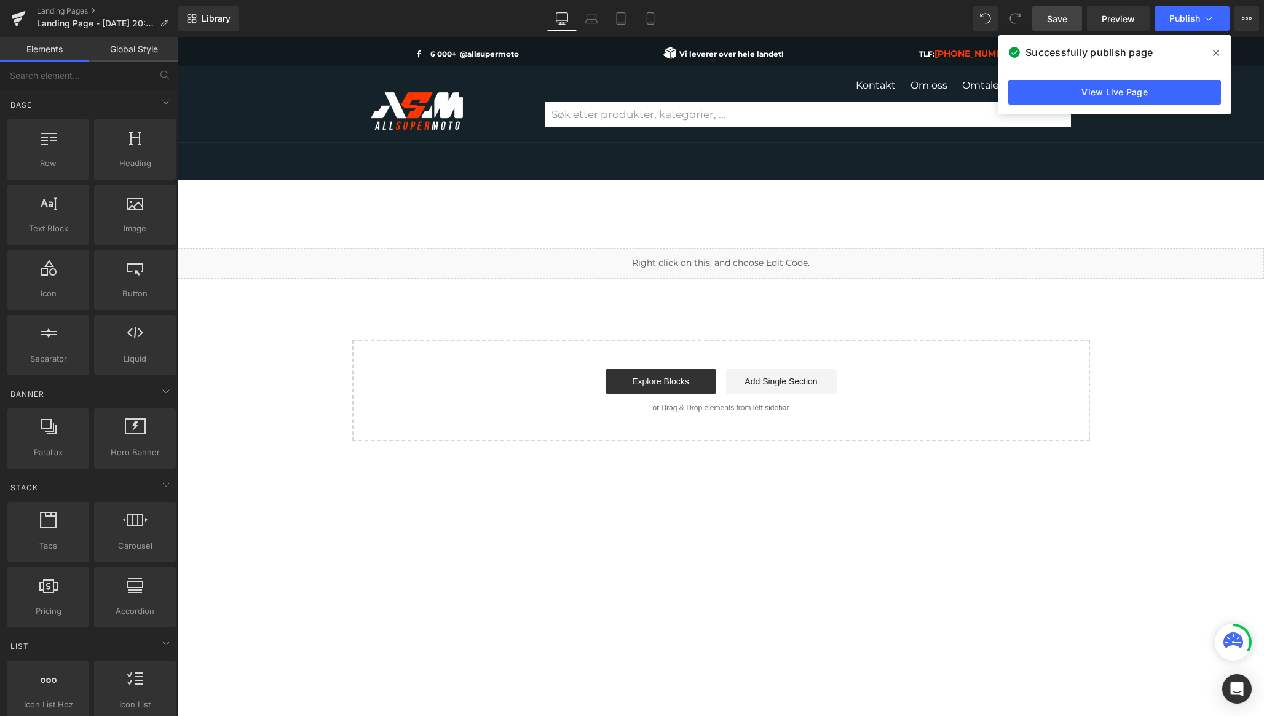
click at [1011, 464] on main "Liquid Select your layout" at bounding box center [721, 514] width 1087 height 533
click at [1215, 54] on icon at bounding box center [1216, 53] width 6 height 6
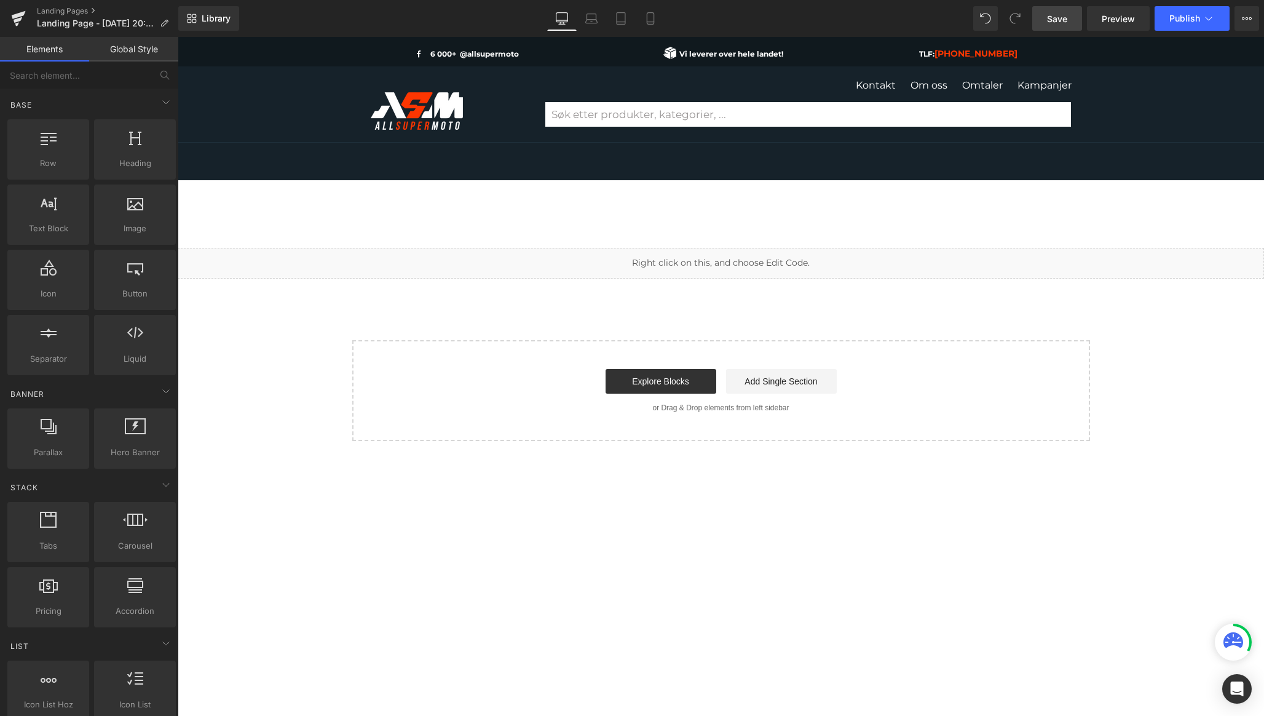
click at [712, 306] on div "Liquid Select your layout" at bounding box center [721, 344] width 1087 height 193
click at [654, 221] on div "Liquid Select your layout" at bounding box center [721, 496] width 1087 height 570
click at [1060, 17] on span "Save" at bounding box center [1057, 18] width 20 height 13
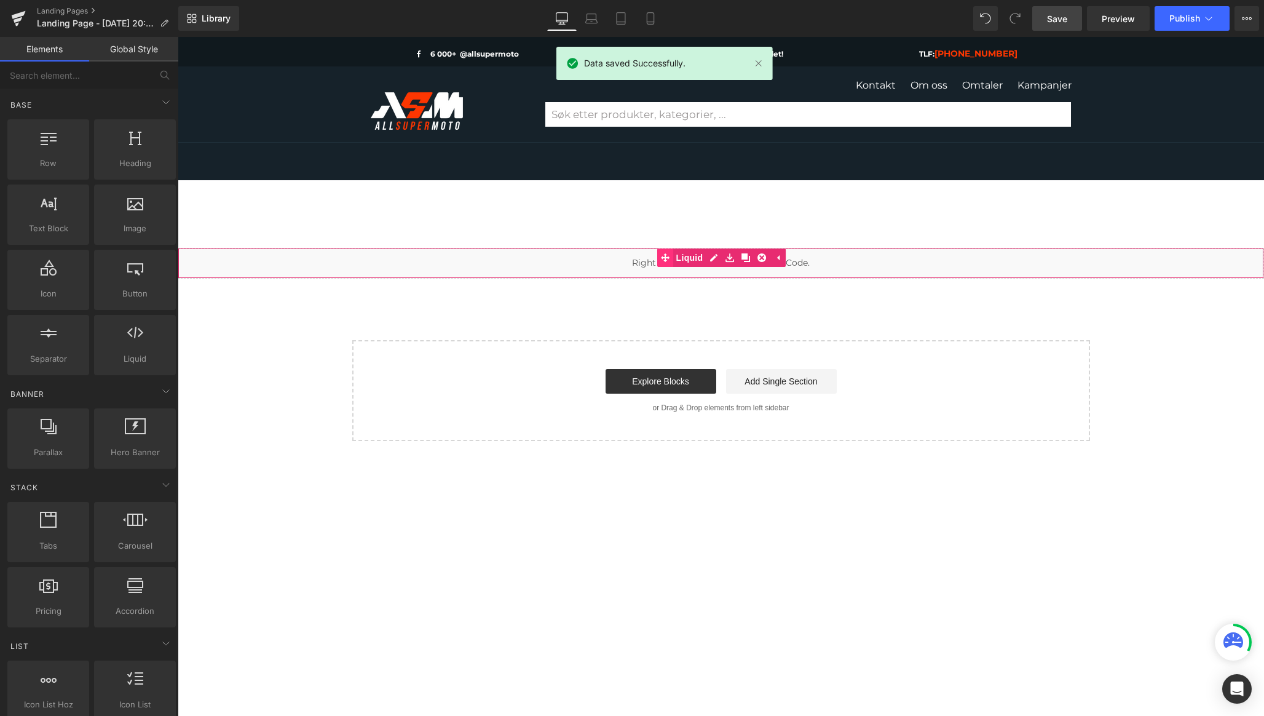
click at [664, 259] on div "Liquid" at bounding box center [721, 263] width 1087 height 31
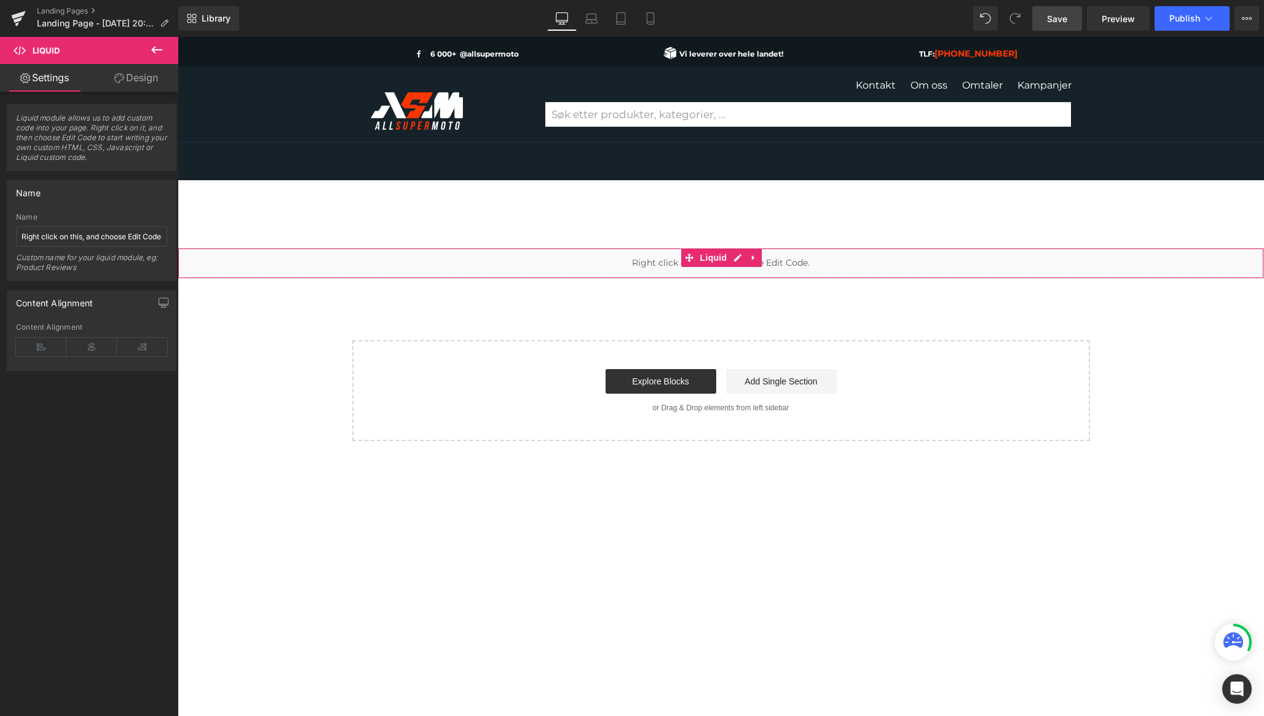
click at [140, 82] on link "Design" at bounding box center [136, 78] width 89 height 28
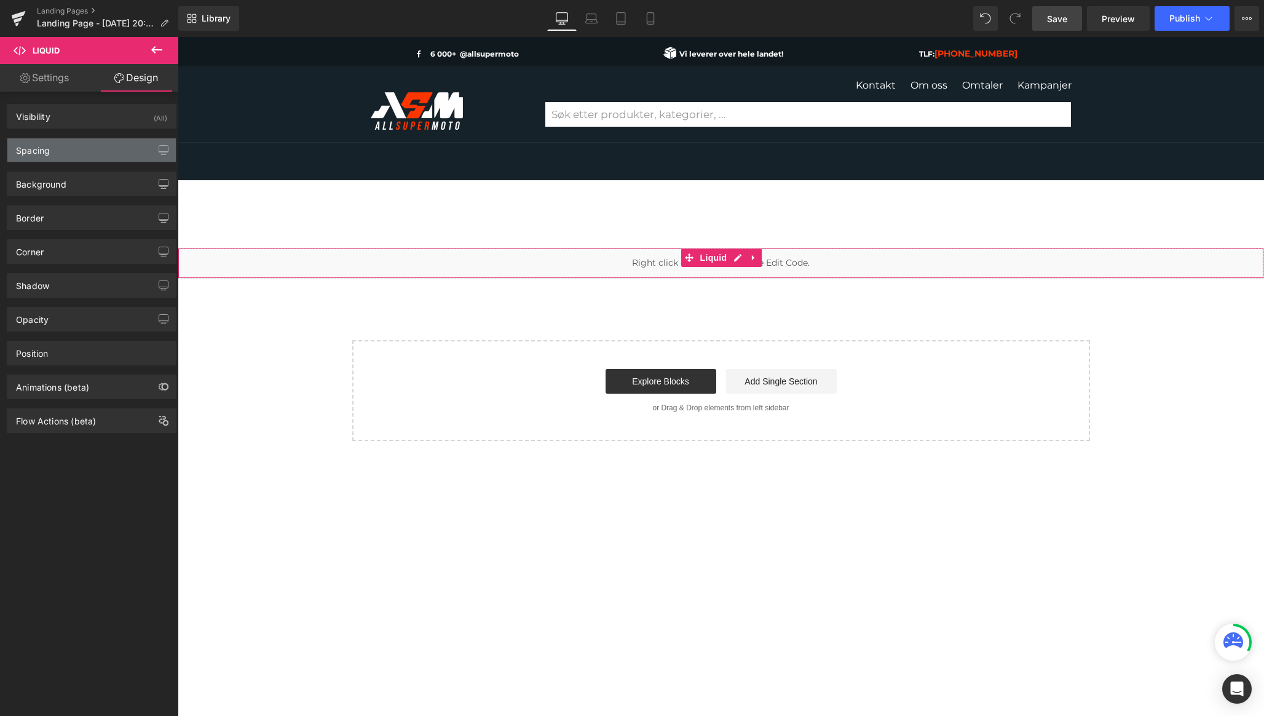
click at [62, 156] on div "Spacing" at bounding box center [91, 149] width 169 height 23
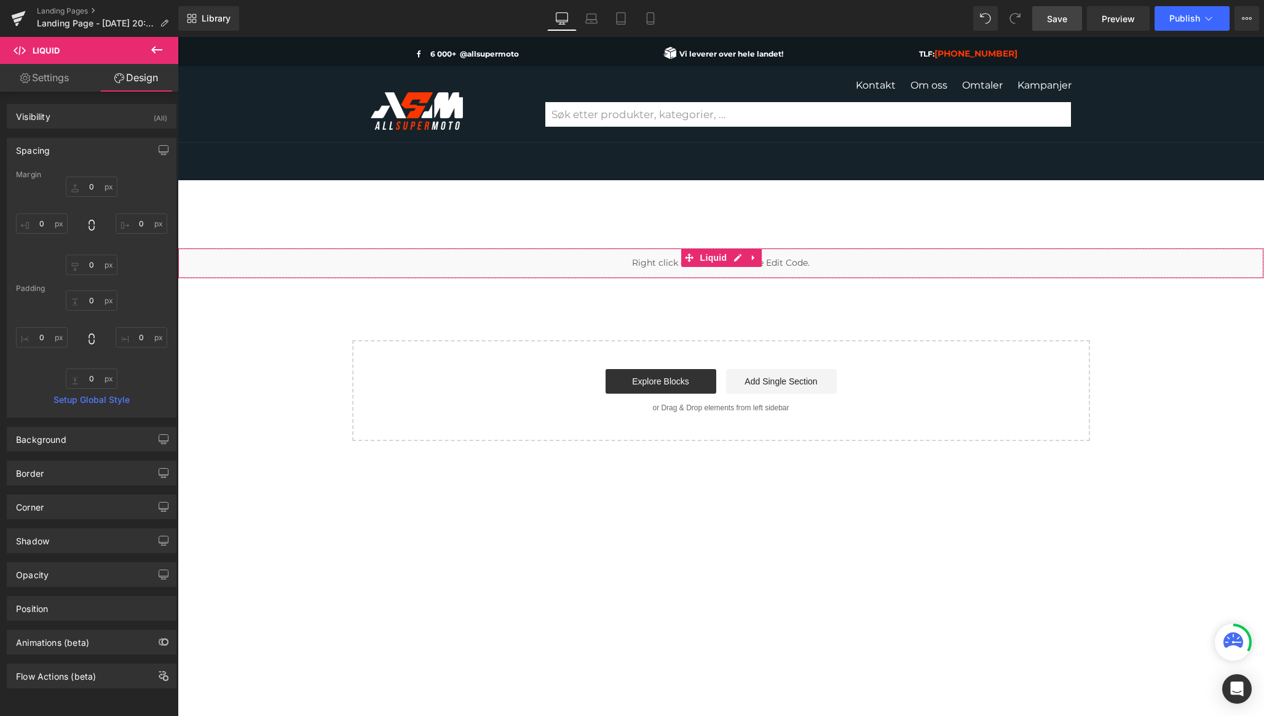
click at [62, 156] on div "Spacing" at bounding box center [91, 149] width 169 height 23
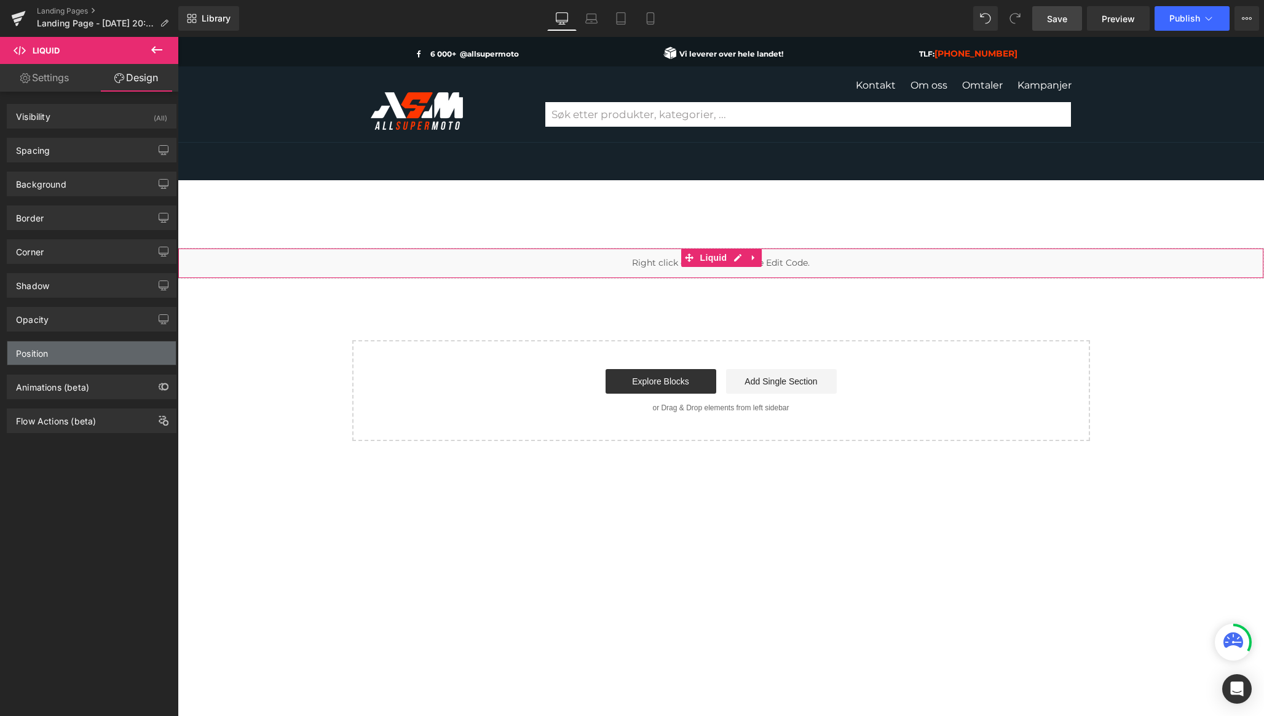
click at [55, 352] on div "Position" at bounding box center [91, 352] width 169 height 23
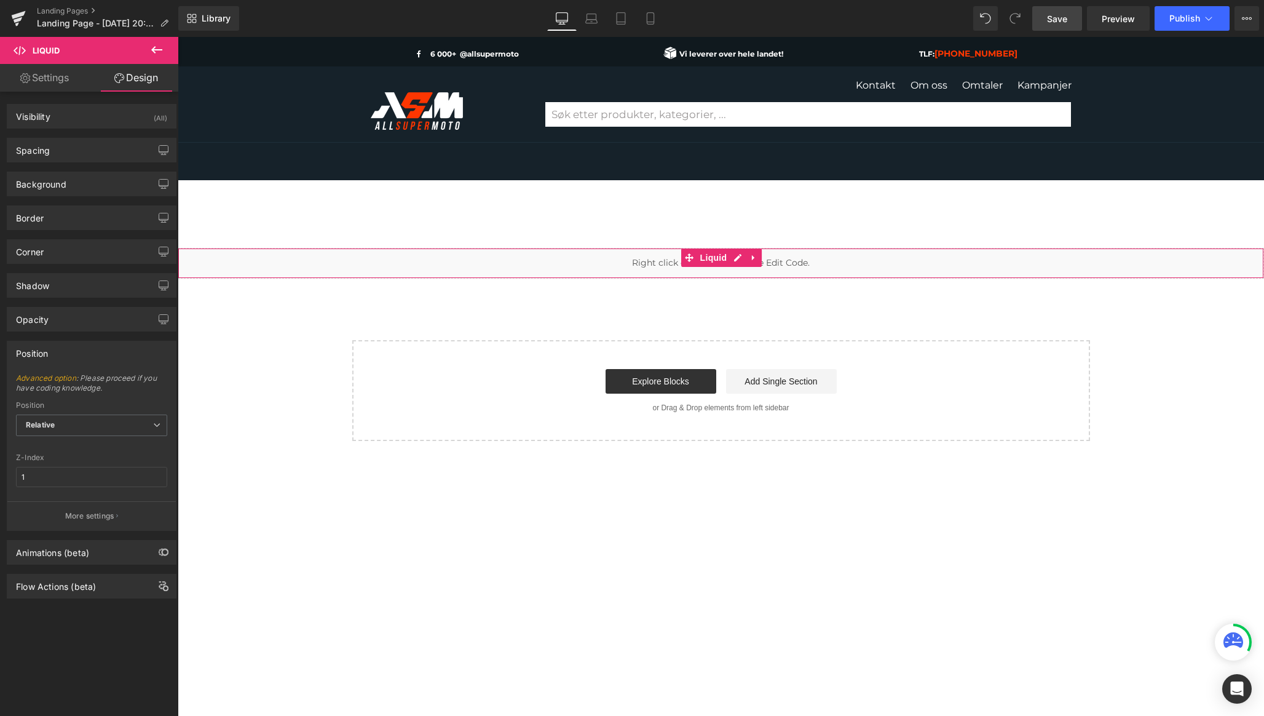
click at [55, 352] on div "Position" at bounding box center [91, 352] width 169 height 23
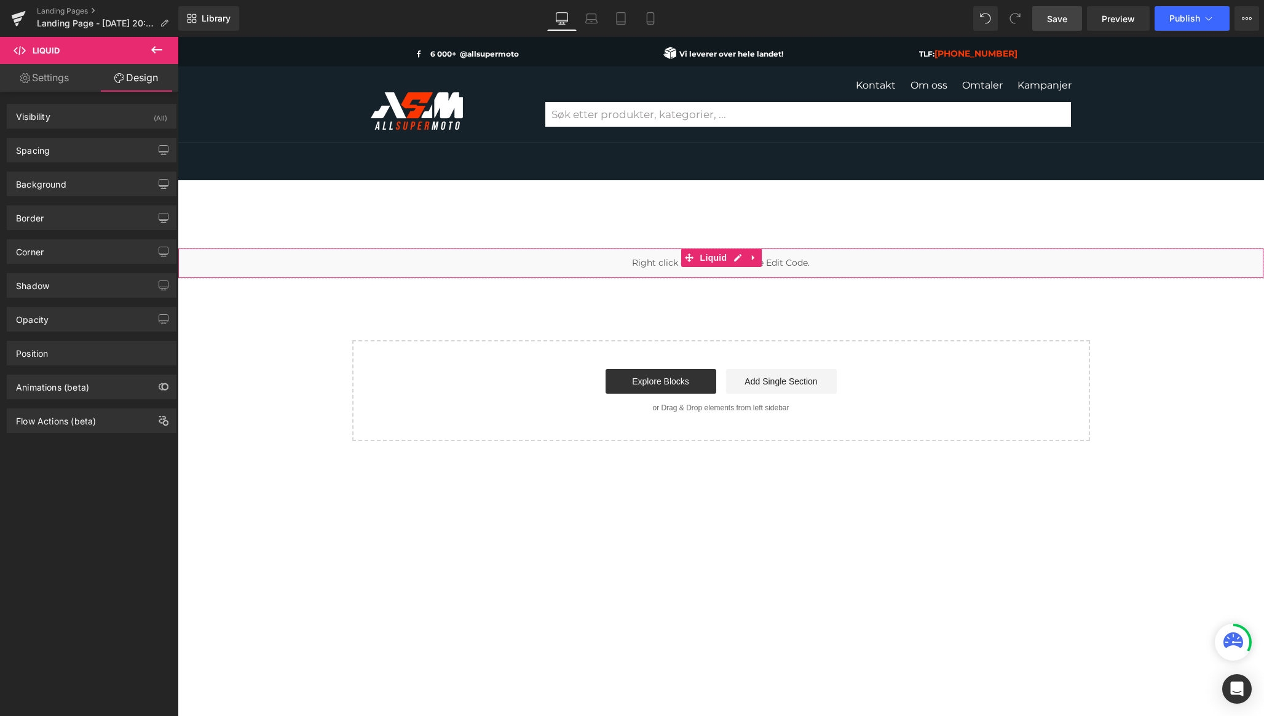
click at [100, 128] on div "Visibility (All) 0|0|0|0 1 Show on Desktop 1 Show on Laptop 1 Show on Tablet 1 …" at bounding box center [92, 116] width 170 height 25
click at [100, 119] on div "Visibility (All)" at bounding box center [91, 116] width 169 height 23
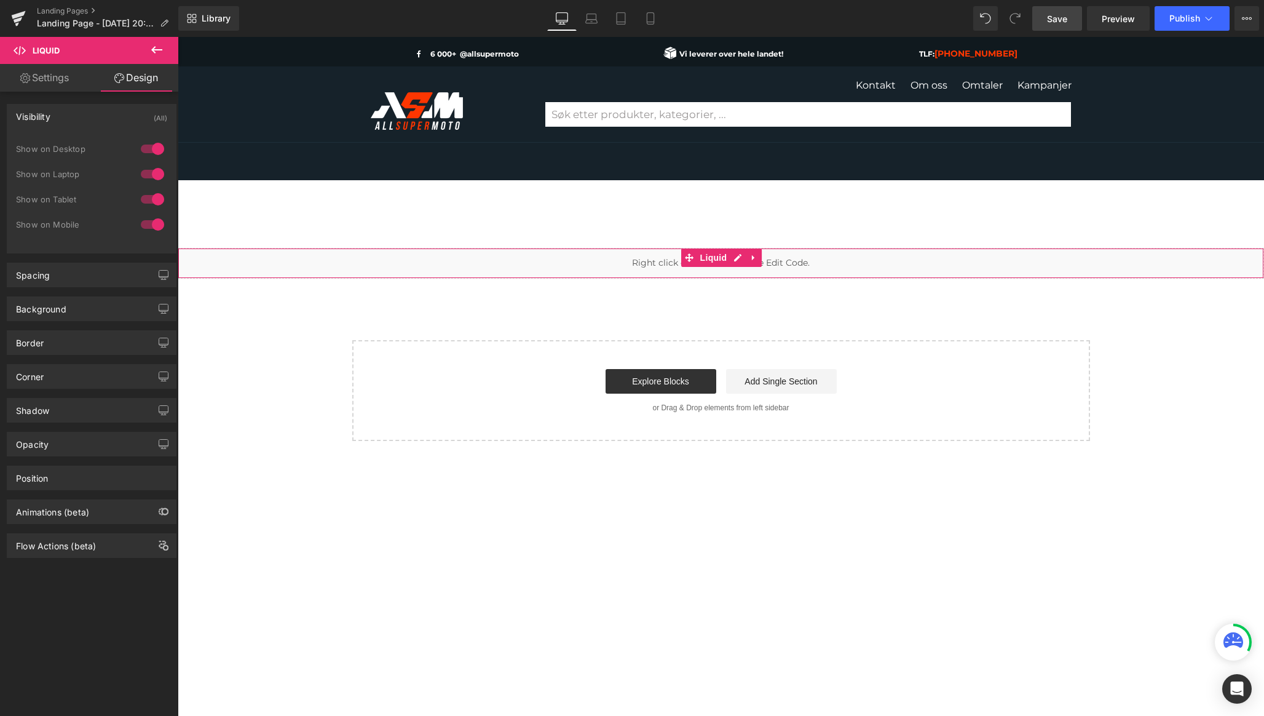
click at [100, 119] on div "Visibility (All)" at bounding box center [91, 116] width 169 height 23
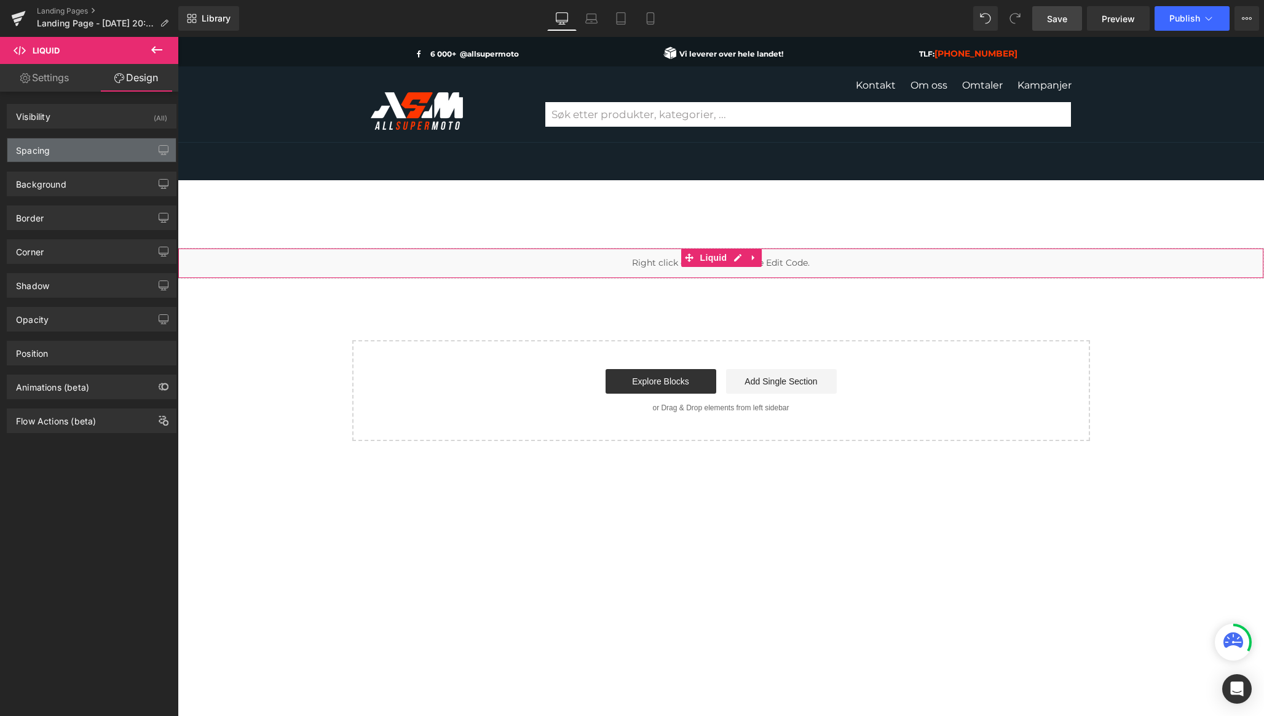
click at [85, 159] on div "Spacing" at bounding box center [91, 149] width 169 height 23
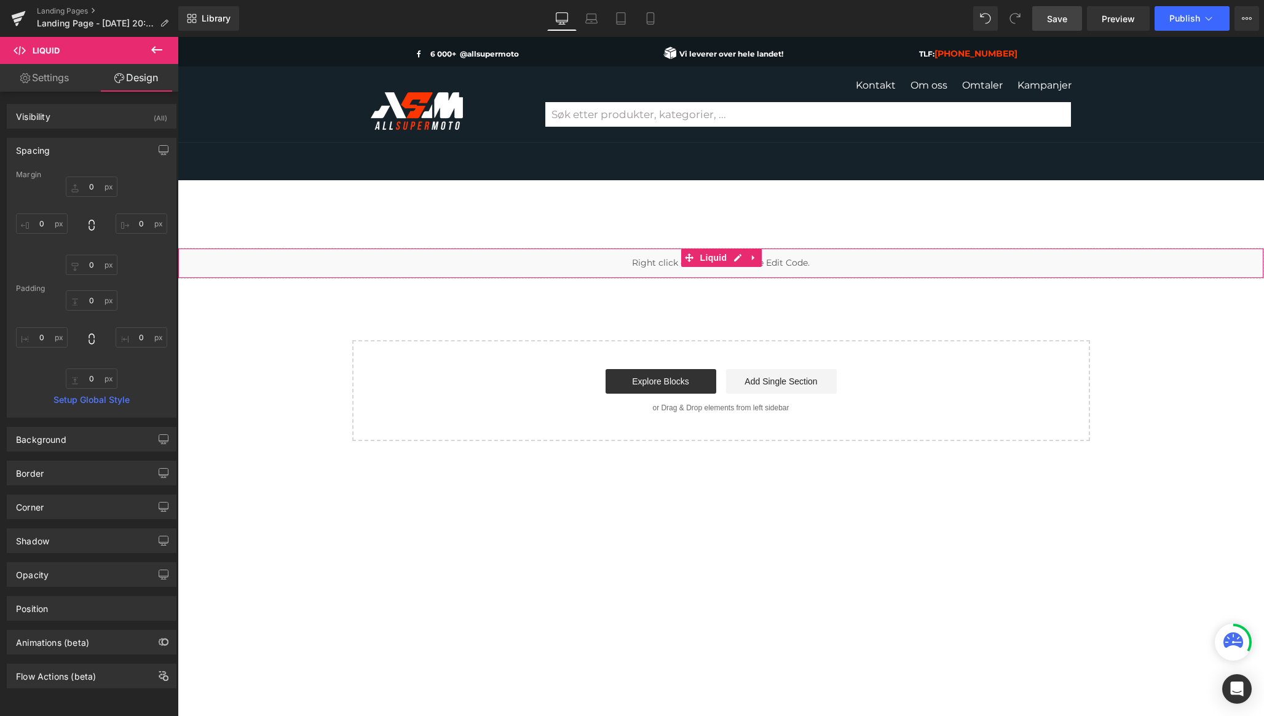
click at [87, 154] on div "Spacing" at bounding box center [91, 149] width 169 height 23
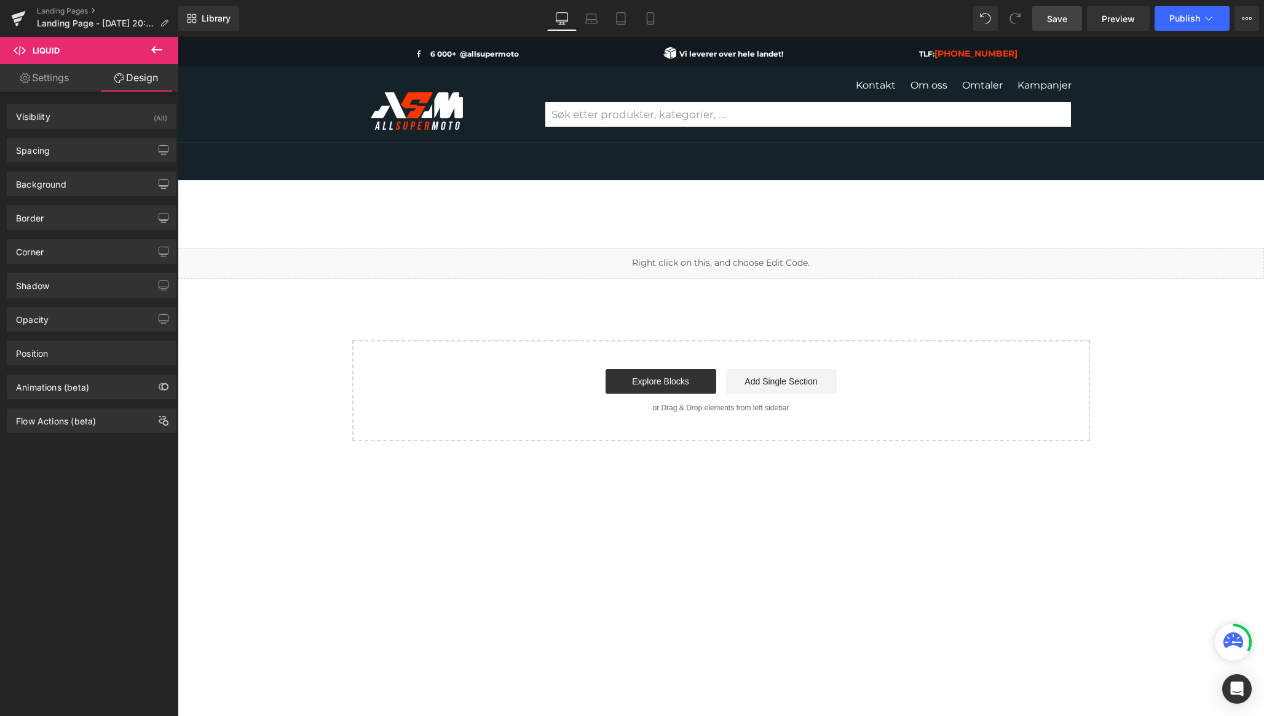
click at [498, 324] on div "Liquid Select your layout" at bounding box center [721, 344] width 1087 height 193
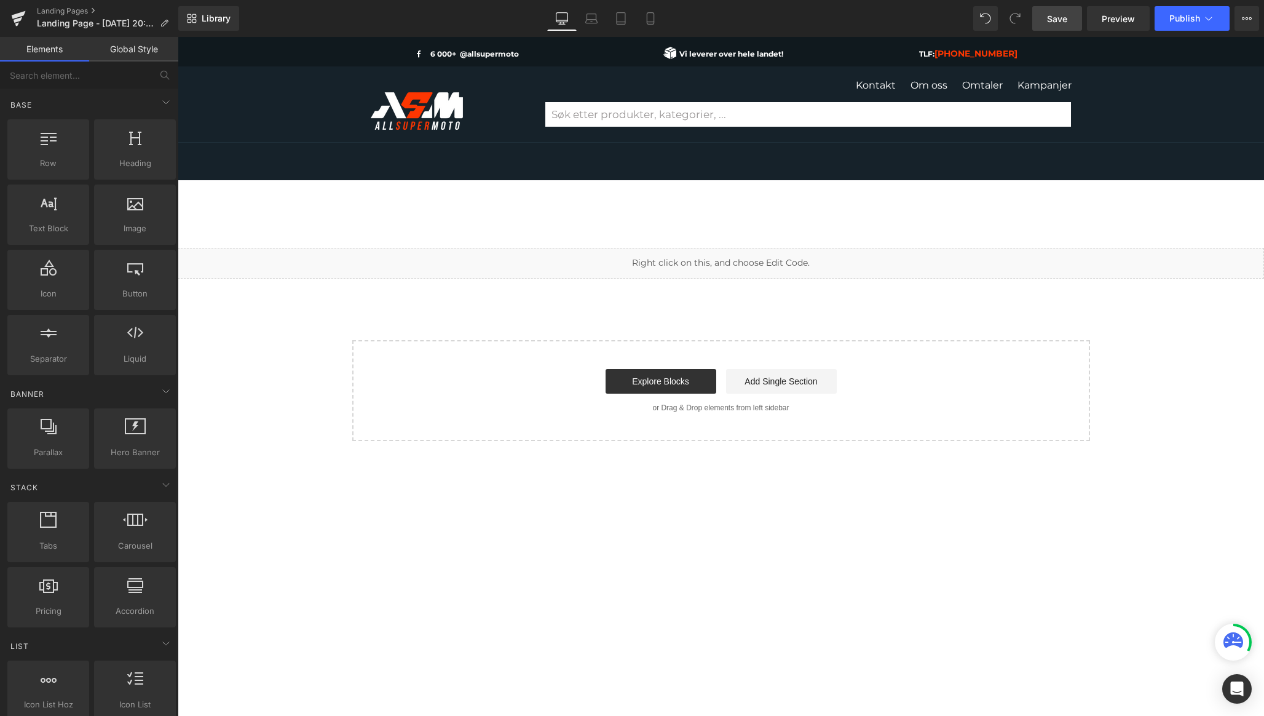
click at [774, 214] on div "Liquid Select your layout" at bounding box center [721, 496] width 1087 height 570
click at [151, 54] on link "Global Style" at bounding box center [133, 49] width 89 height 25
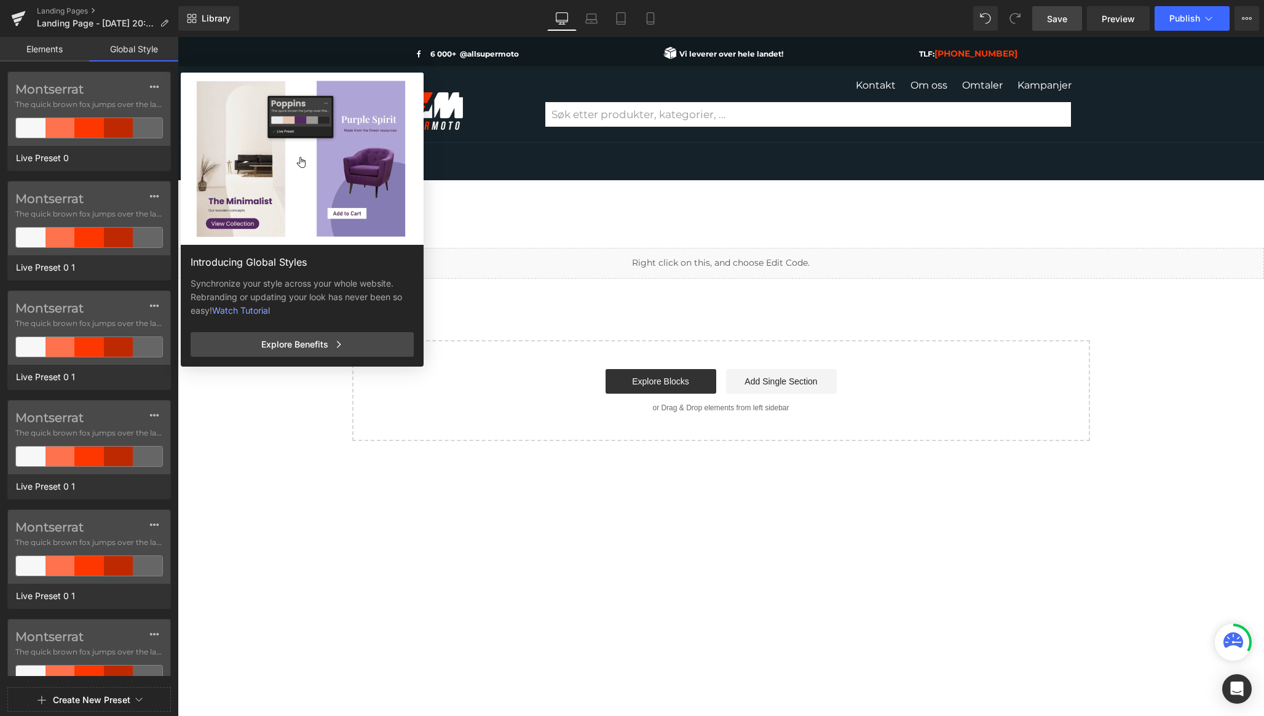
click at [60, 45] on link "Elements" at bounding box center [44, 49] width 89 height 25
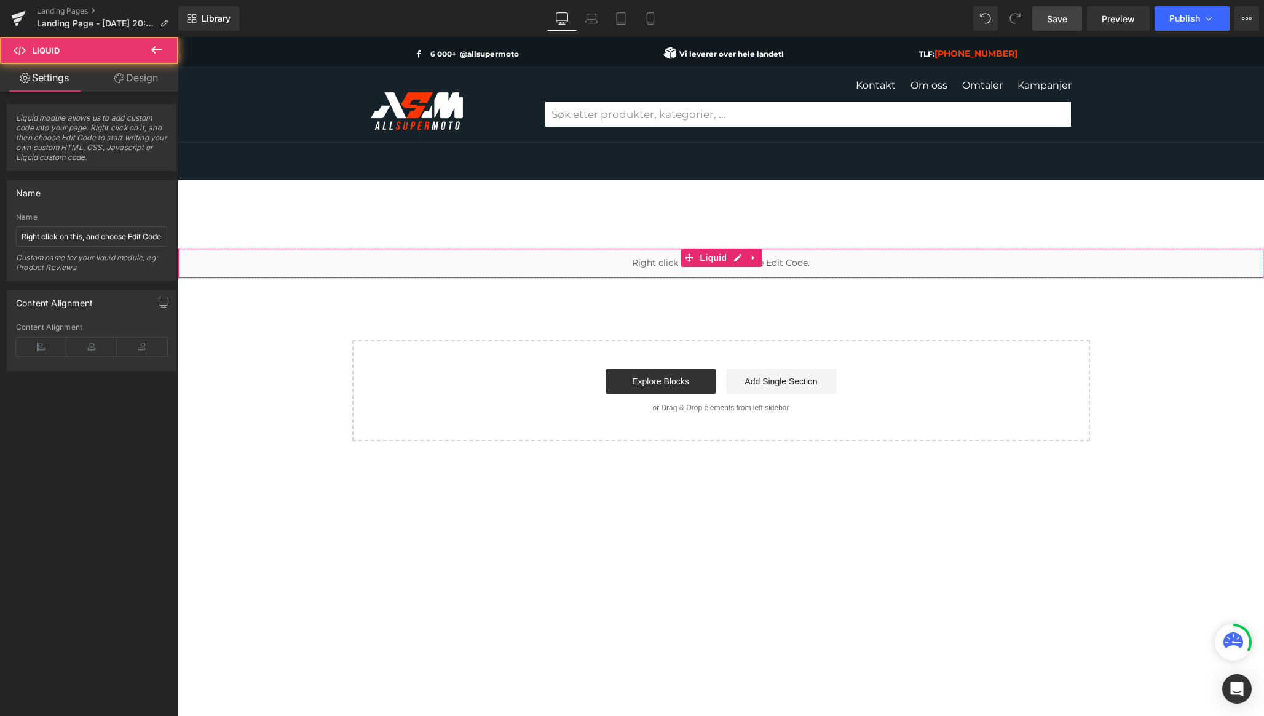
click at [421, 253] on div "Liquid" at bounding box center [721, 263] width 1087 height 31
click at [446, 207] on div at bounding box center [721, 195] width 1087 height 31
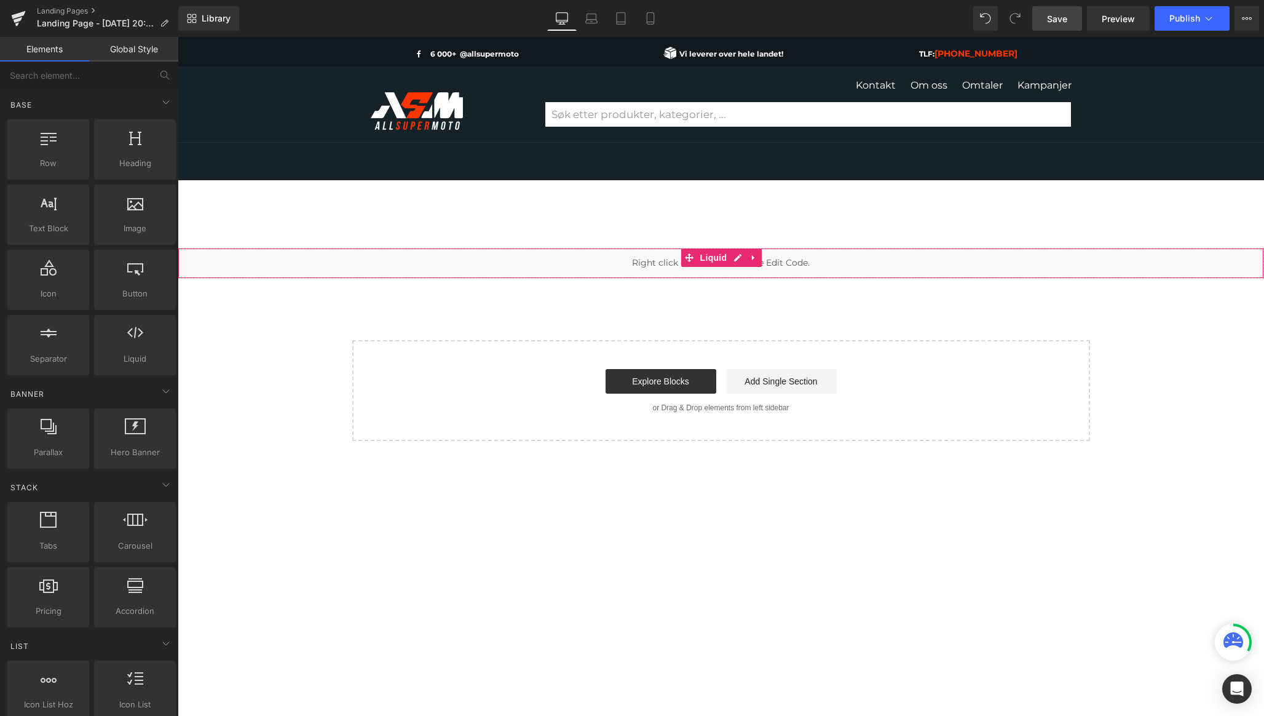
click at [449, 259] on div "Liquid" at bounding box center [721, 263] width 1087 height 31
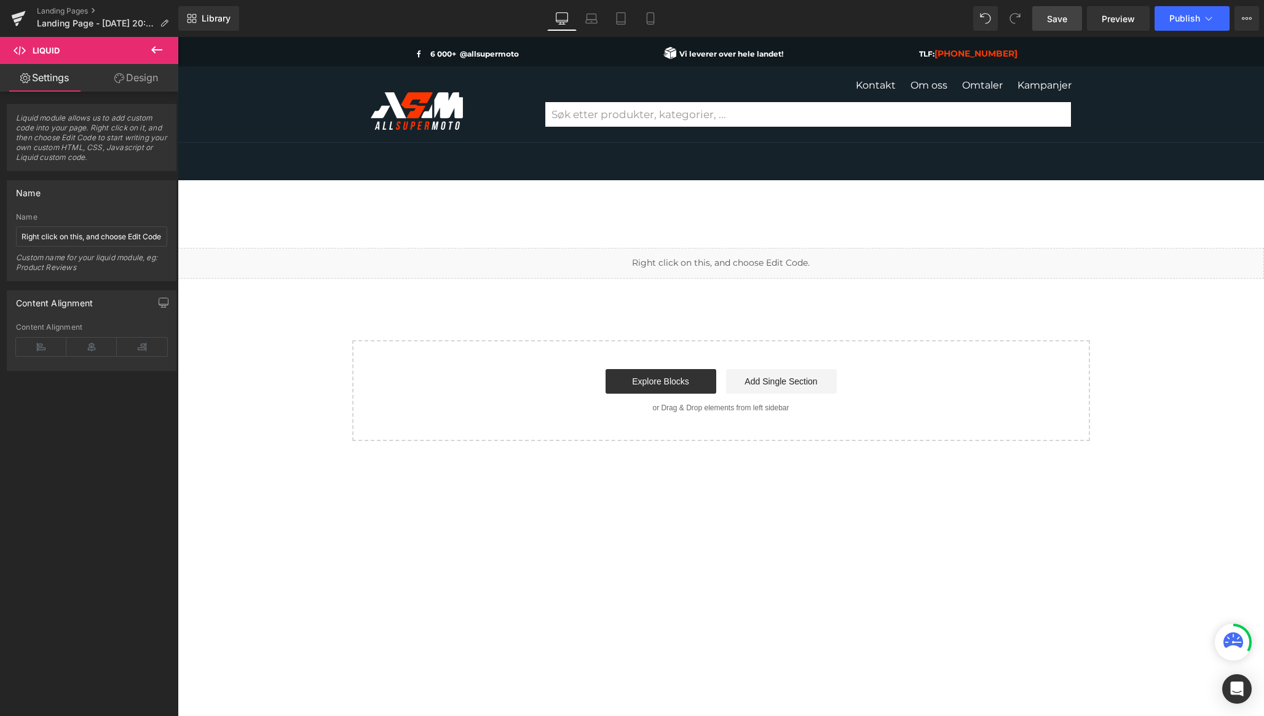
click at [23, 49] on icon at bounding box center [20, 50] width 12 height 12
click at [12, 50] on span "Liquid" at bounding box center [73, 50] width 123 height 27
click at [161, 49] on icon at bounding box center [156, 49] width 15 height 15
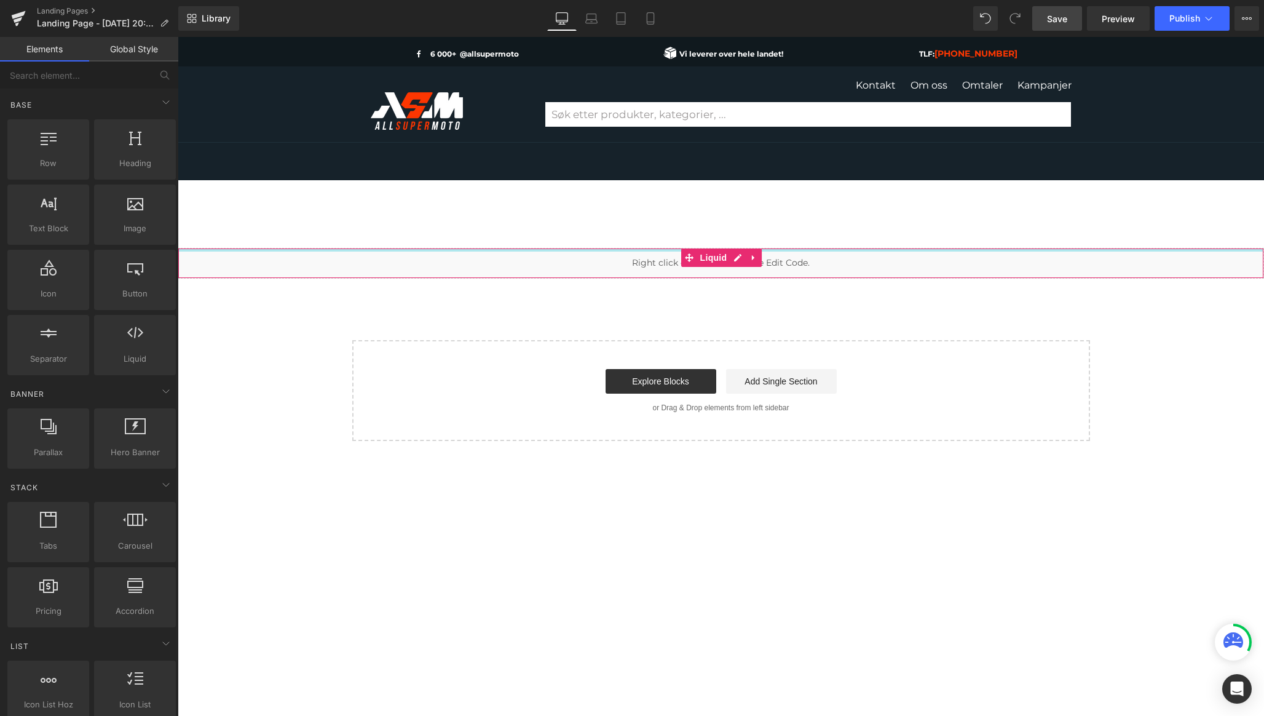
click at [511, 248] on div at bounding box center [720, 249] width 1085 height 3
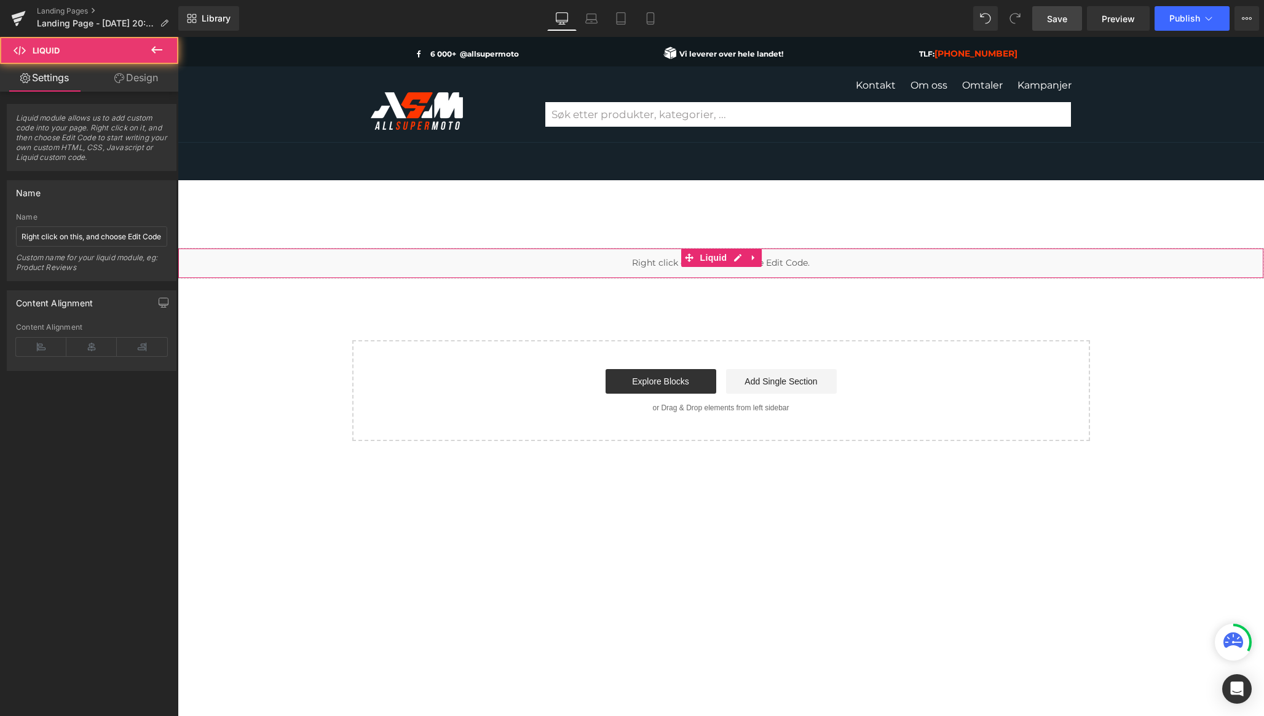
click at [131, 79] on link "Design" at bounding box center [136, 78] width 89 height 28
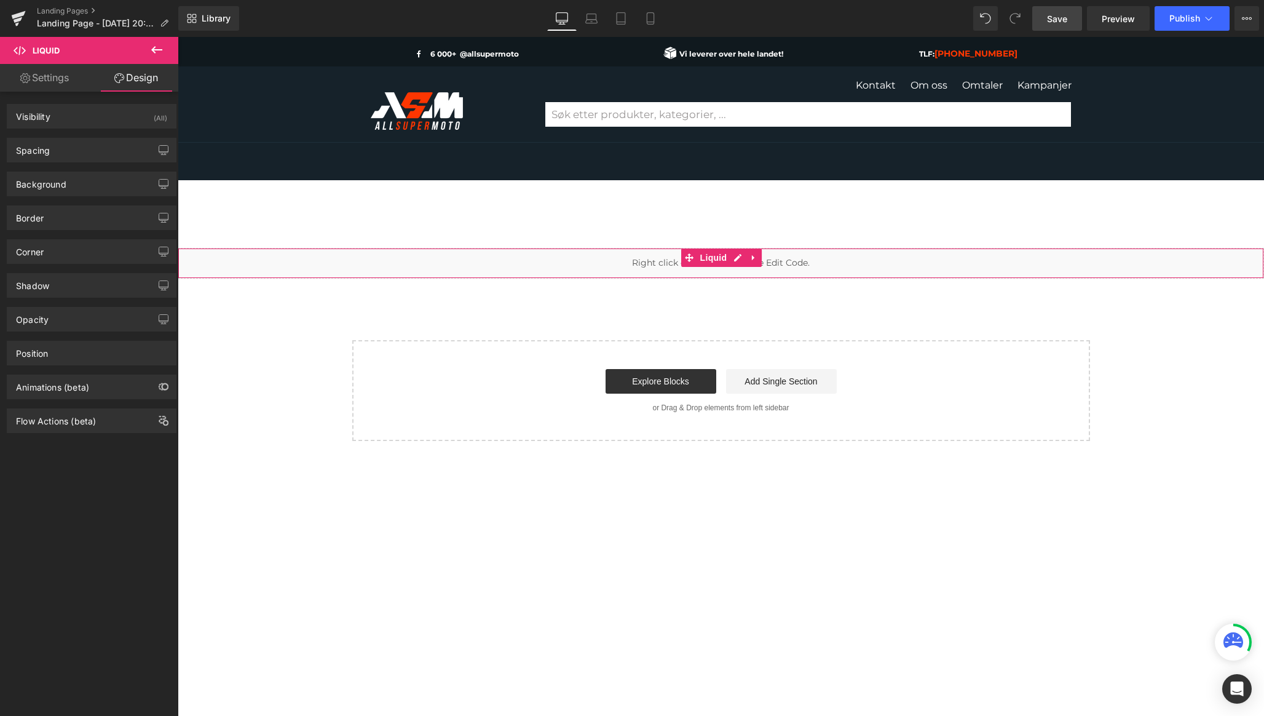
click at [38, 85] on link "Settings" at bounding box center [44, 78] width 89 height 28
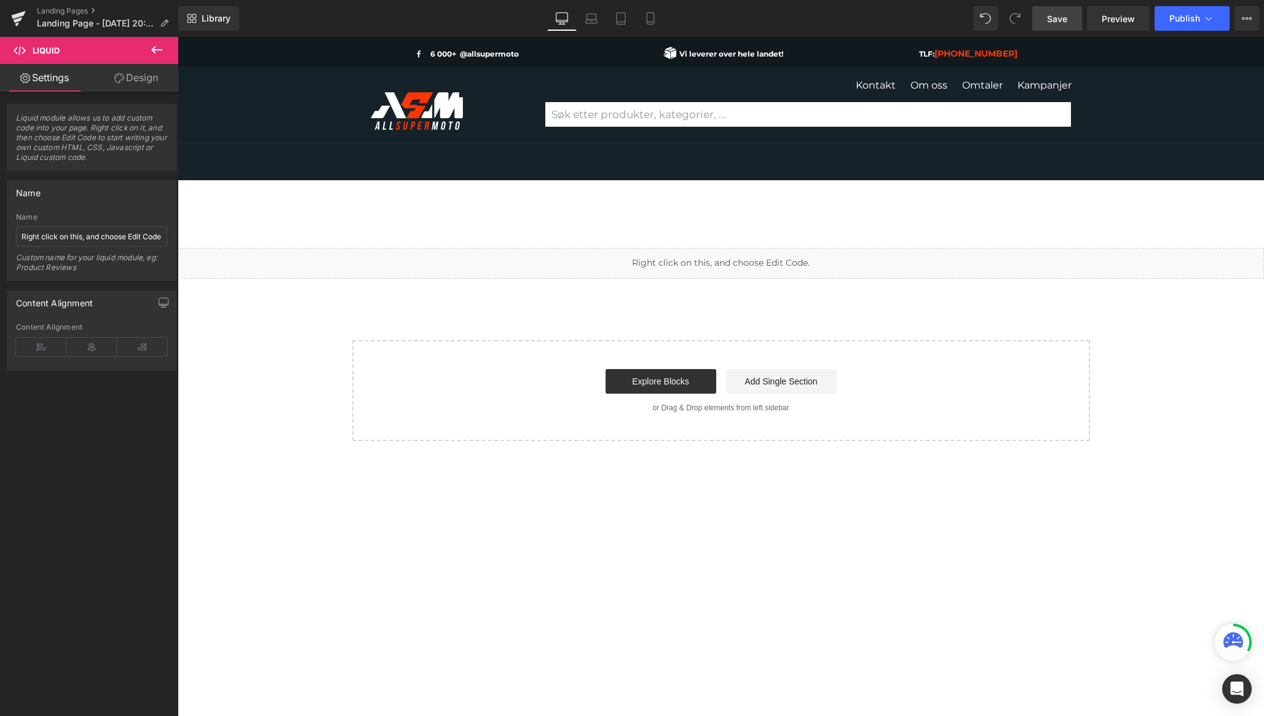
click at [49, 46] on span "Liquid" at bounding box center [46, 51] width 27 height 10
click at [164, 48] on button at bounding box center [156, 50] width 43 height 27
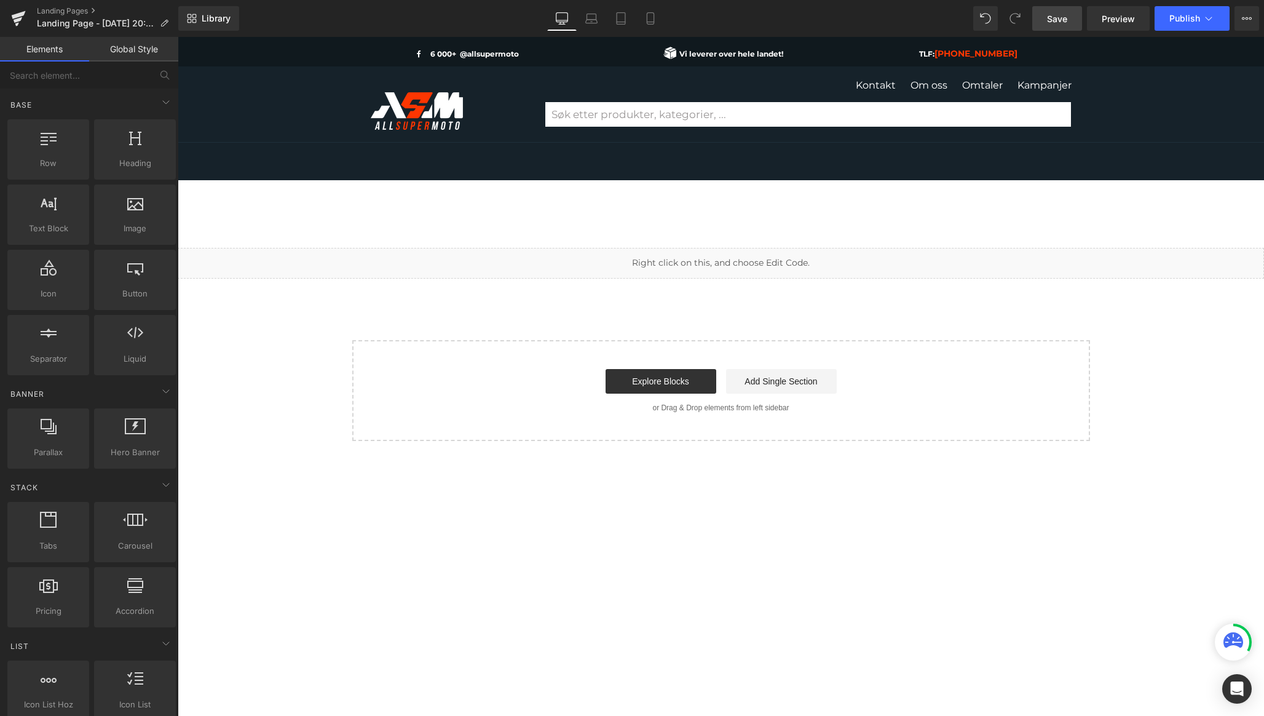
click at [690, 215] on div "Liquid Select your layout" at bounding box center [721, 496] width 1087 height 570
click at [691, 215] on div "Liquid Select your layout" at bounding box center [721, 496] width 1087 height 570
click at [688, 260] on icon at bounding box center [689, 257] width 9 height 9
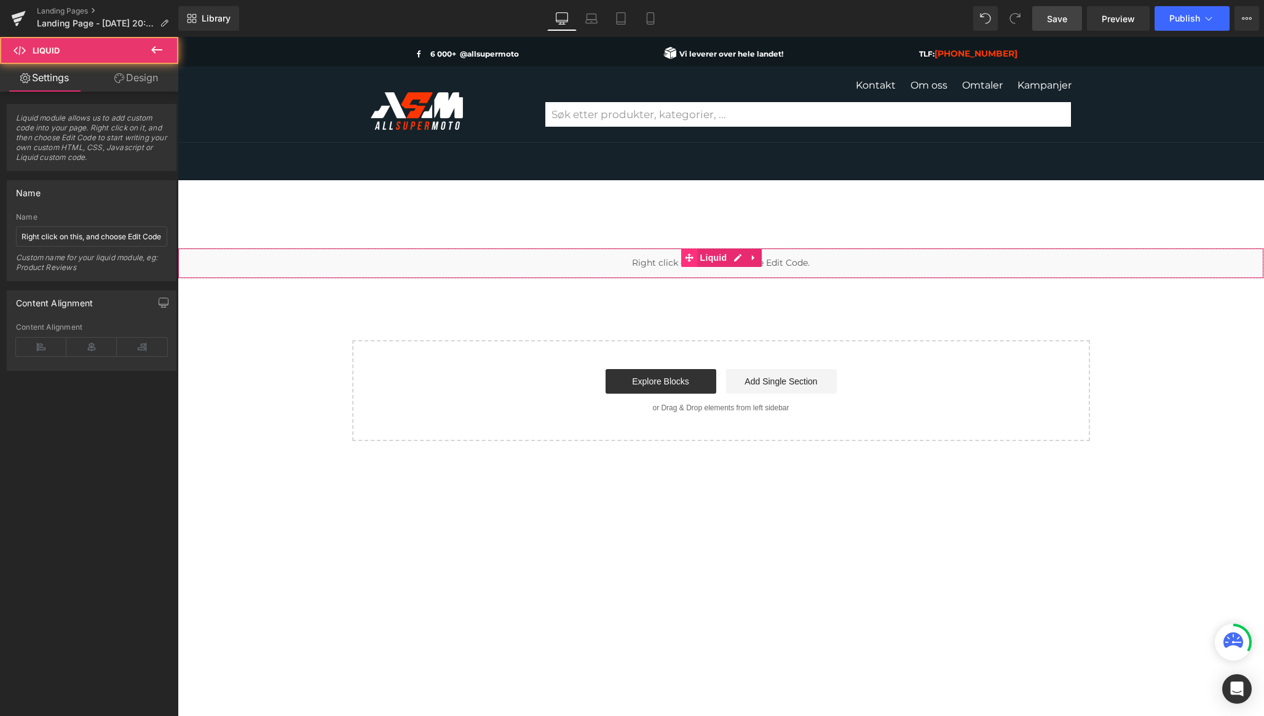
click at [688, 260] on icon at bounding box center [689, 257] width 9 height 9
click at [93, 346] on icon at bounding box center [91, 347] width 50 height 18
click at [82, 347] on icon at bounding box center [91, 347] width 50 height 18
click at [89, 391] on div "Liquid module allows us to add custom code into your page. Right click on it, a…" at bounding box center [92, 407] width 184 height 630
click at [159, 300] on icon "button" at bounding box center [164, 303] width 10 height 10
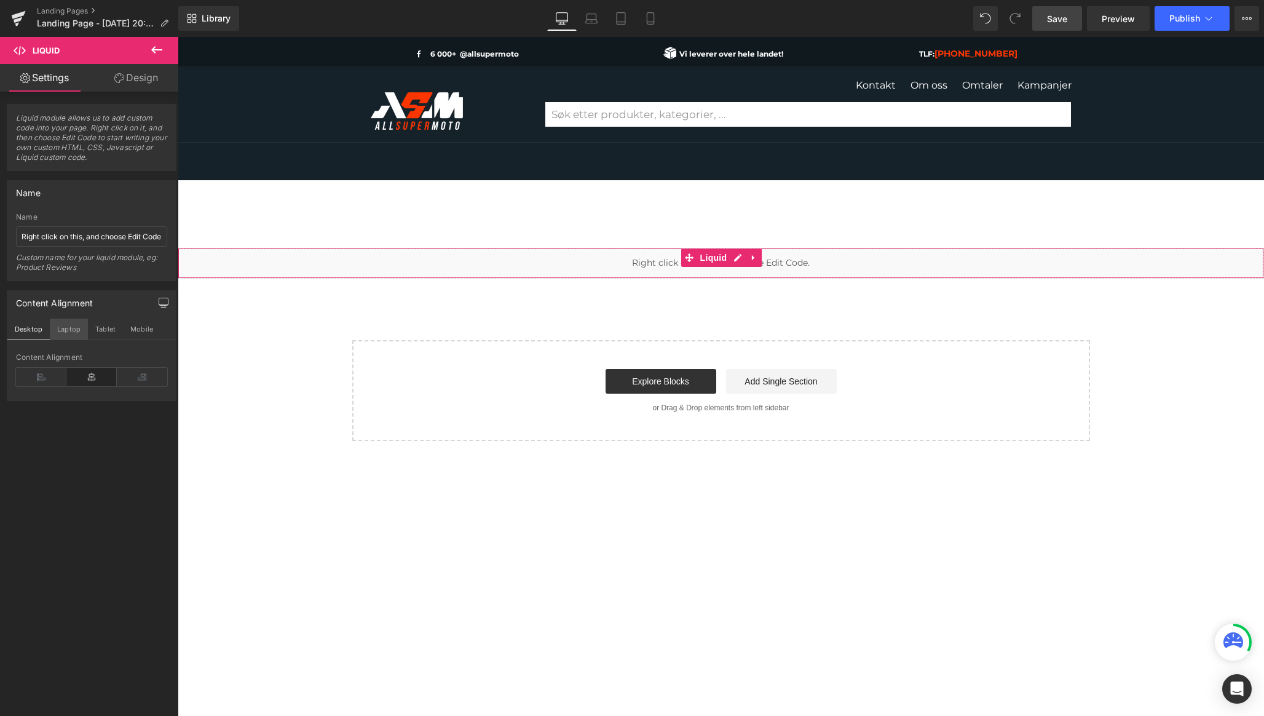
click at [62, 332] on button "Laptop" at bounding box center [69, 329] width 38 height 21
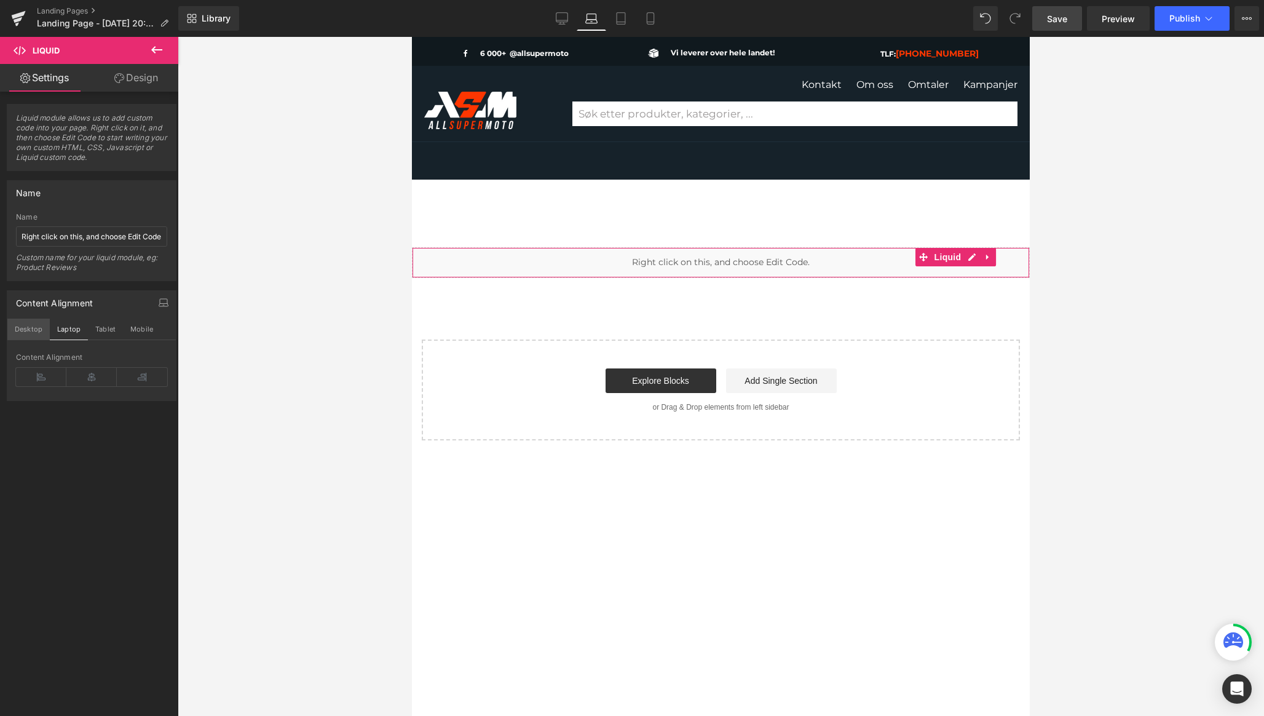
click at [28, 332] on button "Desktop" at bounding box center [28, 329] width 42 height 21
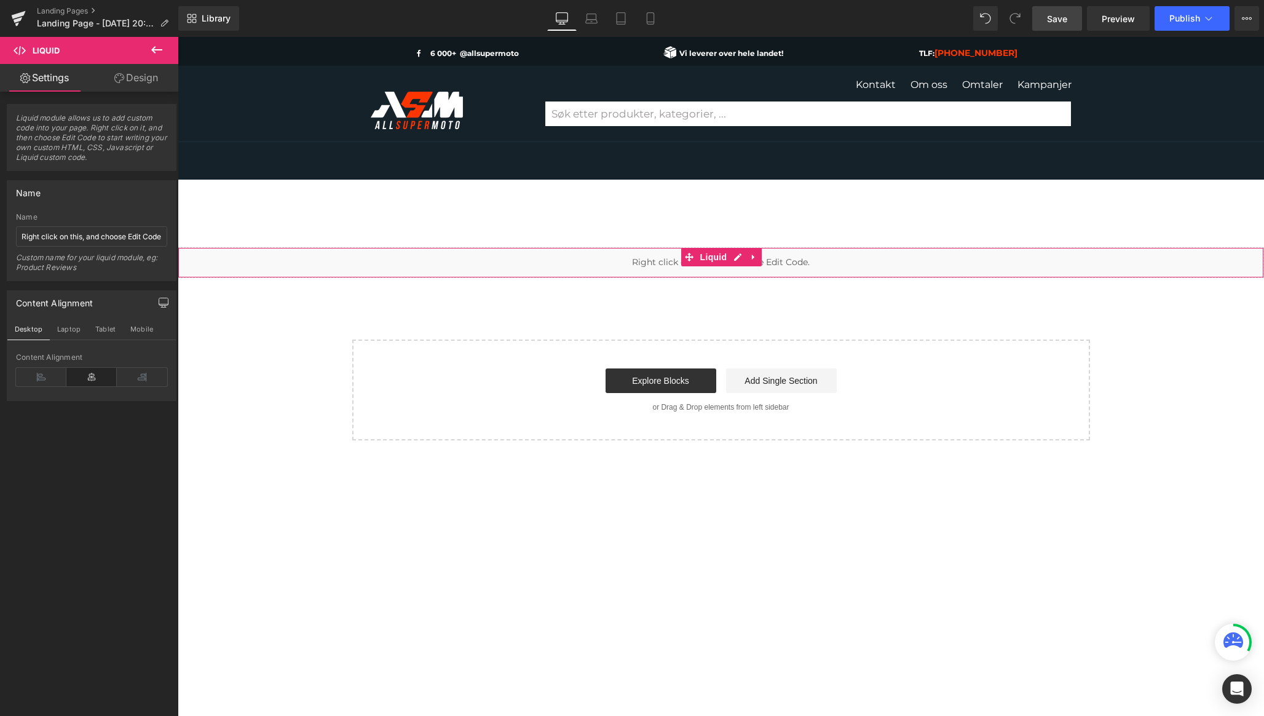
click at [84, 383] on icon at bounding box center [91, 377] width 50 height 18
click at [37, 373] on icon at bounding box center [41, 377] width 50 height 18
click at [79, 373] on icon at bounding box center [91, 377] width 50 height 18
click at [85, 435] on div "Liquid module allows us to add custom code into your page. Right click on it, a…" at bounding box center [92, 407] width 184 height 630
click at [120, 81] on icon at bounding box center [119, 78] width 10 height 10
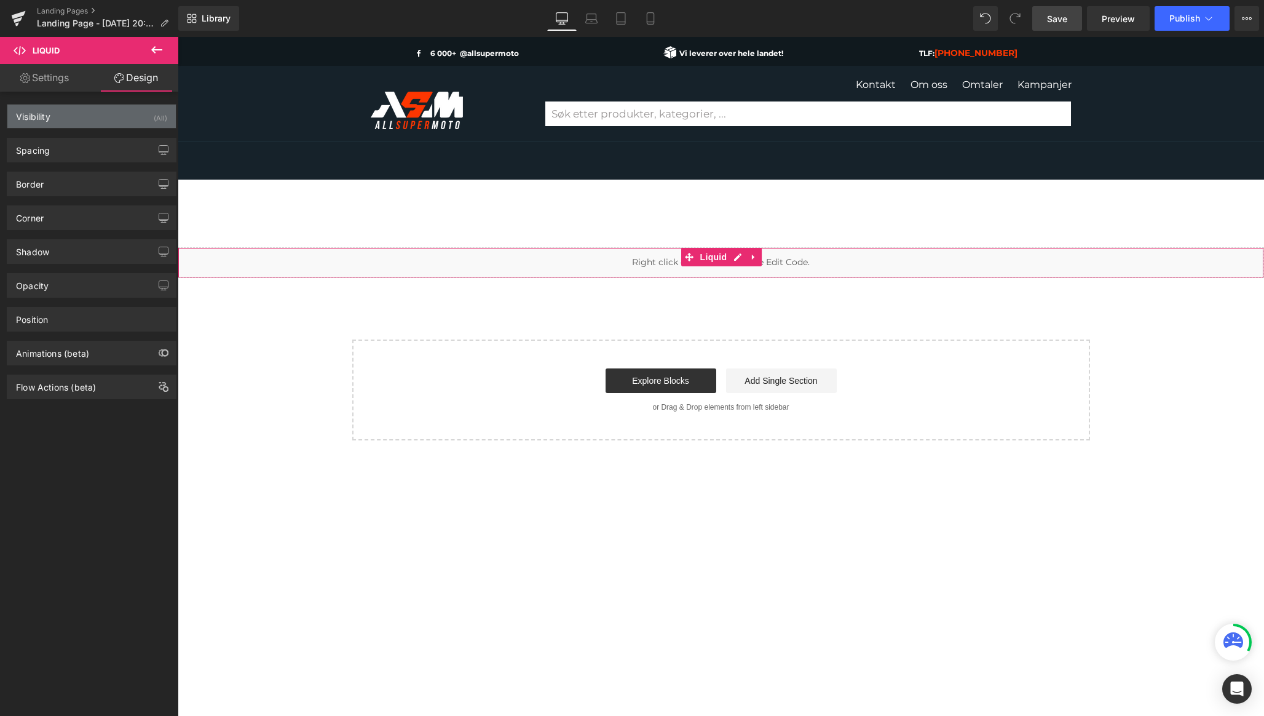
click at [93, 119] on div "Visibility (All)" at bounding box center [91, 116] width 169 height 23
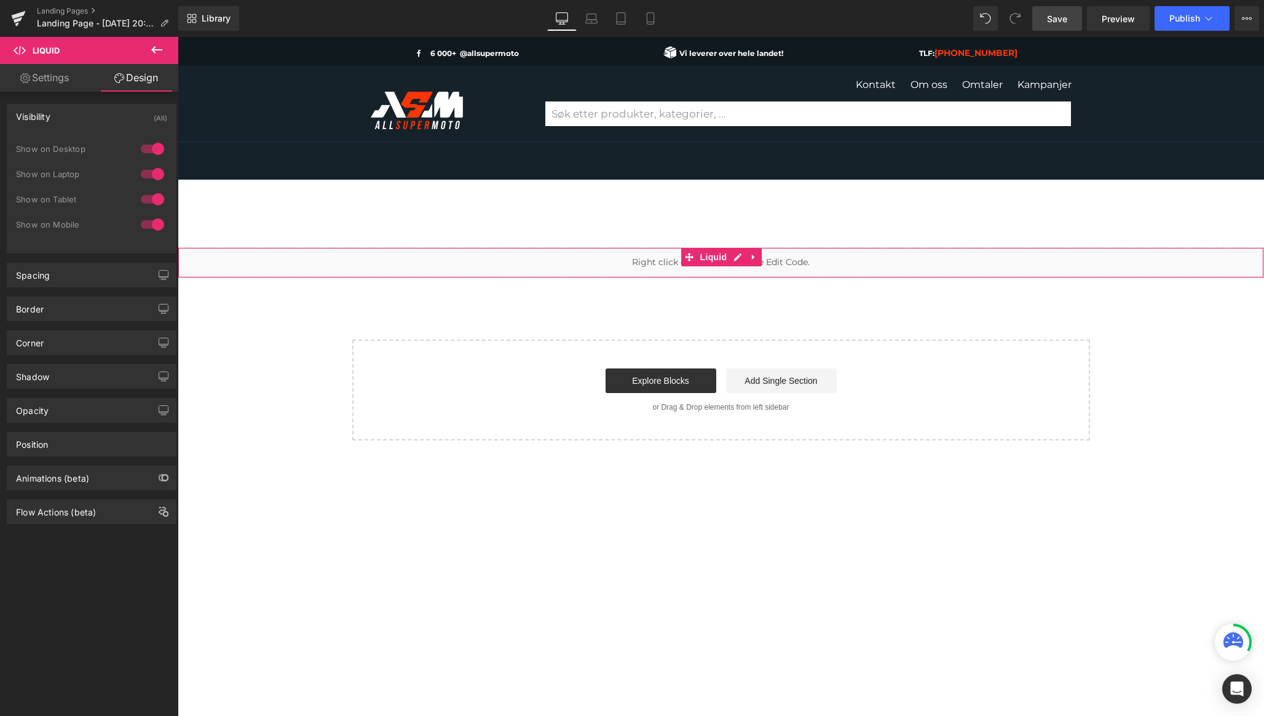
click at [93, 119] on div "Visibility (All)" at bounding box center [91, 116] width 169 height 23
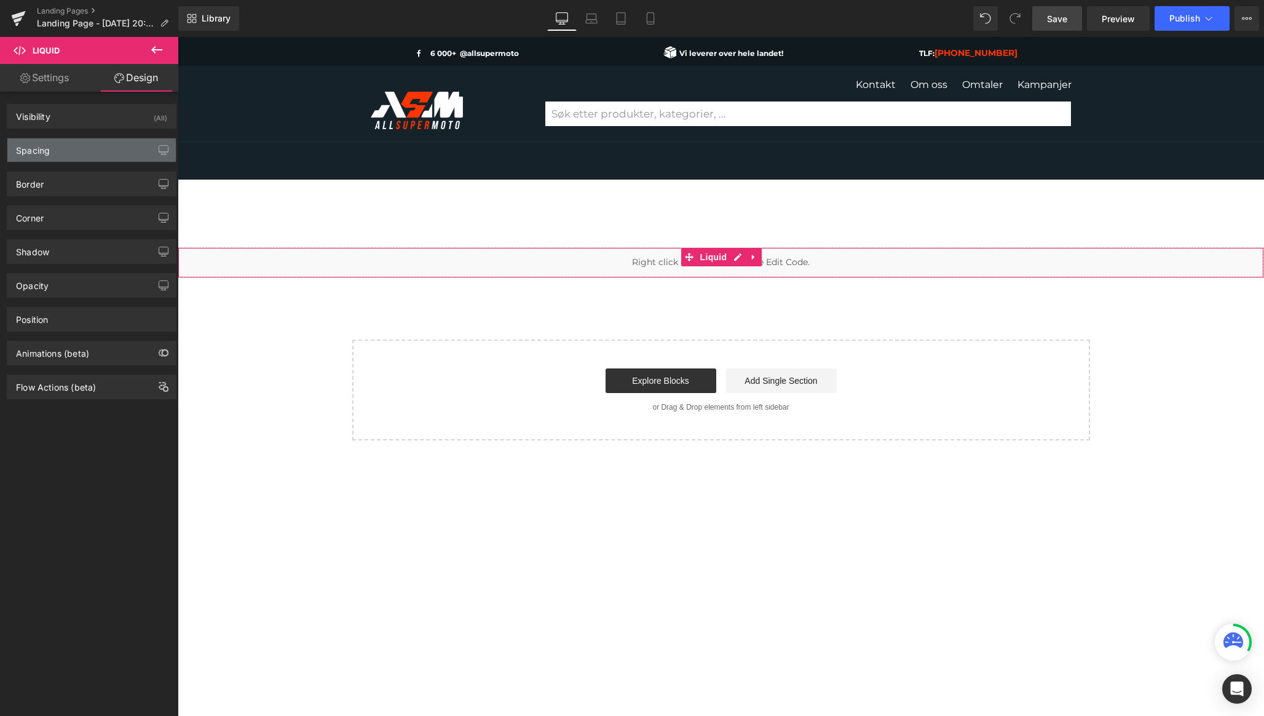
click at [89, 151] on div "Spacing" at bounding box center [91, 149] width 169 height 23
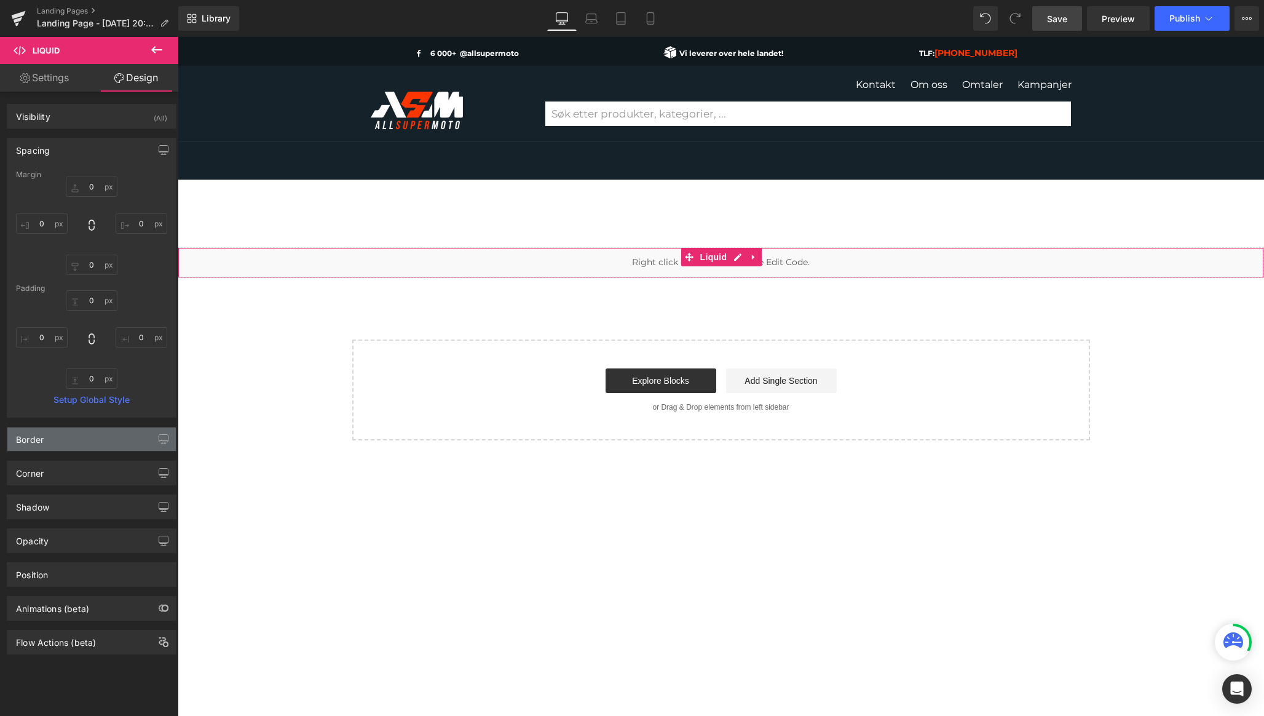
click at [66, 432] on div "Border" at bounding box center [91, 438] width 169 height 23
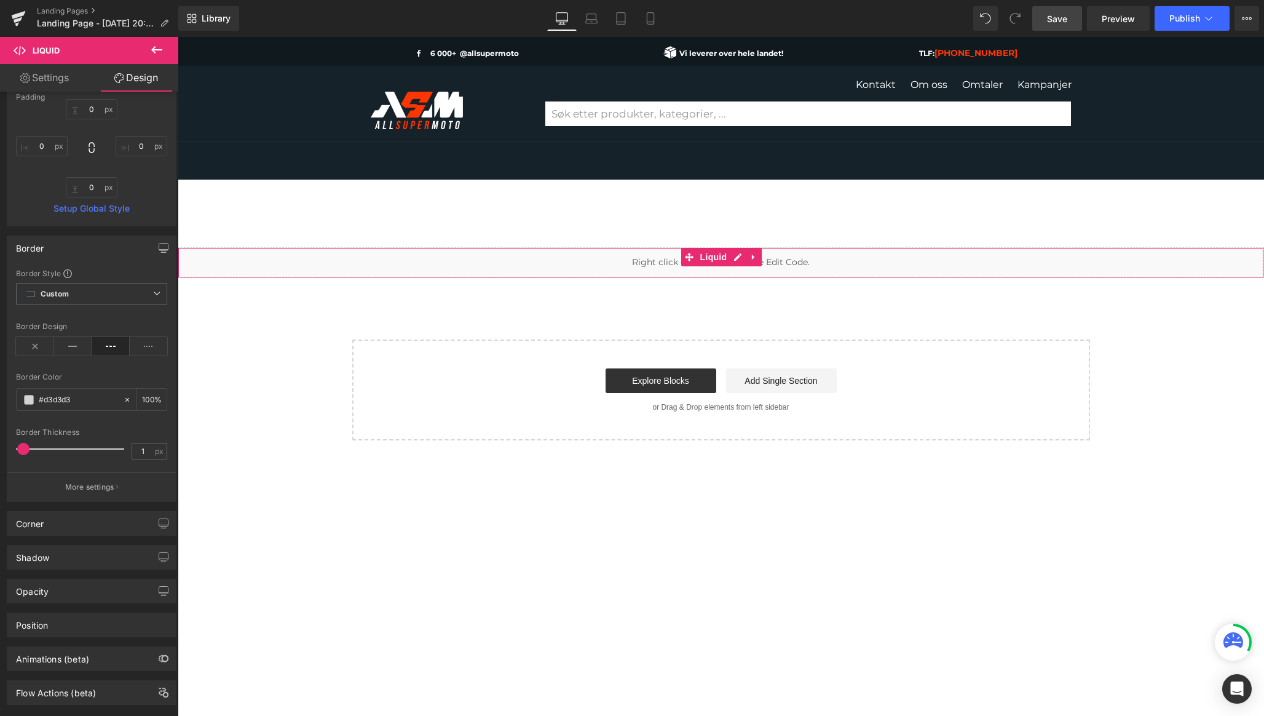
scroll to position [194, 0]
click at [84, 286] on span "Custom Setup Global Style" at bounding box center [91, 291] width 151 height 22
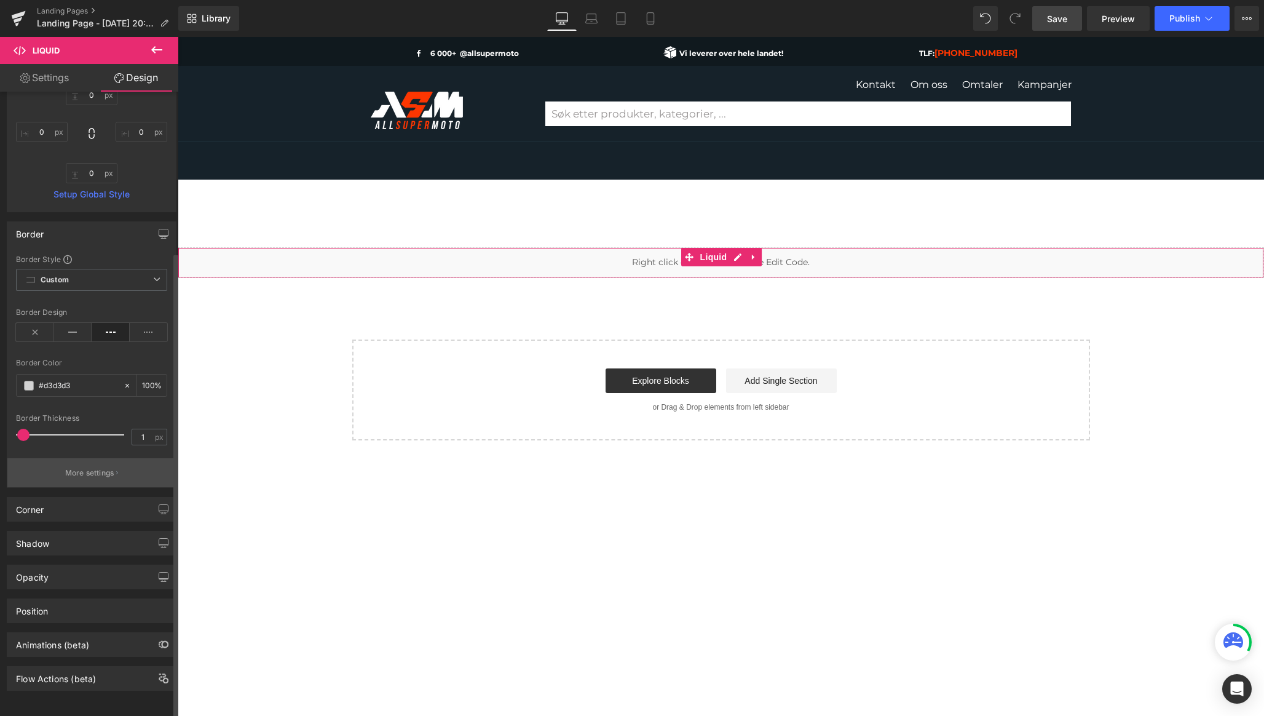
scroll to position [0, 0]
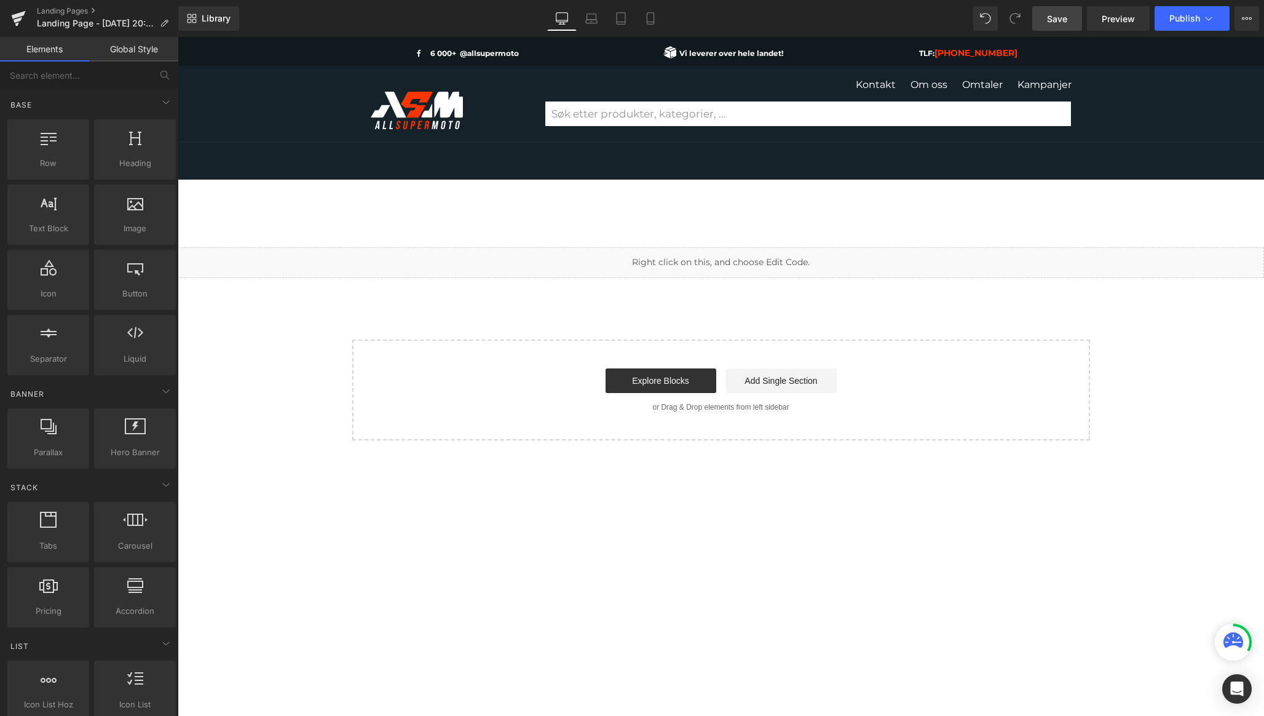
click at [865, 210] on div at bounding box center [721, 195] width 1087 height 31
click at [234, 354] on div "Liquid Select your layout" at bounding box center [721, 343] width 1087 height 193
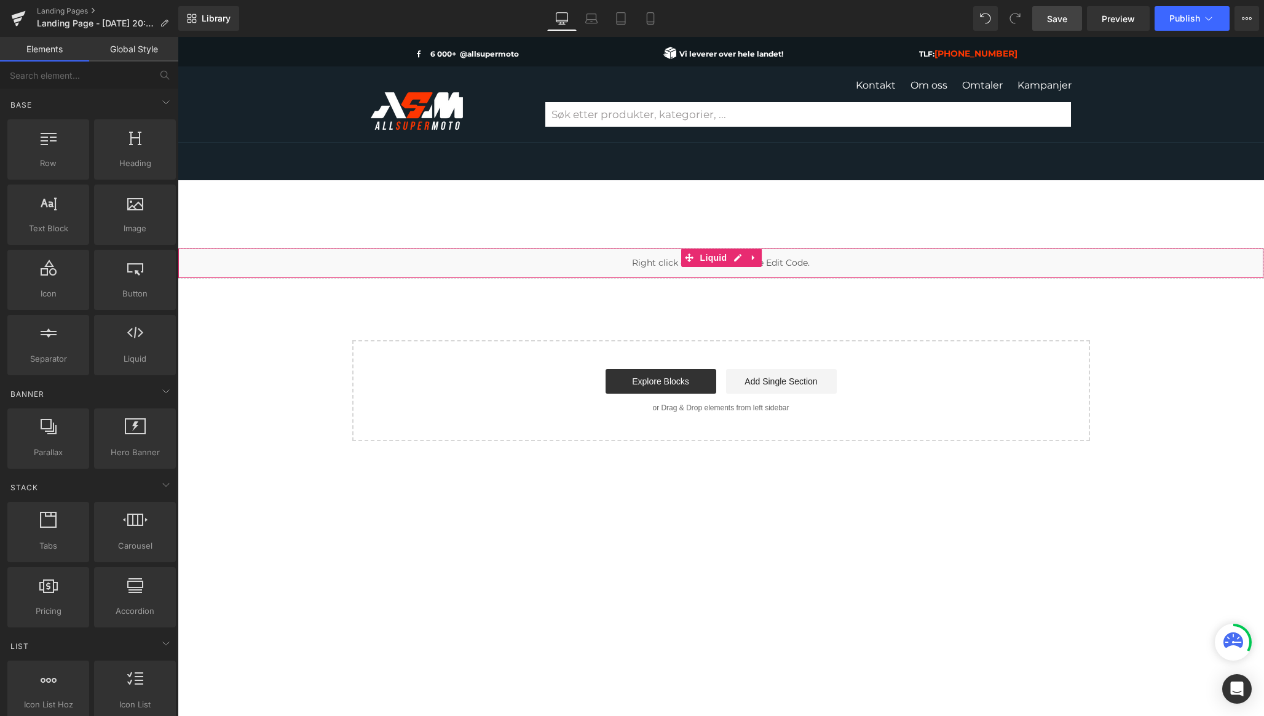
click at [615, 265] on div "Liquid" at bounding box center [721, 263] width 1087 height 31
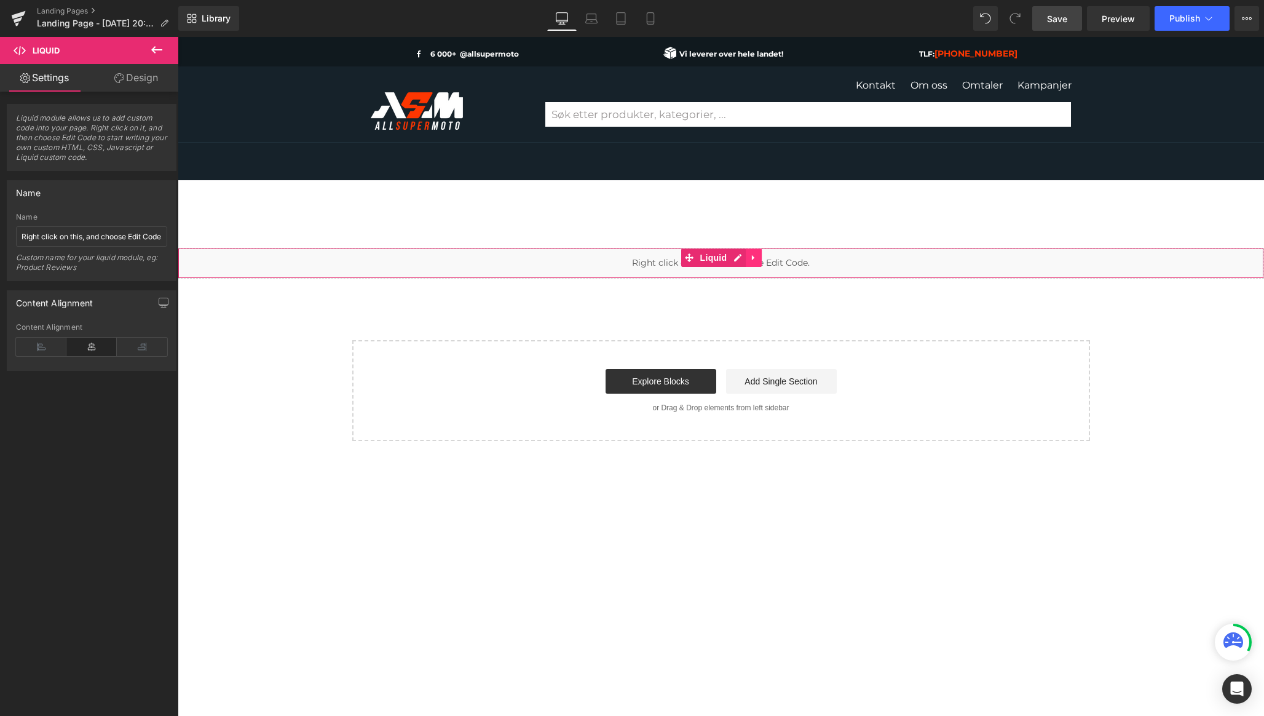
click at [755, 258] on icon at bounding box center [754, 257] width 9 height 9
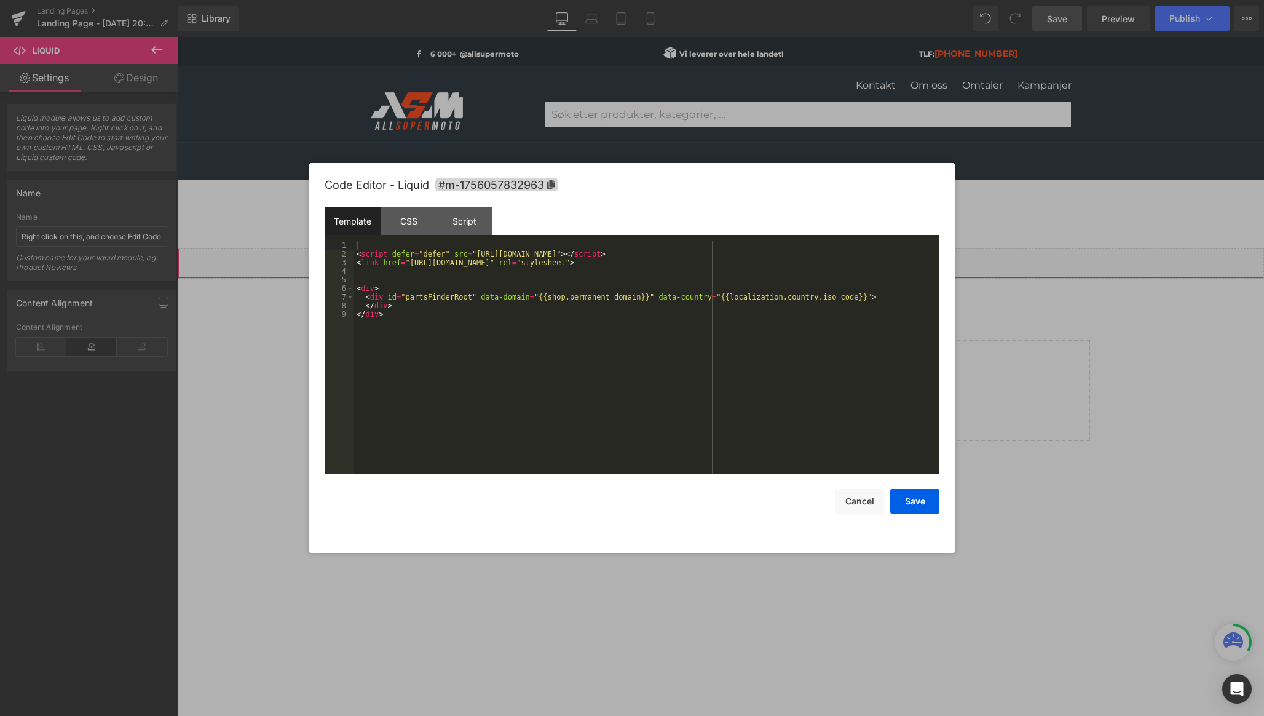
click at [714, 257] on div "Liquid" at bounding box center [721, 263] width 1087 height 31
click at [860, 504] on button "Cancel" at bounding box center [859, 501] width 49 height 25
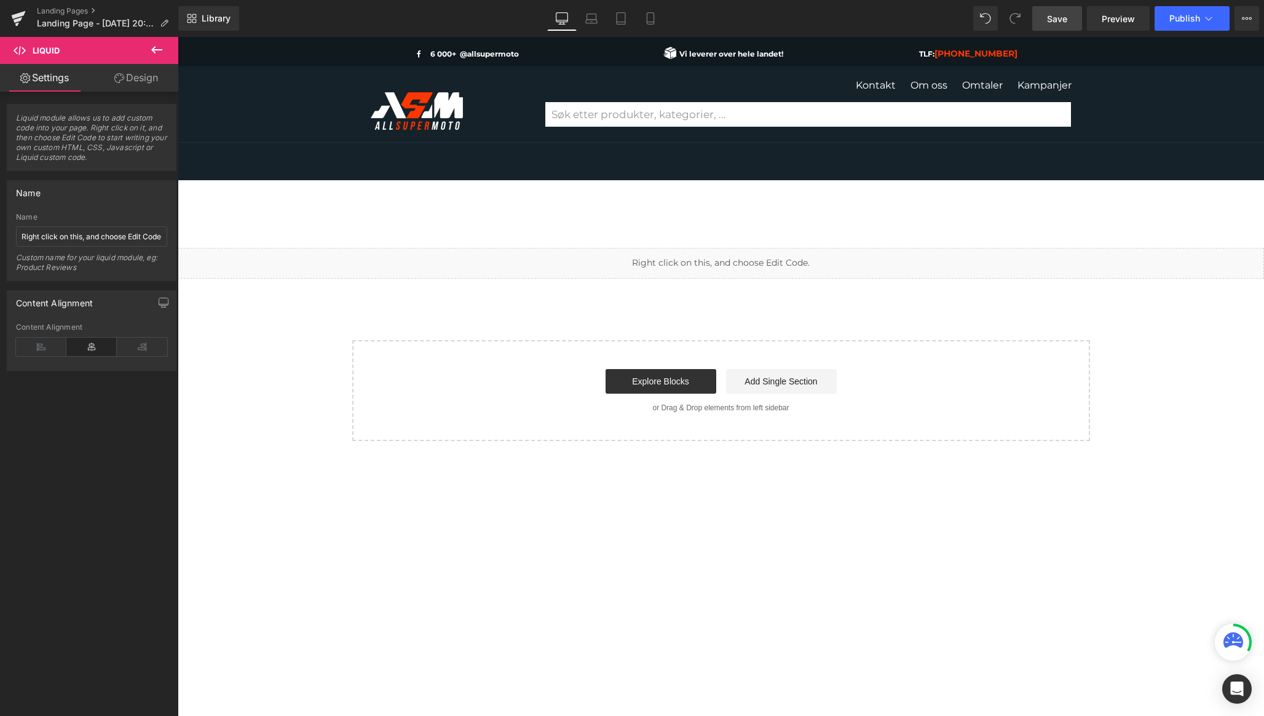
click at [726, 502] on main "Liquid Select your layout" at bounding box center [721, 514] width 1087 height 533
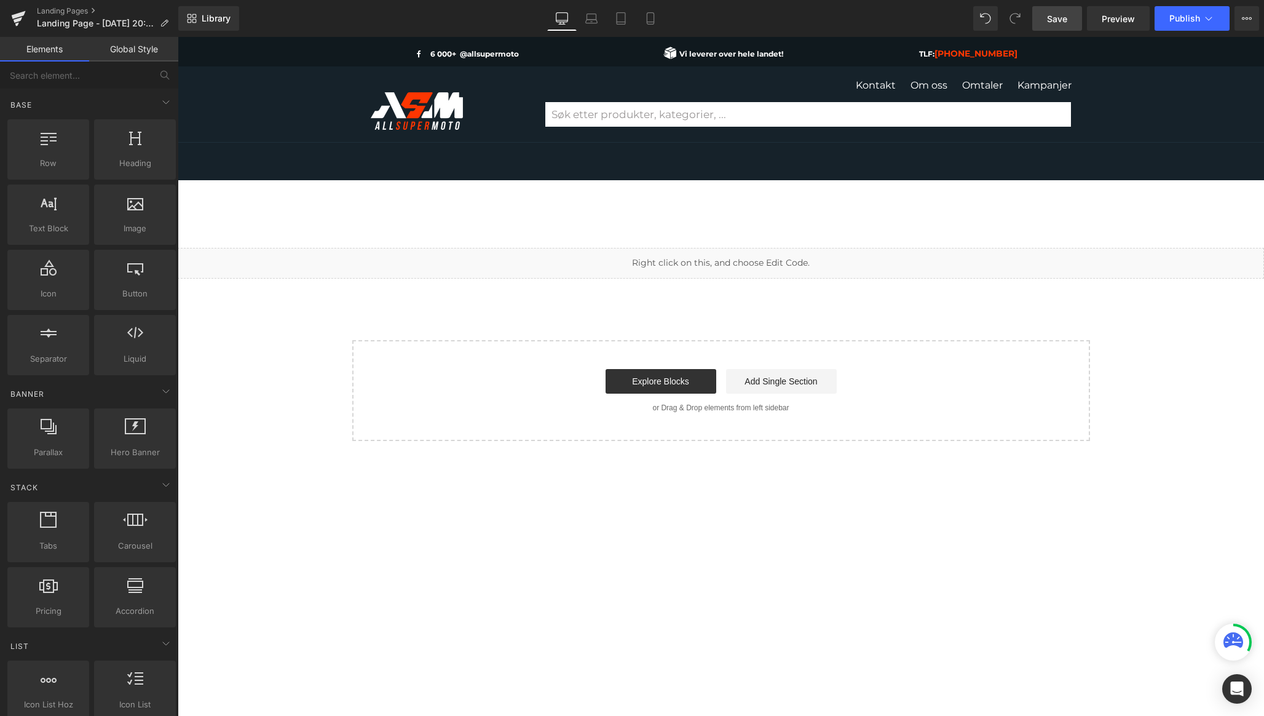
click at [737, 284] on div "Liquid Select your layout" at bounding box center [721, 344] width 1087 height 193
click at [161, 102] on icon at bounding box center [166, 102] width 15 height 15
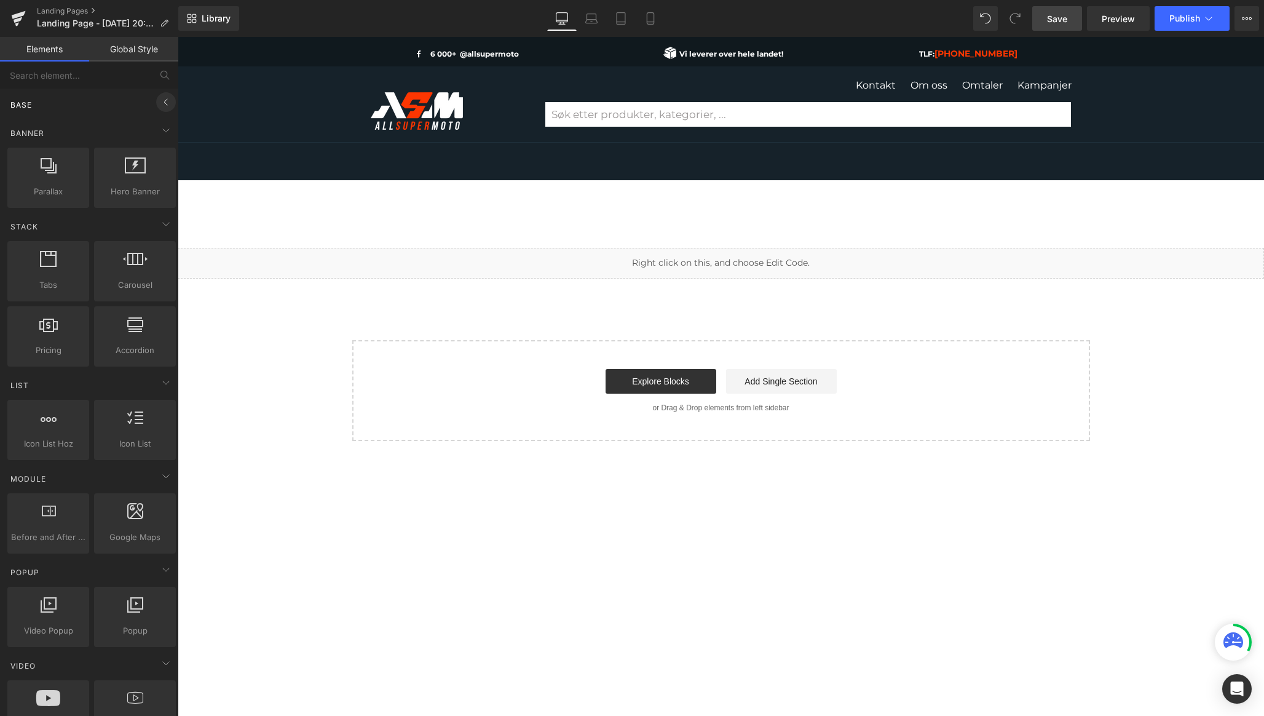
click at [161, 102] on icon at bounding box center [166, 102] width 15 height 15
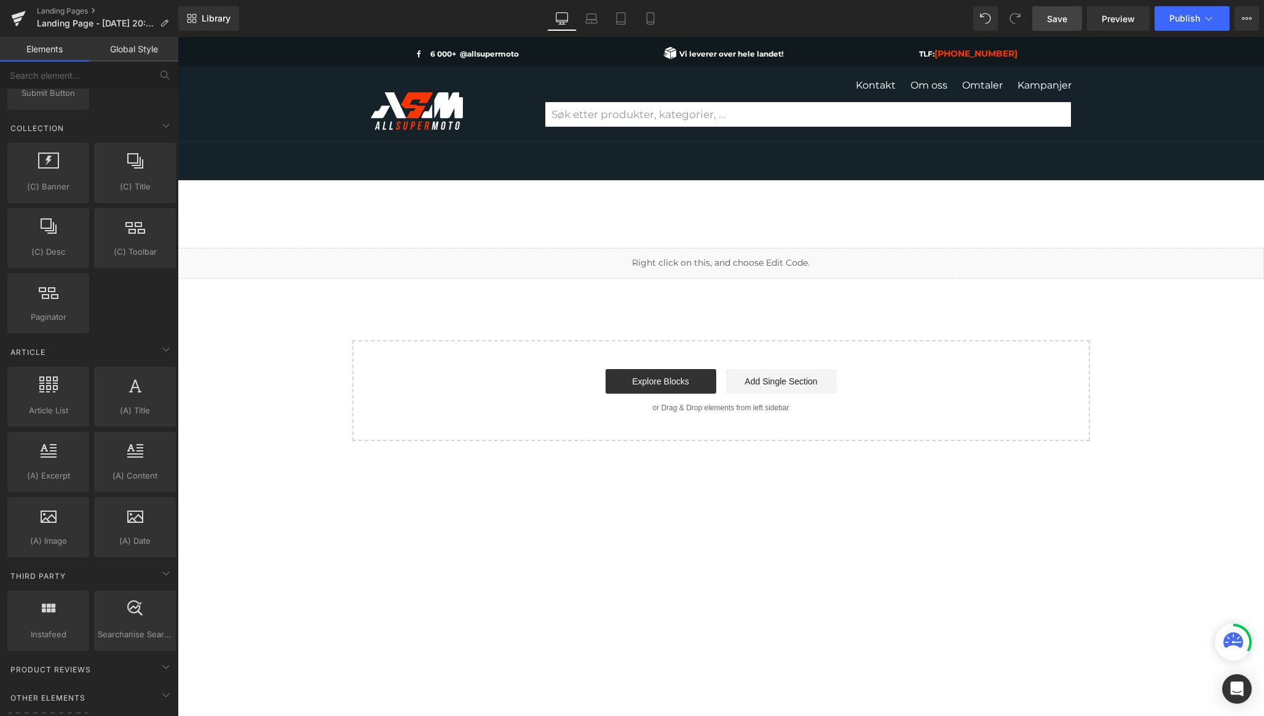
scroll to position [1956, 0]
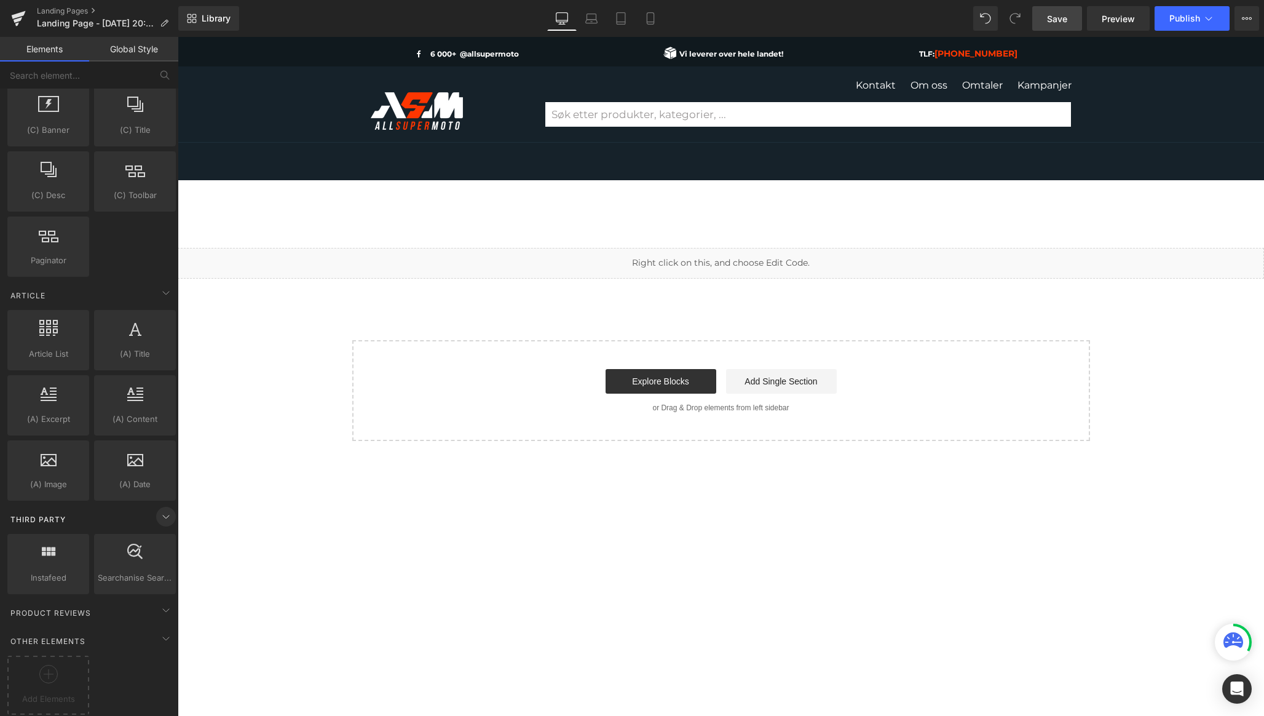
click at [163, 515] on icon at bounding box center [166, 516] width 6 height 3
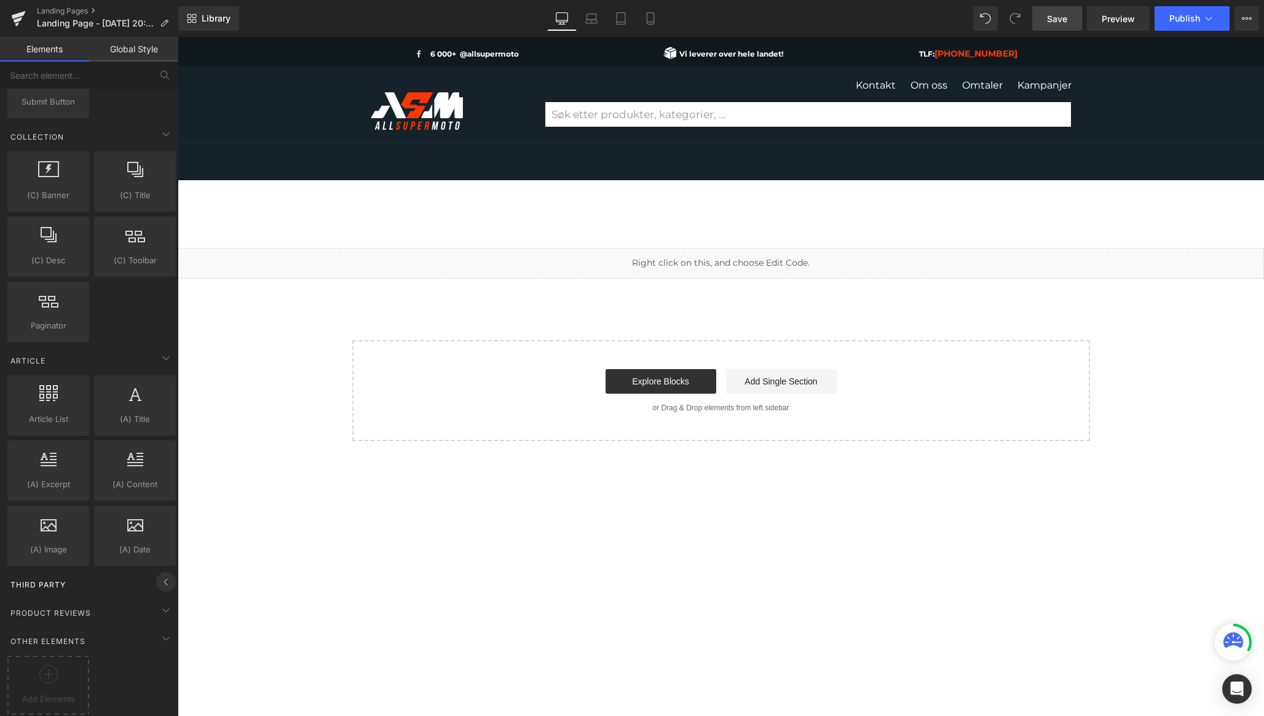
scroll to position [1890, 0]
click at [159, 574] on icon at bounding box center [166, 581] width 15 height 15
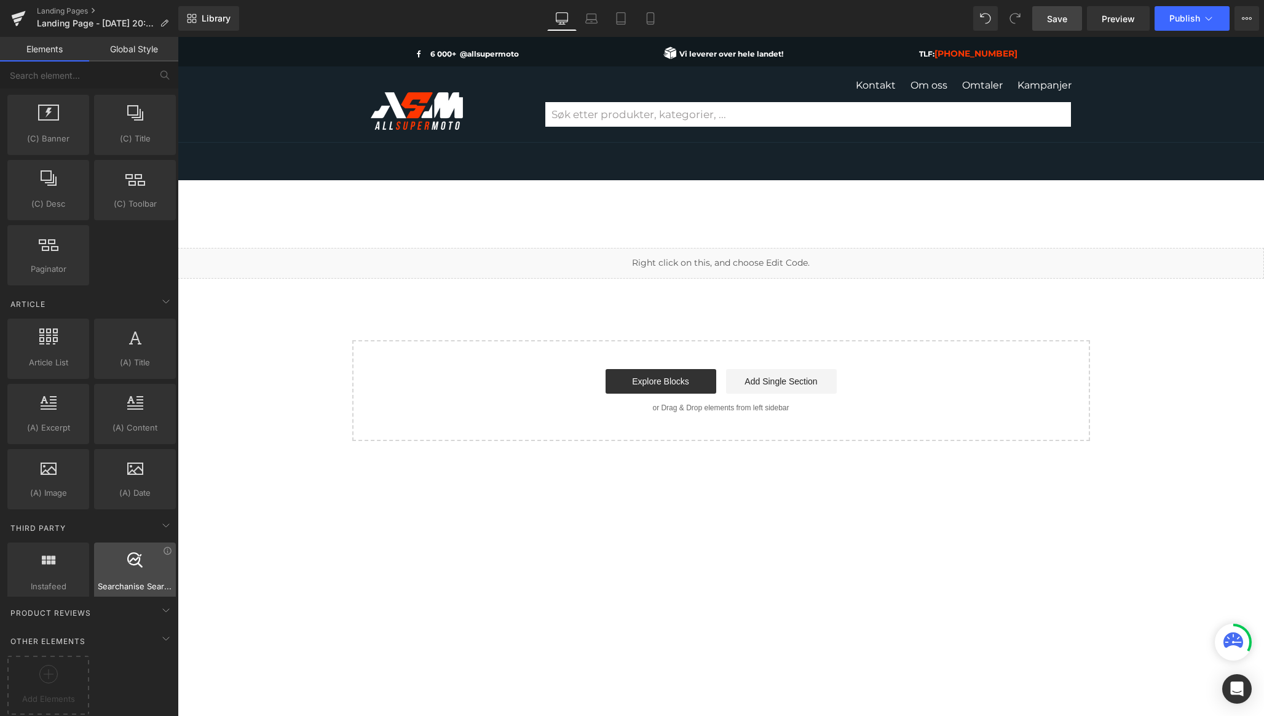
scroll to position [1956, 0]
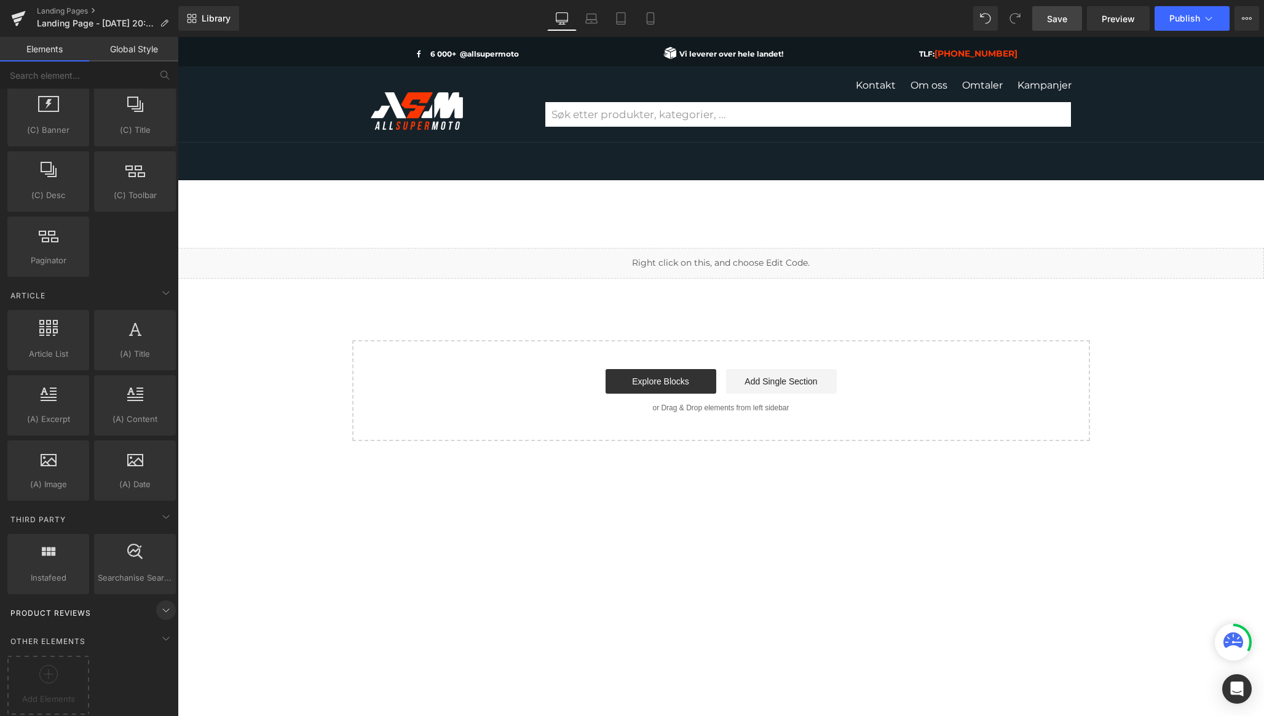
click at [159, 603] on icon at bounding box center [166, 610] width 15 height 15
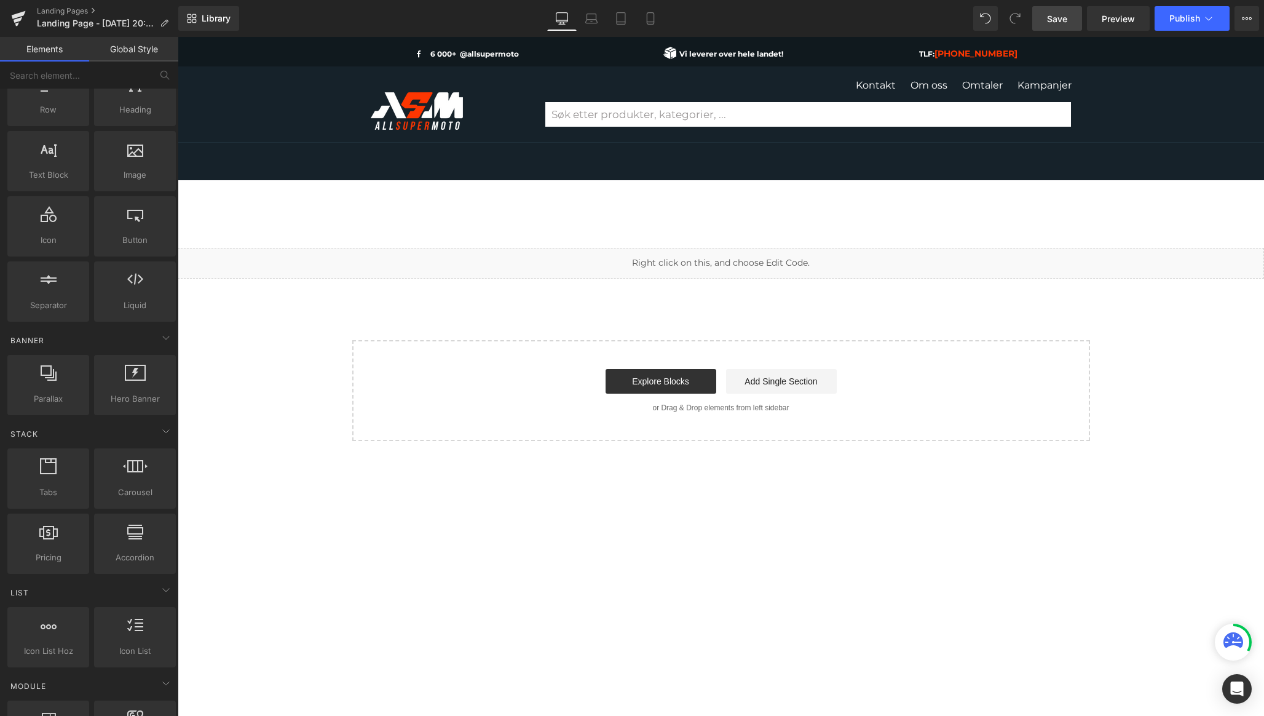
scroll to position [0, 0]
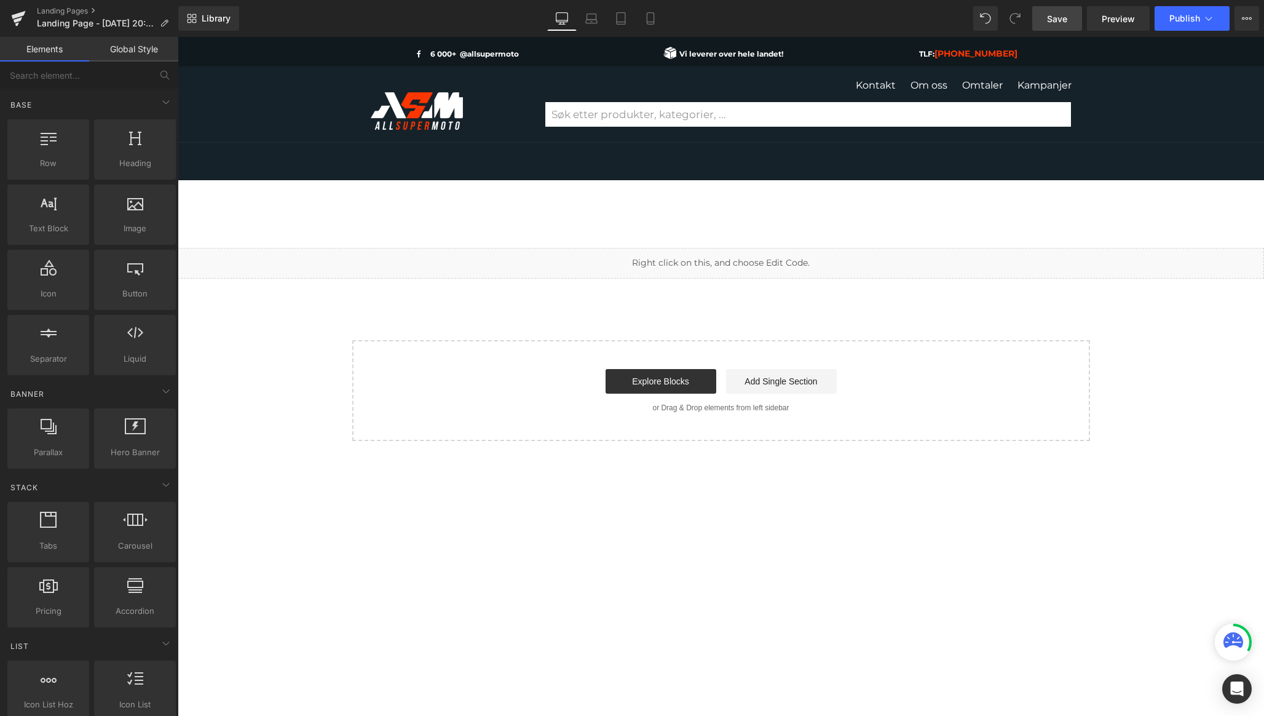
click at [149, 44] on link "Global Style" at bounding box center [133, 49] width 89 height 25
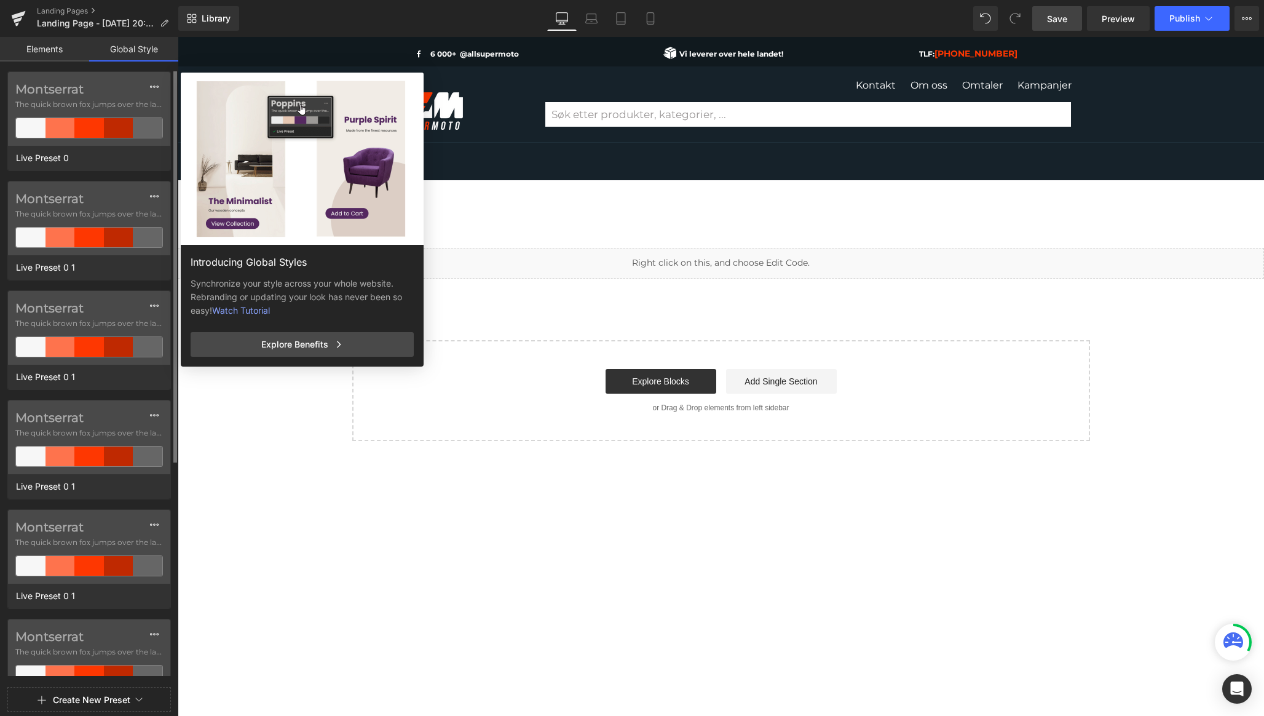
click at [55, 45] on link "Elements" at bounding box center [44, 49] width 89 height 25
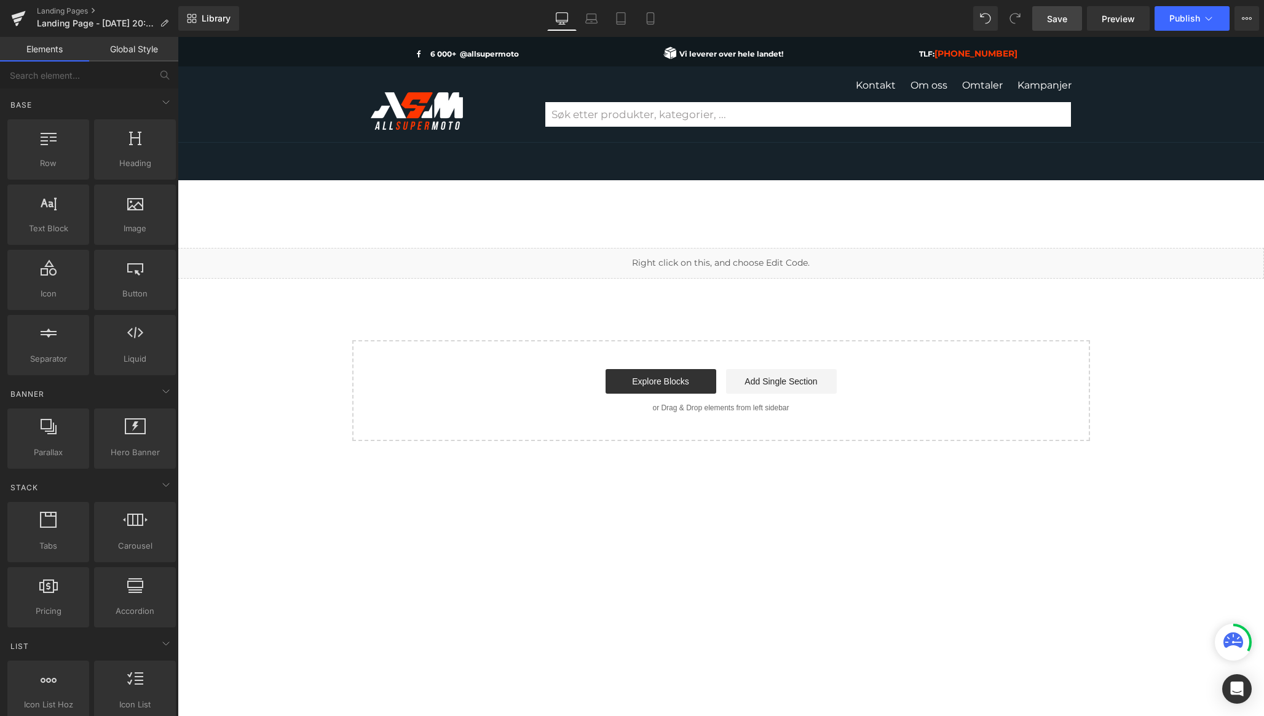
click at [566, 208] on div at bounding box center [721, 195] width 1087 height 31
click at [700, 208] on div at bounding box center [721, 195] width 1087 height 31
click at [593, 21] on icon at bounding box center [591, 18] width 12 height 12
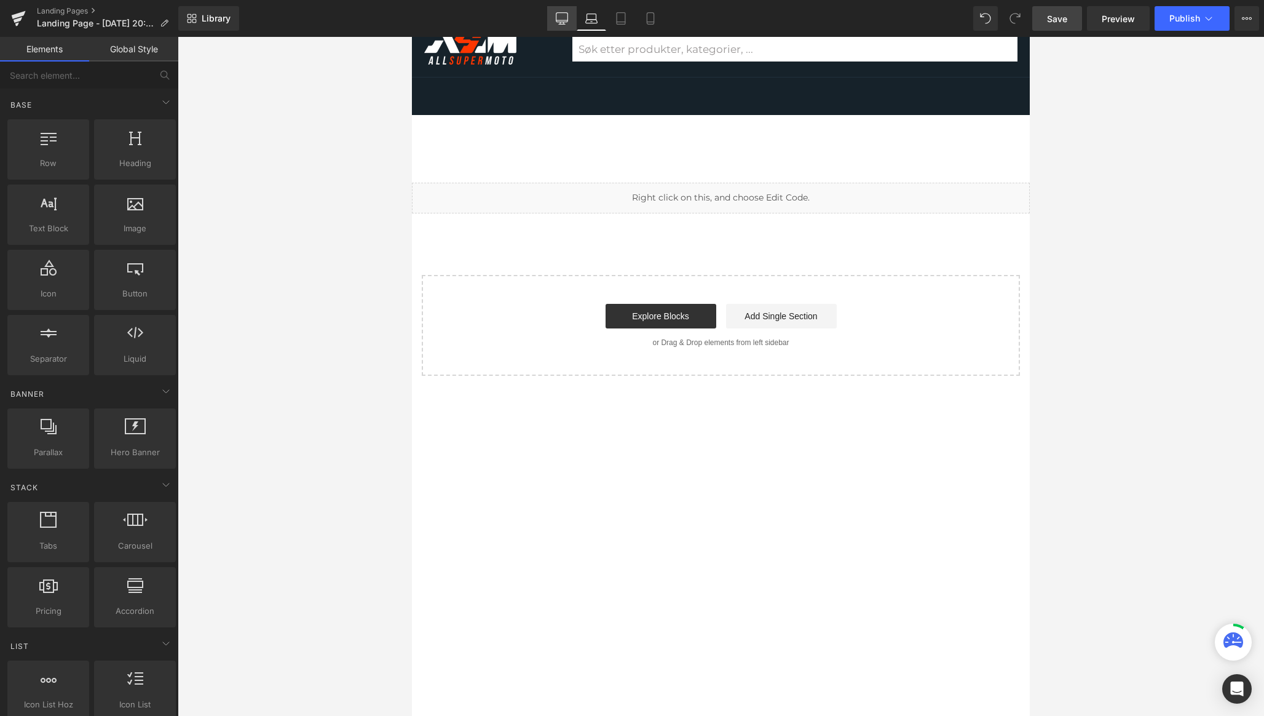
click at [560, 18] on icon at bounding box center [562, 18] width 12 height 12
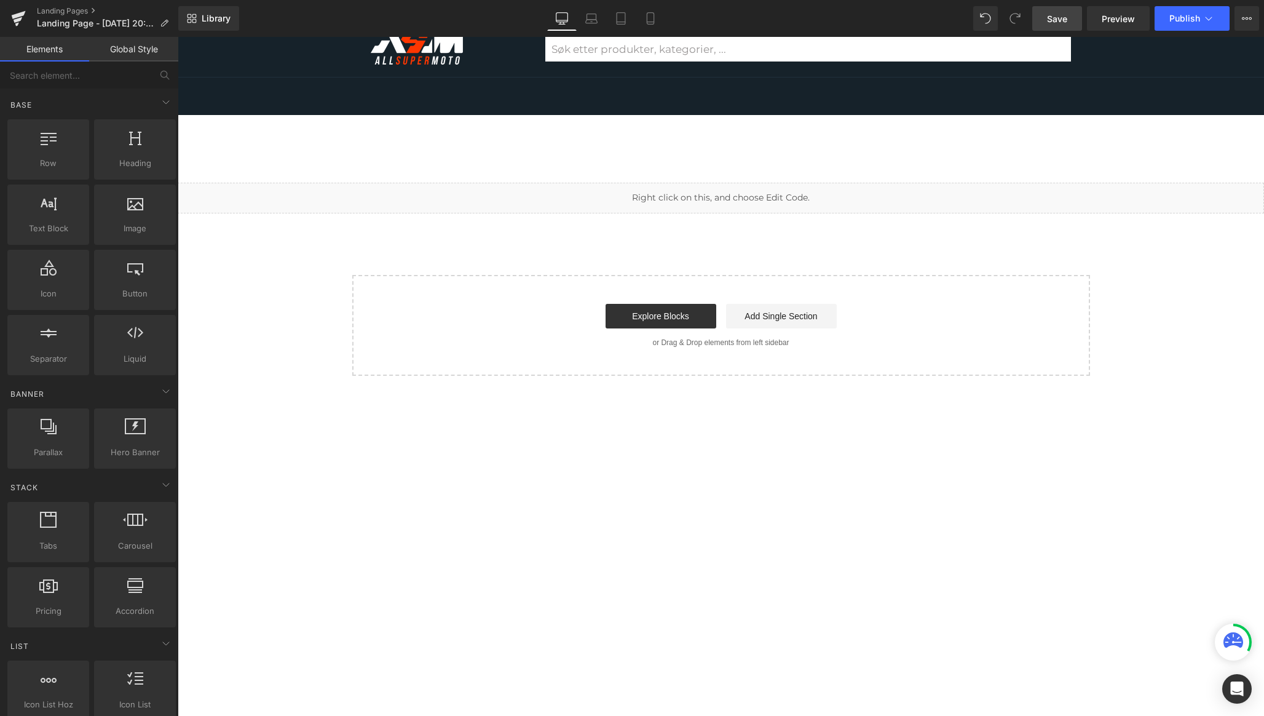
click at [691, 245] on div "Liquid Select your layout" at bounding box center [721, 279] width 1087 height 193
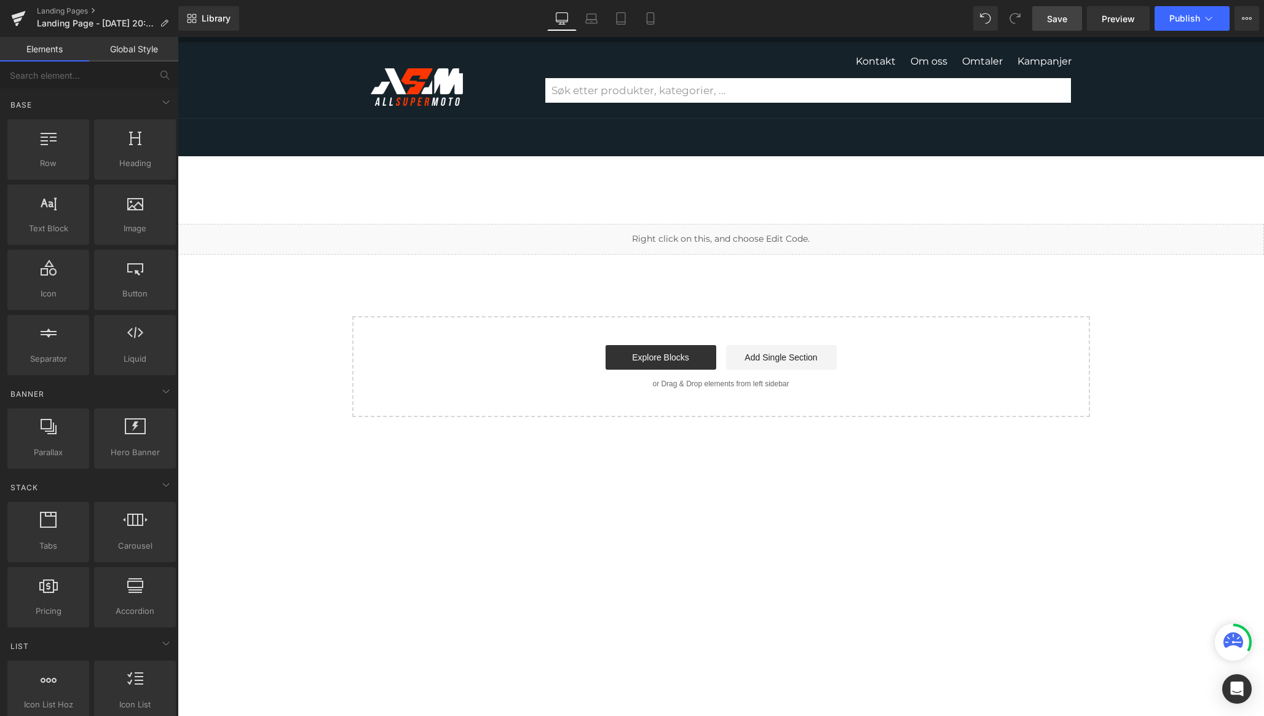
scroll to position [0, 0]
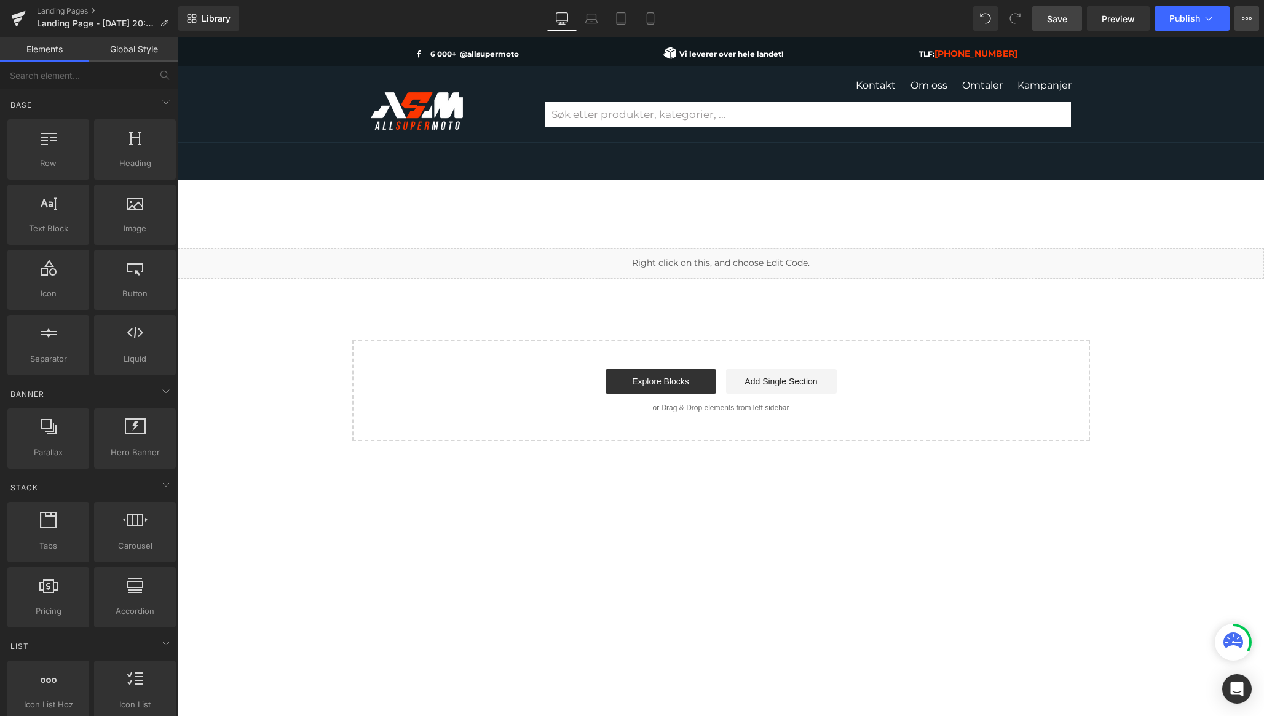
click at [1247, 23] on icon at bounding box center [1247, 19] width 10 height 10
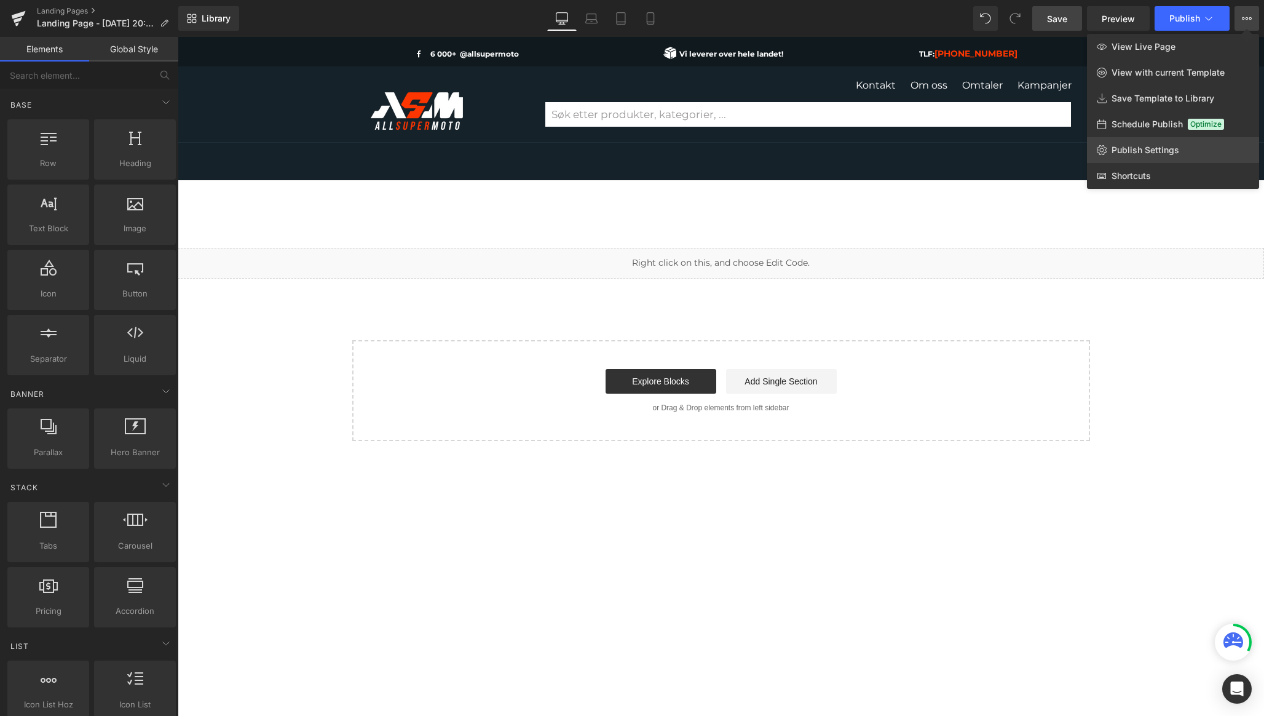
click at [1144, 159] on link "Publish Settings" at bounding box center [1173, 150] width 172 height 26
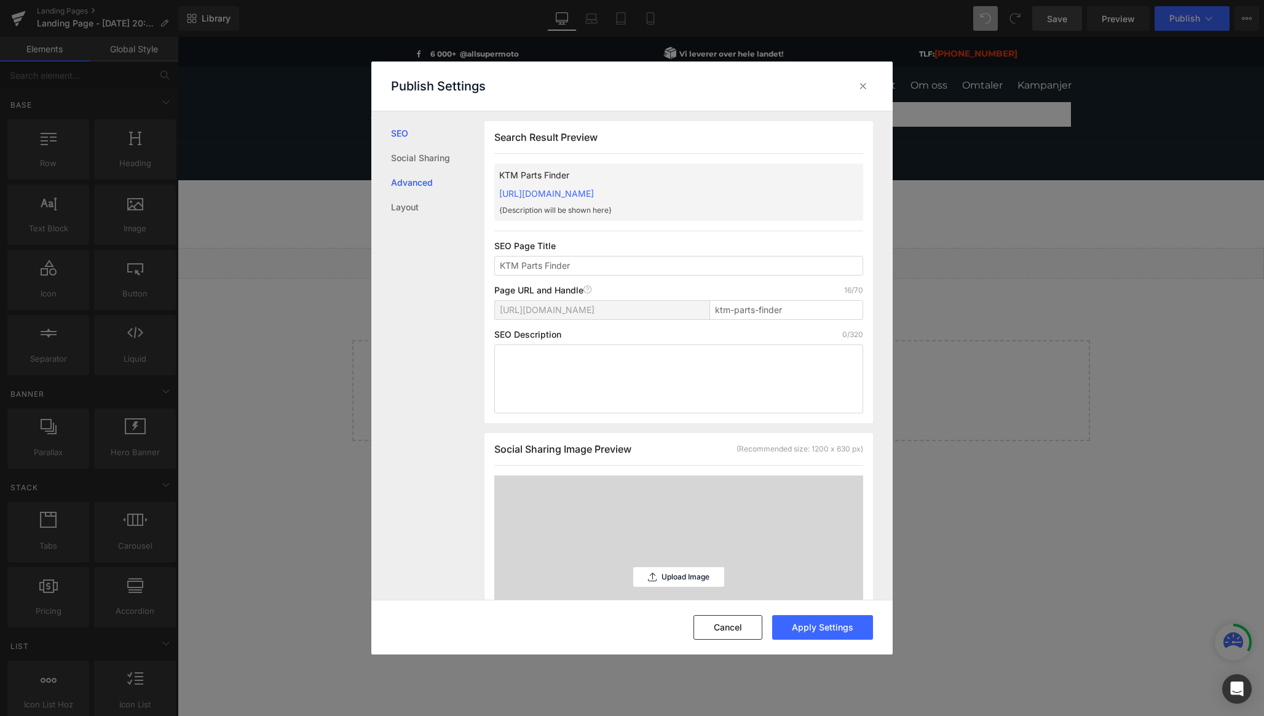
type input "KTM Parts Finder"
click at [430, 178] on link "Advanced" at bounding box center [437, 182] width 93 height 25
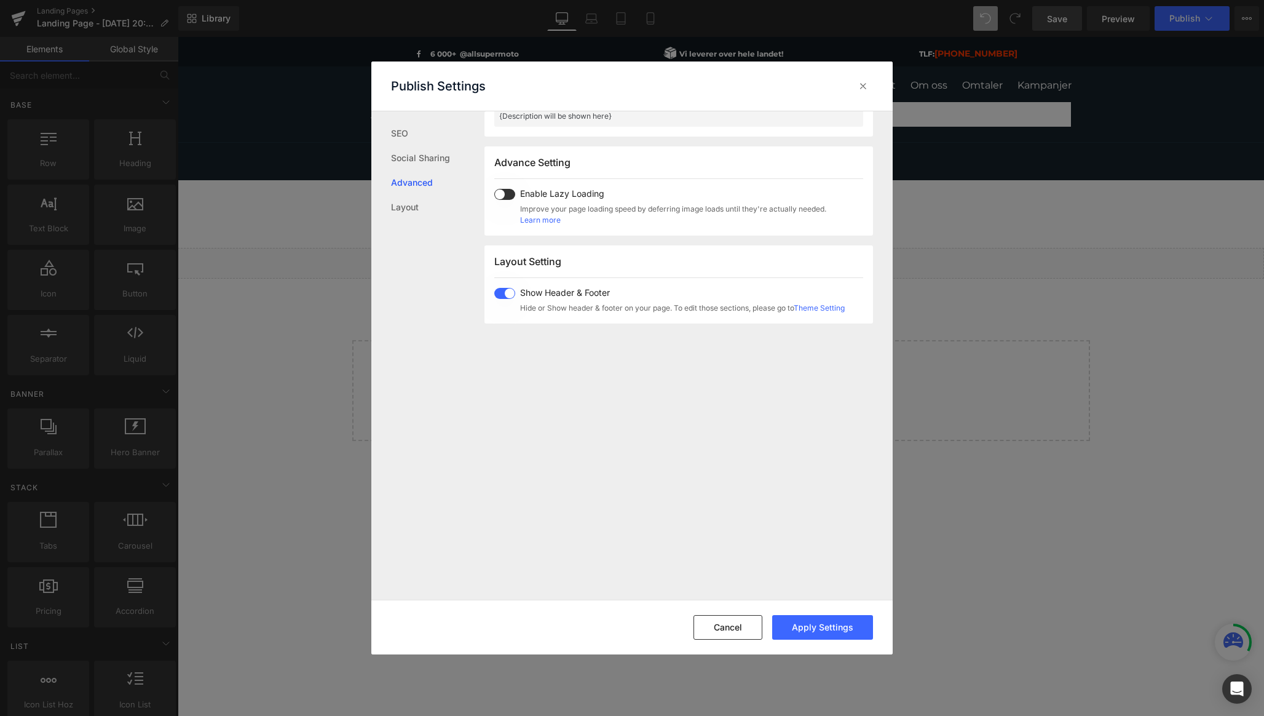
scroll to position [635, 0]
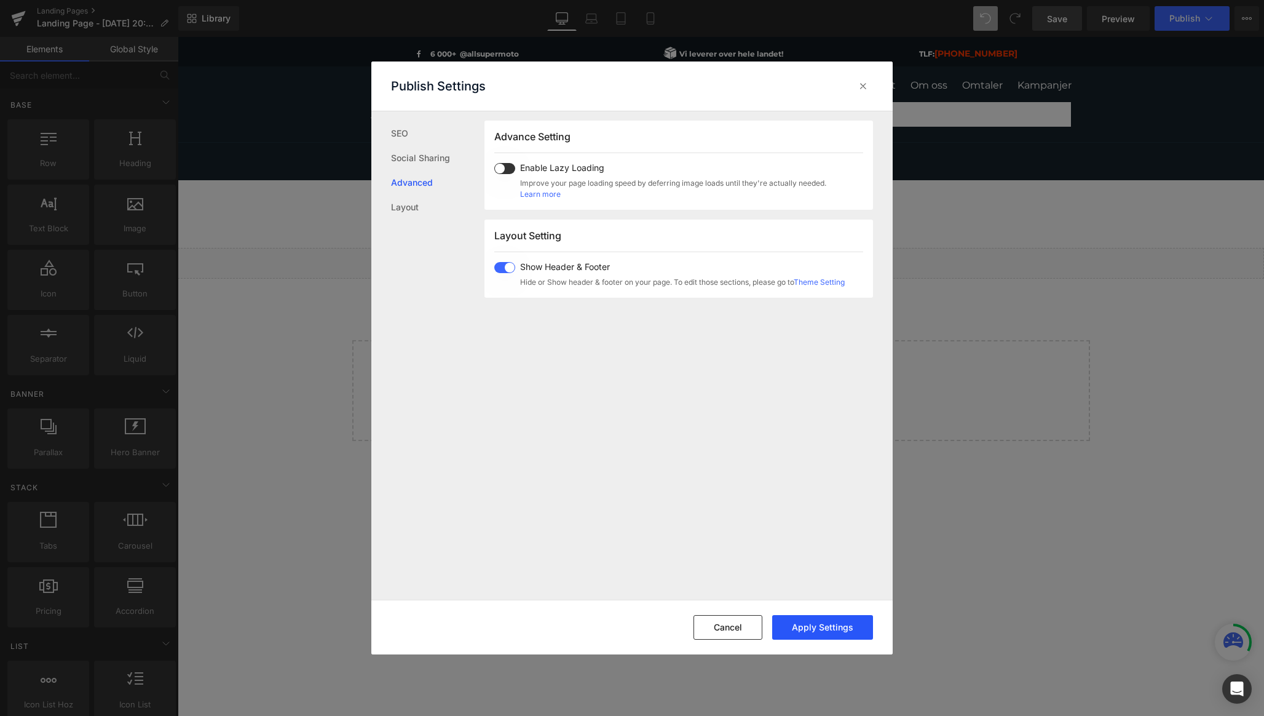
click at [815, 625] on button "Apply Settings" at bounding box center [822, 627] width 101 height 25
click at [408, 208] on link "Layout" at bounding box center [437, 207] width 93 height 25
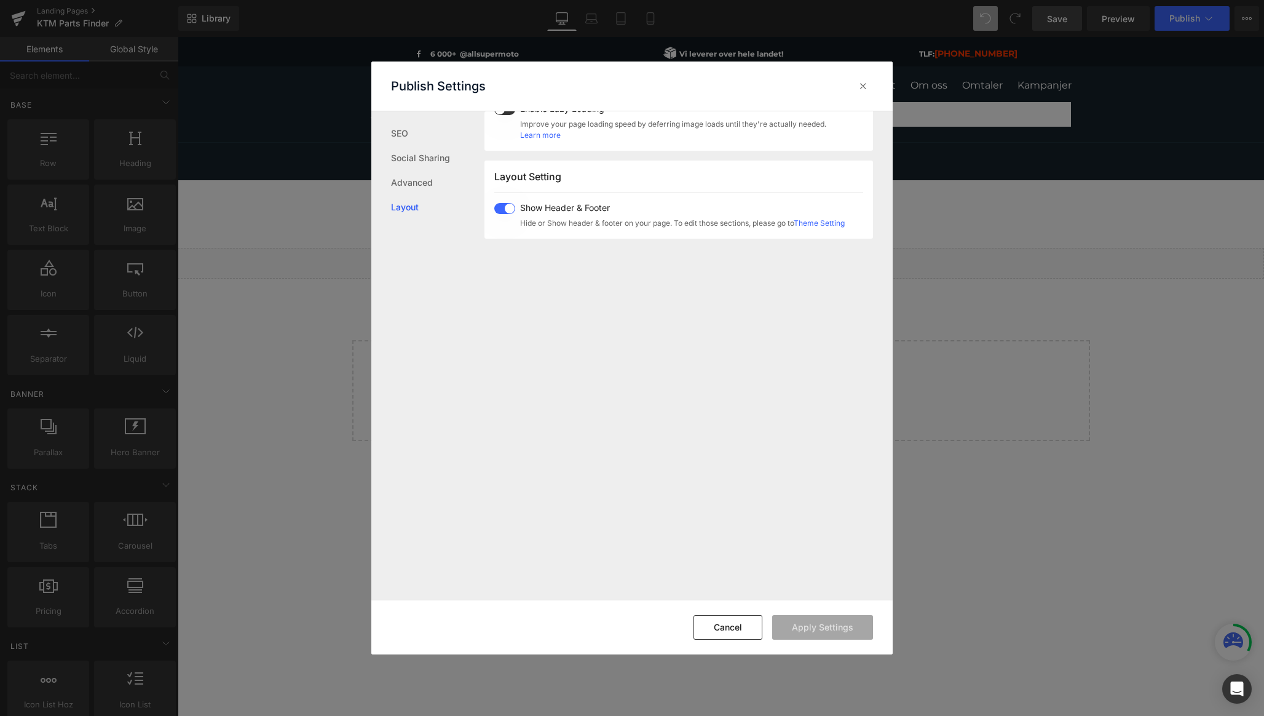
scroll to position [733, 0]
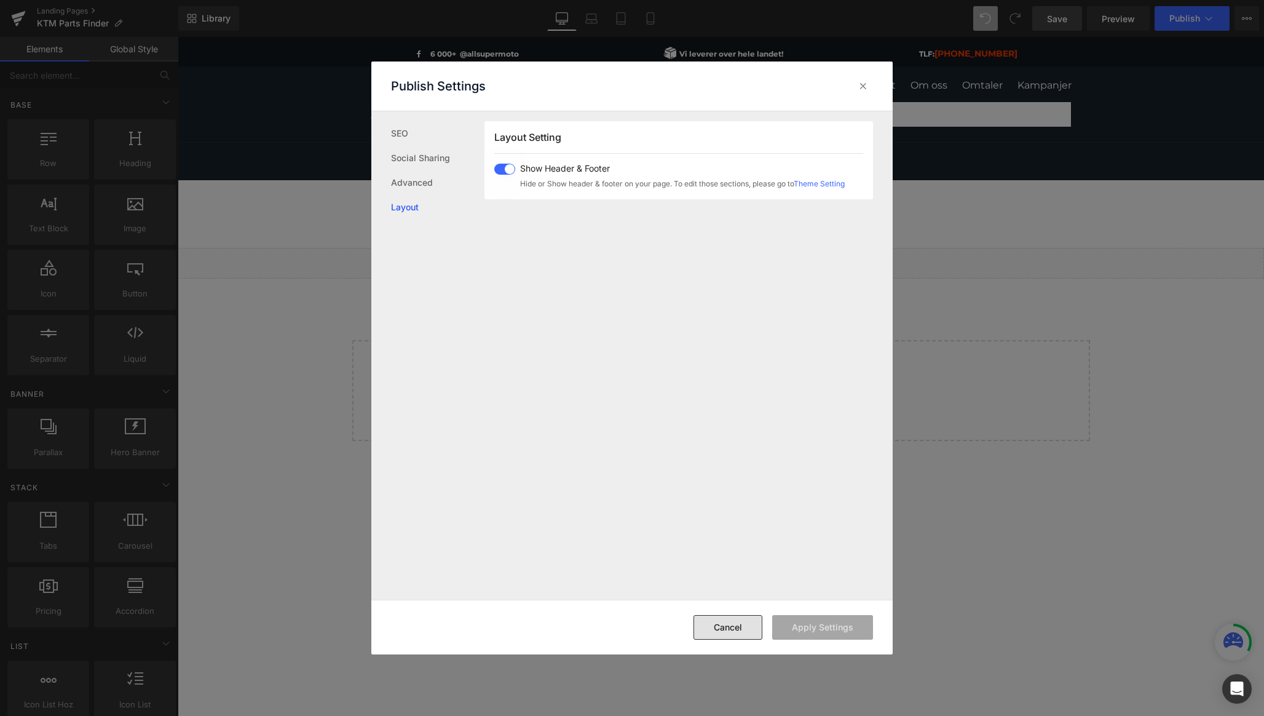
click at [749, 627] on button "Cancel" at bounding box center [728, 627] width 69 height 25
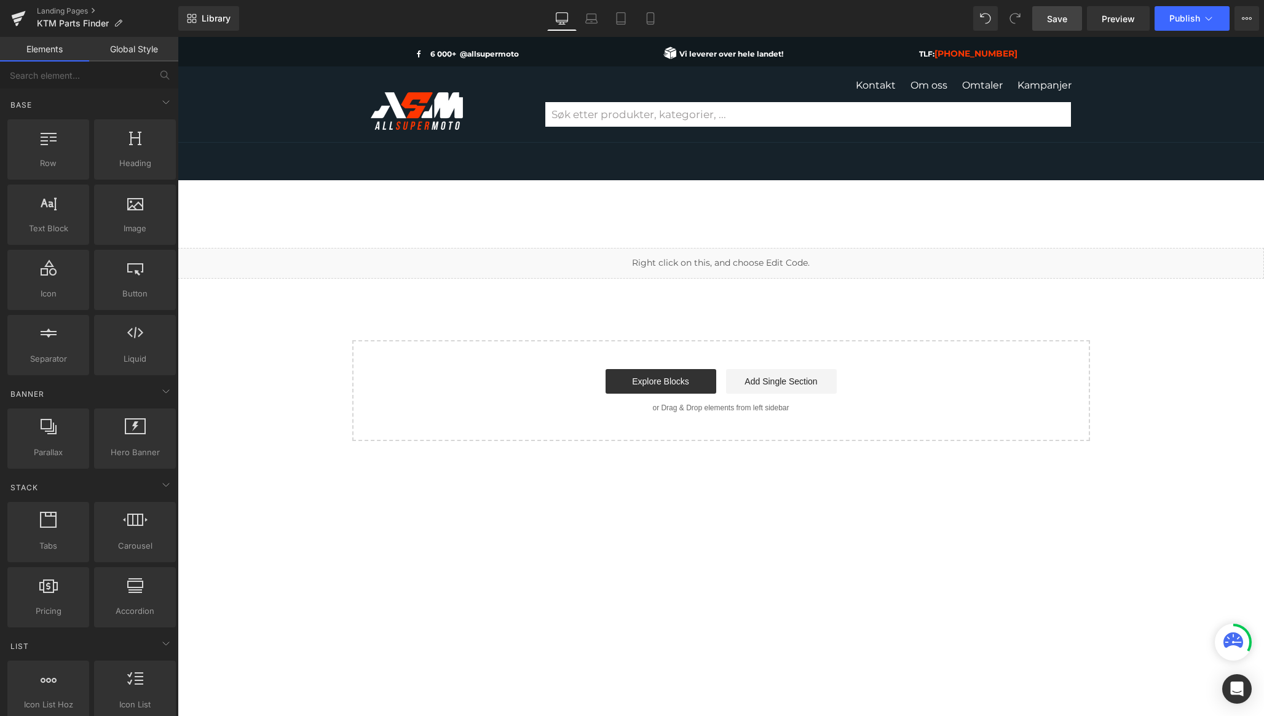
click at [540, 203] on div at bounding box center [721, 195] width 1087 height 31
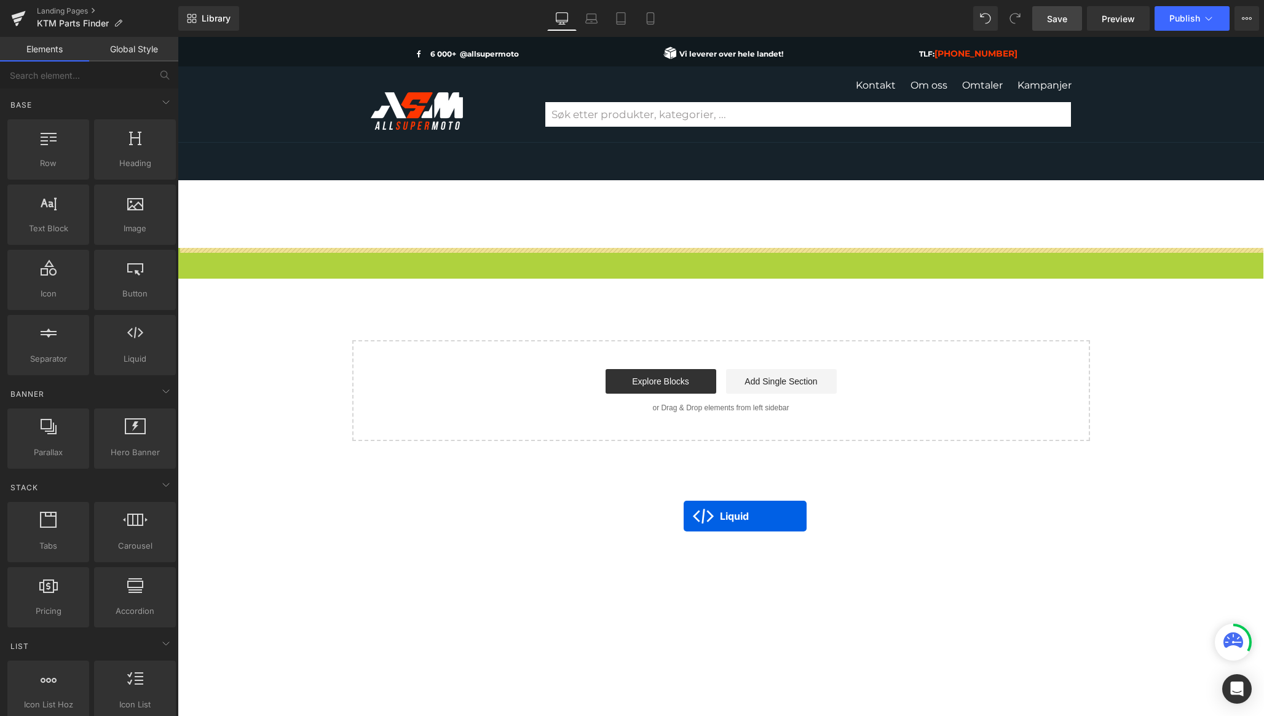
drag, startPoint x: 667, startPoint y: 254, endPoint x: 684, endPoint y: 525, distance: 271.1
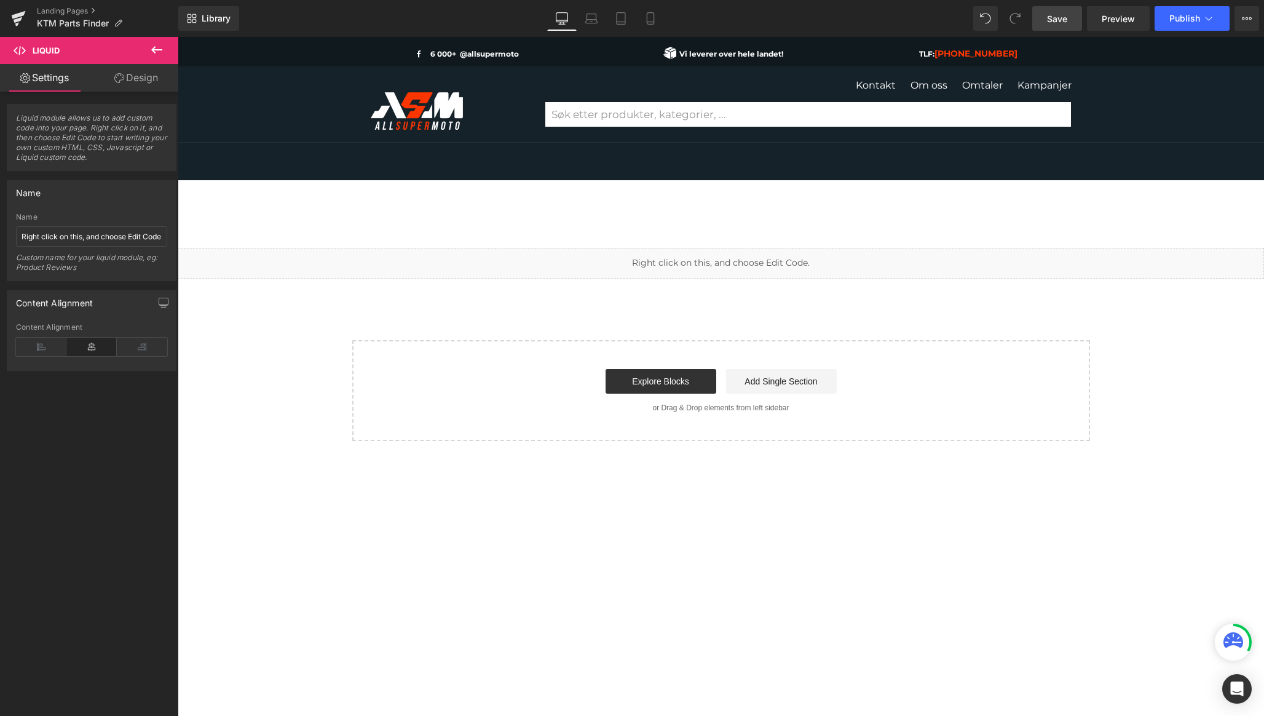
click at [488, 232] on div "Liquid Select your layout" at bounding box center [721, 496] width 1087 height 570
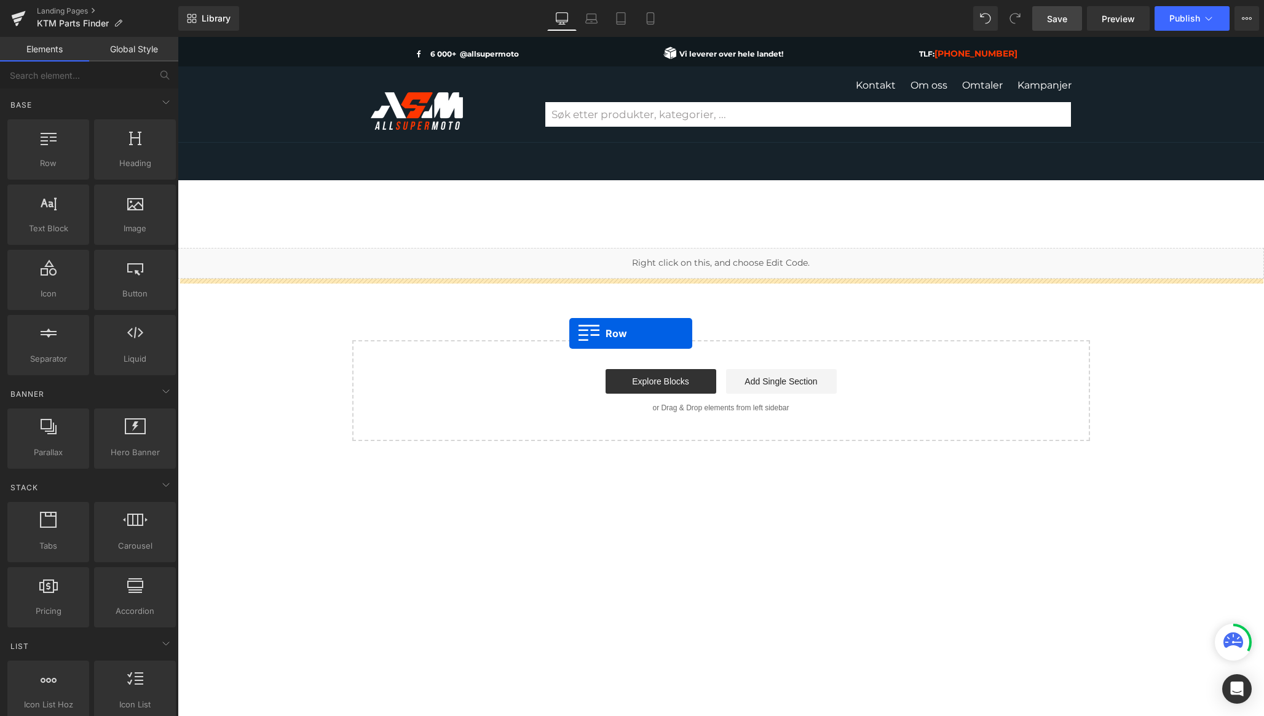
drag, startPoint x: 229, startPoint y: 173, endPoint x: 569, endPoint y: 333, distance: 376.4
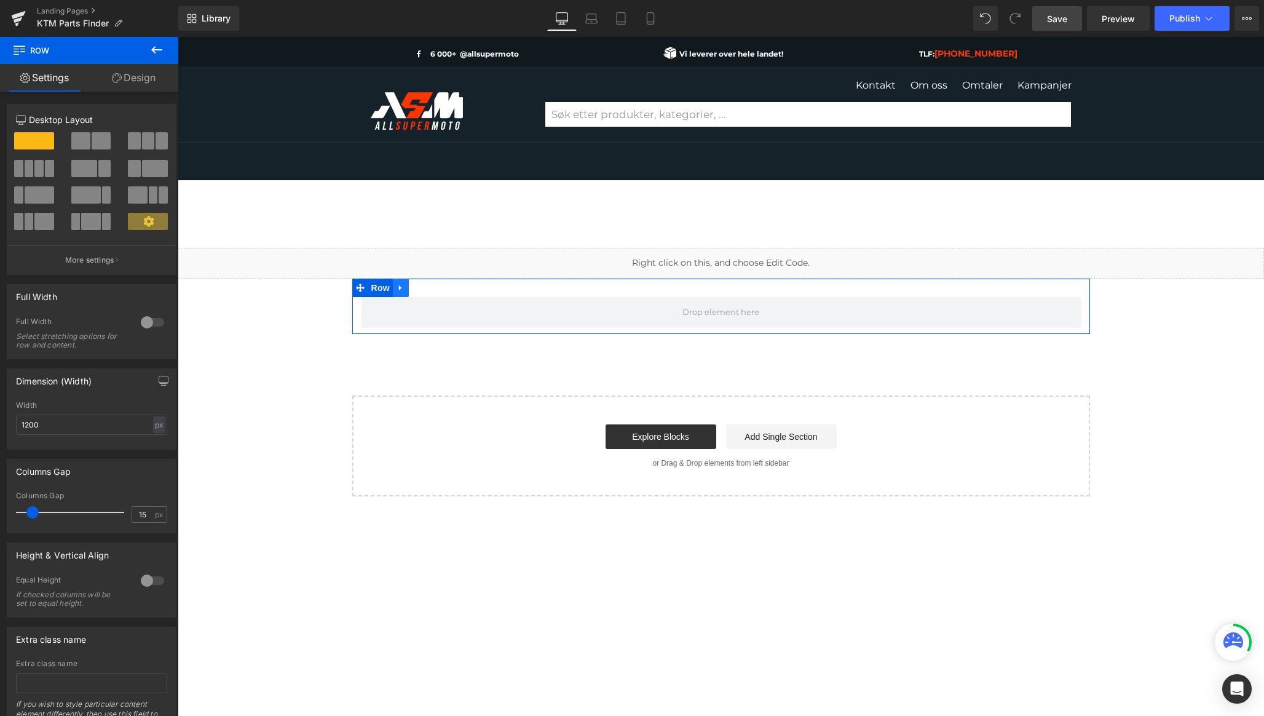
click at [402, 288] on icon at bounding box center [401, 287] width 9 height 9
click at [453, 285] on icon at bounding box center [449, 287] width 9 height 9
click at [403, 292] on icon at bounding box center [401, 287] width 9 height 9
click at [380, 290] on span "Row" at bounding box center [380, 288] width 25 height 18
click at [407, 289] on link at bounding box center [401, 288] width 16 height 18
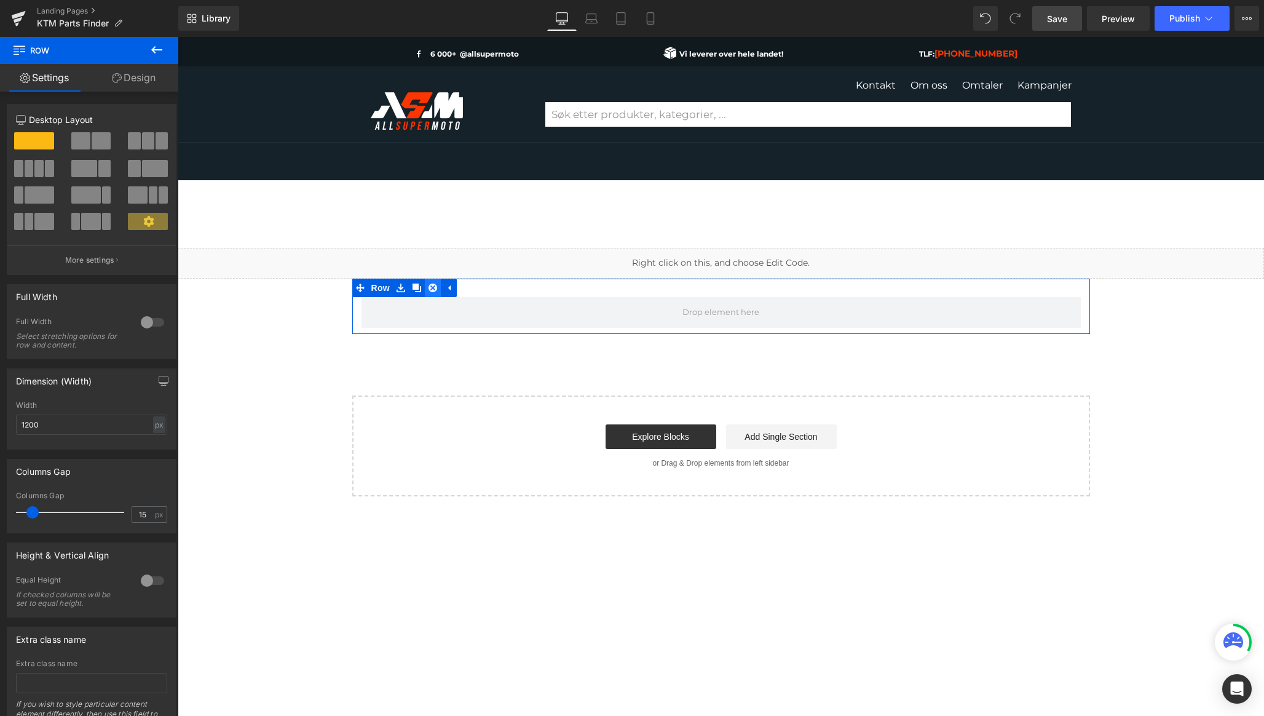
click at [432, 287] on icon at bounding box center [433, 287] width 9 height 9
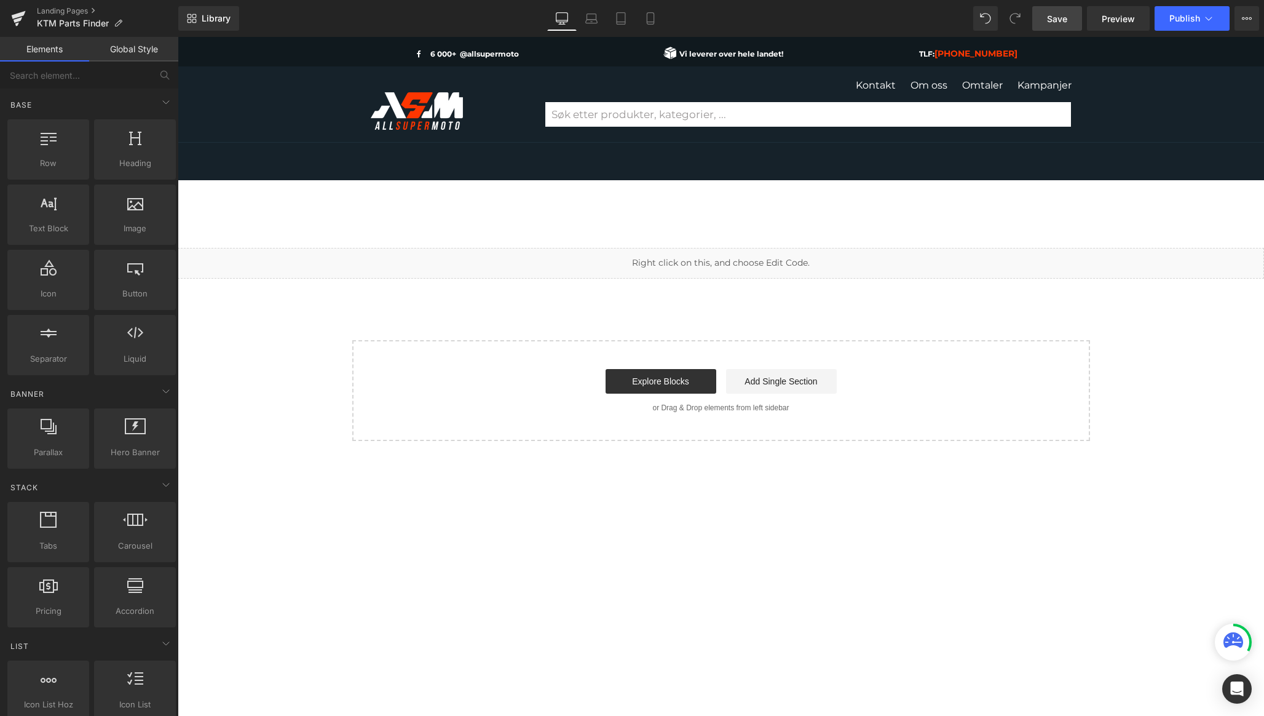
click at [451, 314] on div "Liquid Select your layout" at bounding box center [721, 344] width 1087 height 193
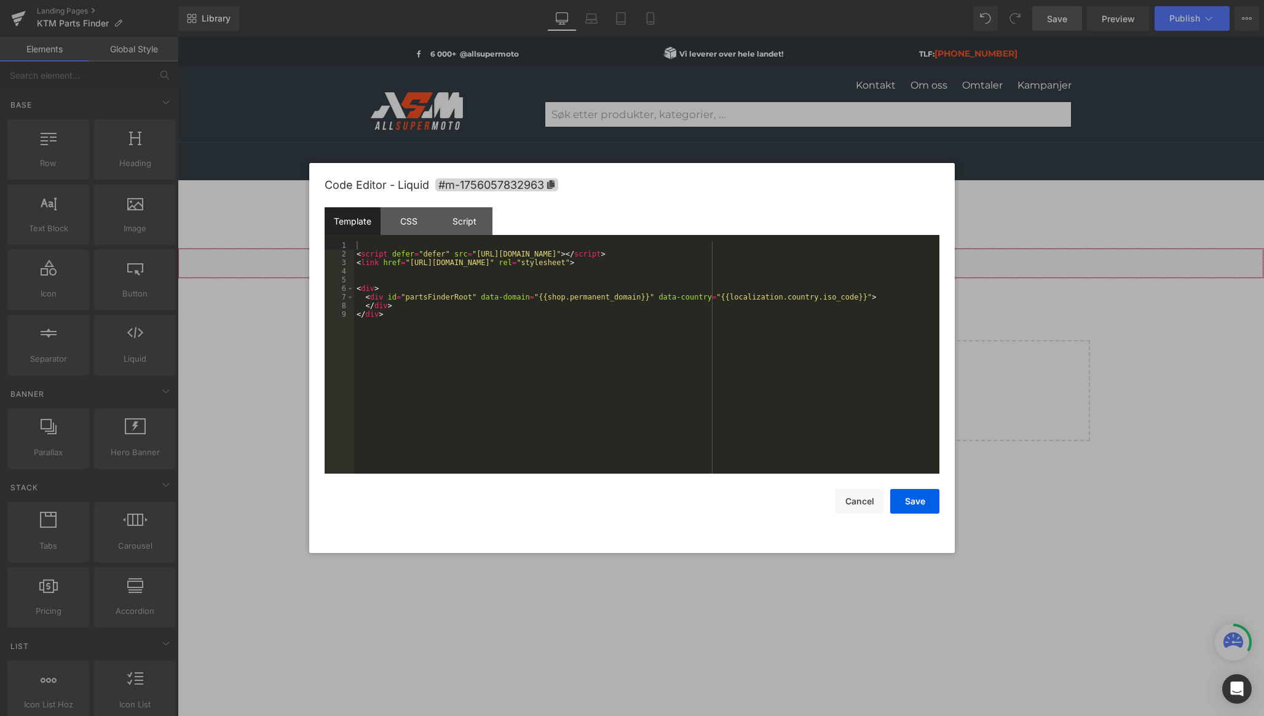
click at [743, 256] on div "Liquid" at bounding box center [721, 263] width 1087 height 31
click at [871, 503] on button "Cancel" at bounding box center [859, 501] width 49 height 25
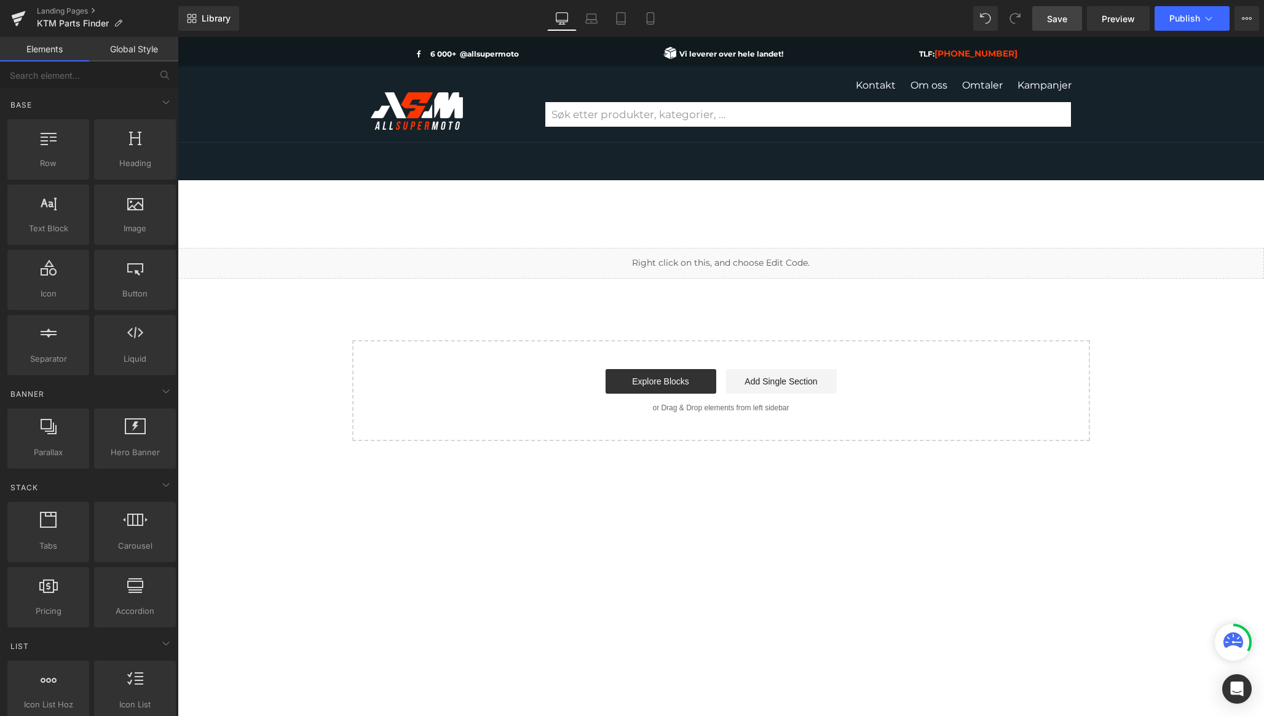
click at [116, 48] on link "Global Style" at bounding box center [133, 49] width 89 height 25
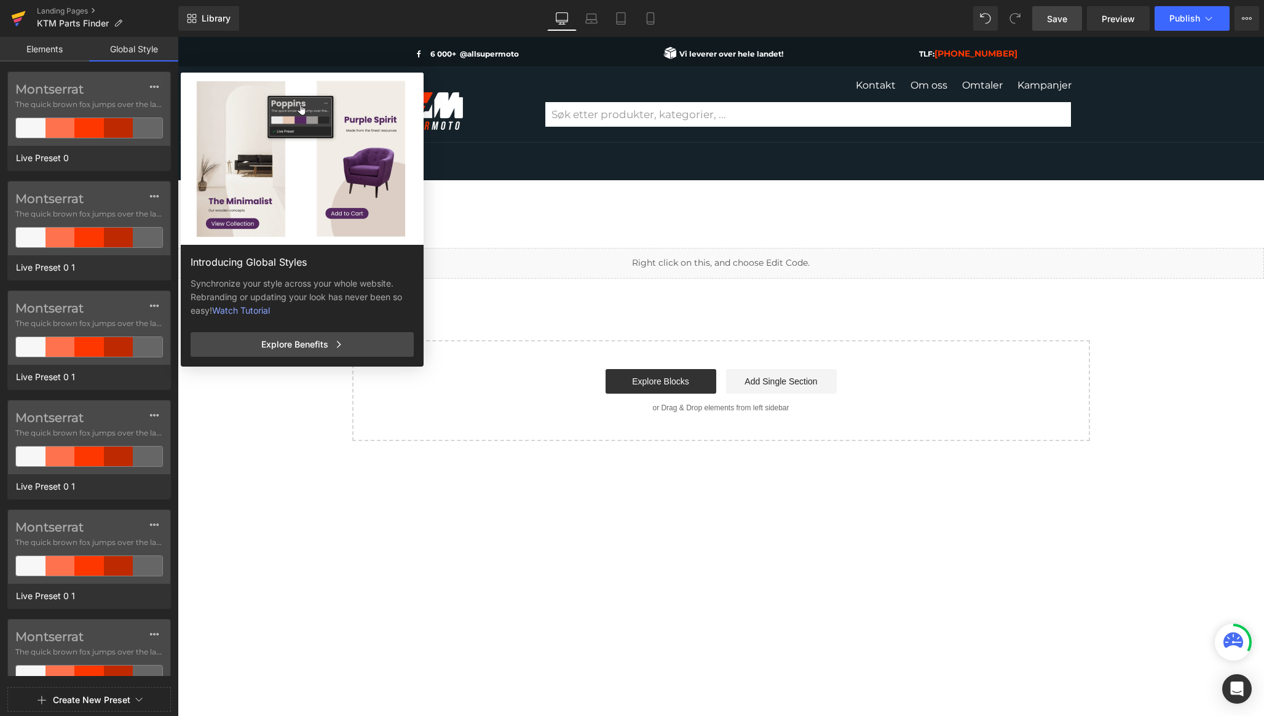
click at [9, 15] on link at bounding box center [18, 18] width 37 height 37
